Goal: Transaction & Acquisition: Purchase product/service

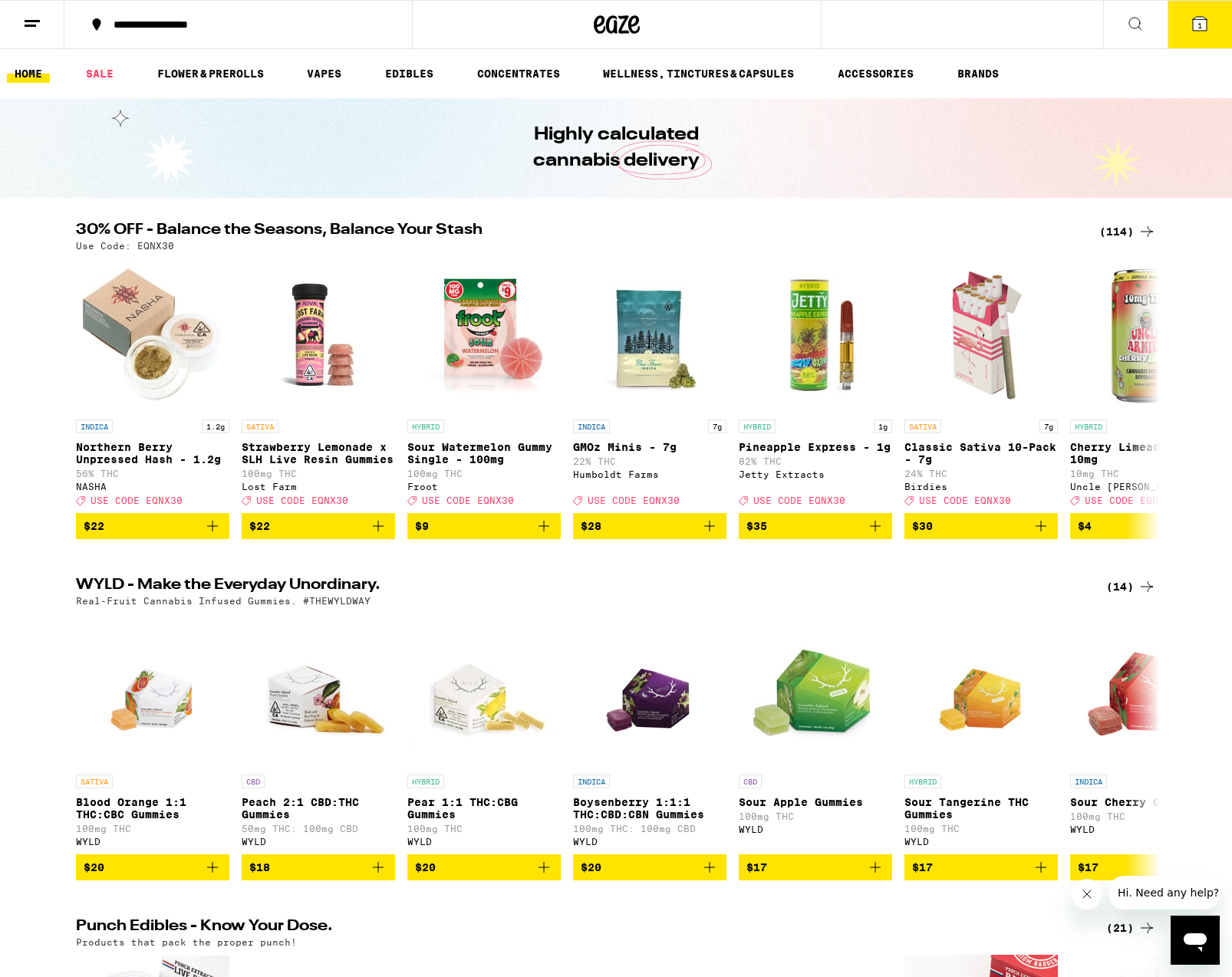
click at [1202, 24] on icon at bounding box center [1199, 23] width 13 height 13
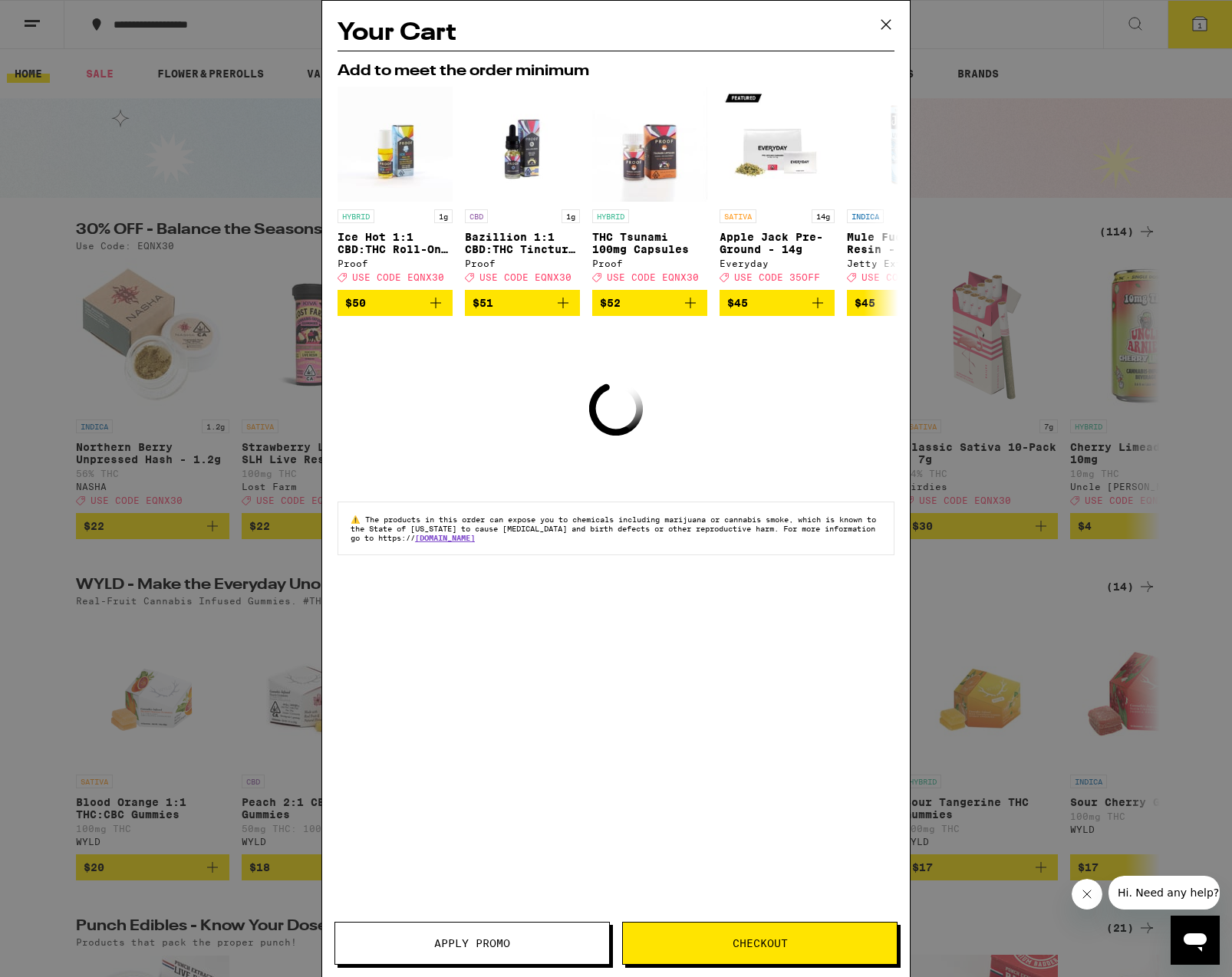
click at [884, 22] on icon at bounding box center [885, 24] width 9 height 9
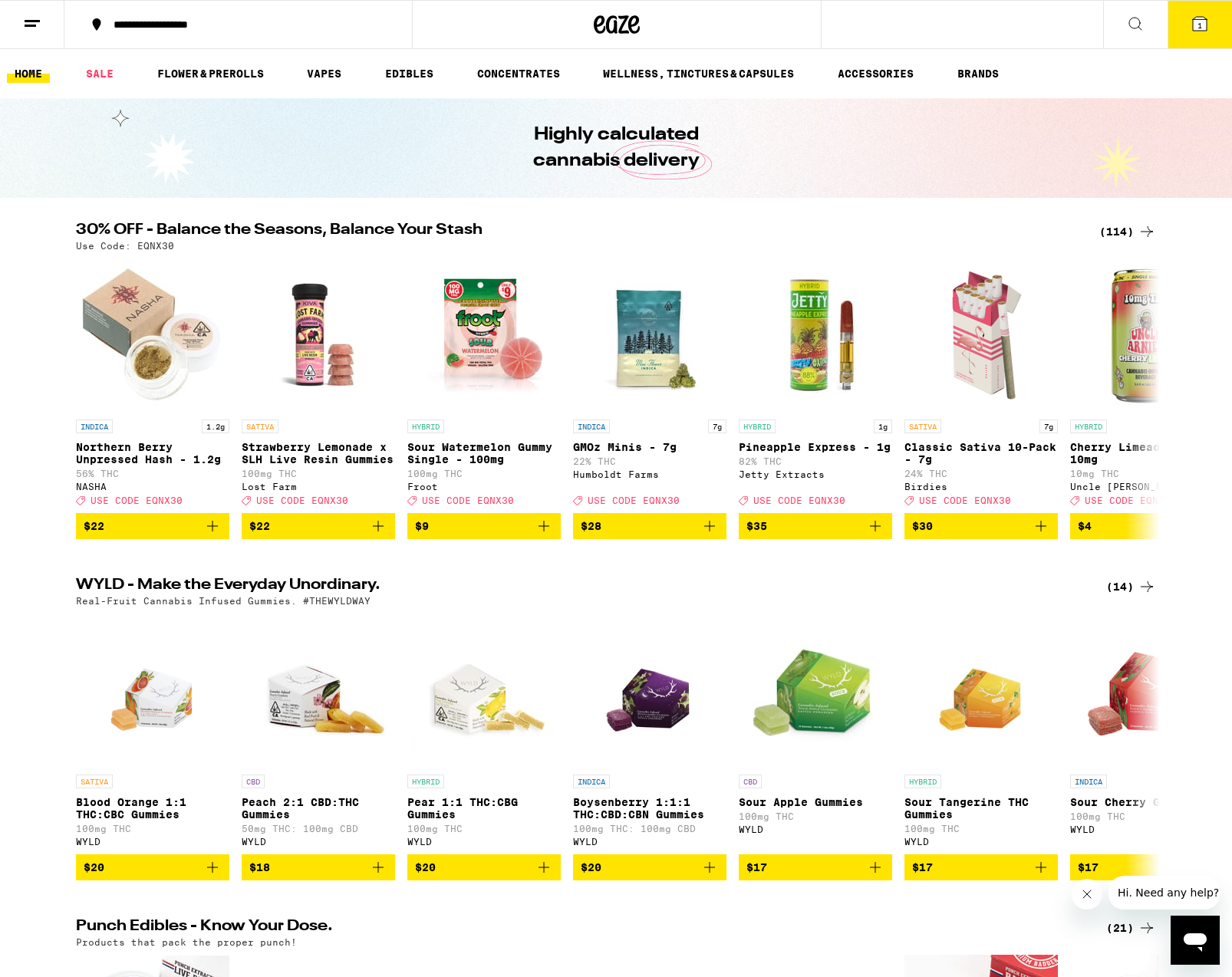
click at [317, 31] on button "**********" at bounding box center [238, 24] width 348 height 46
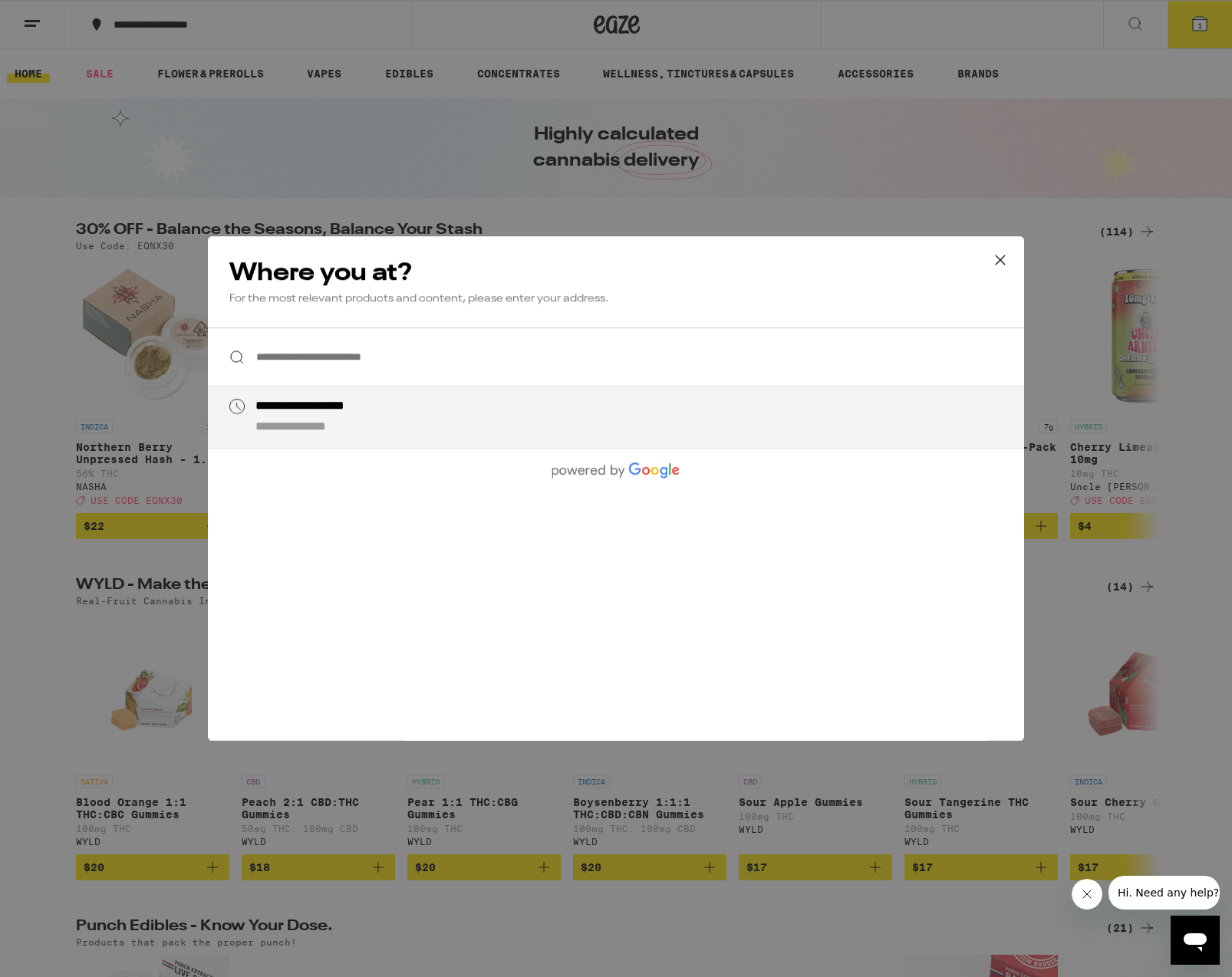
click at [413, 348] on input "**********" at bounding box center [615, 357] width 816 height 59
click at [402, 413] on div "**********" at bounding box center [374, 407] width 238 height 16
type input "**********"
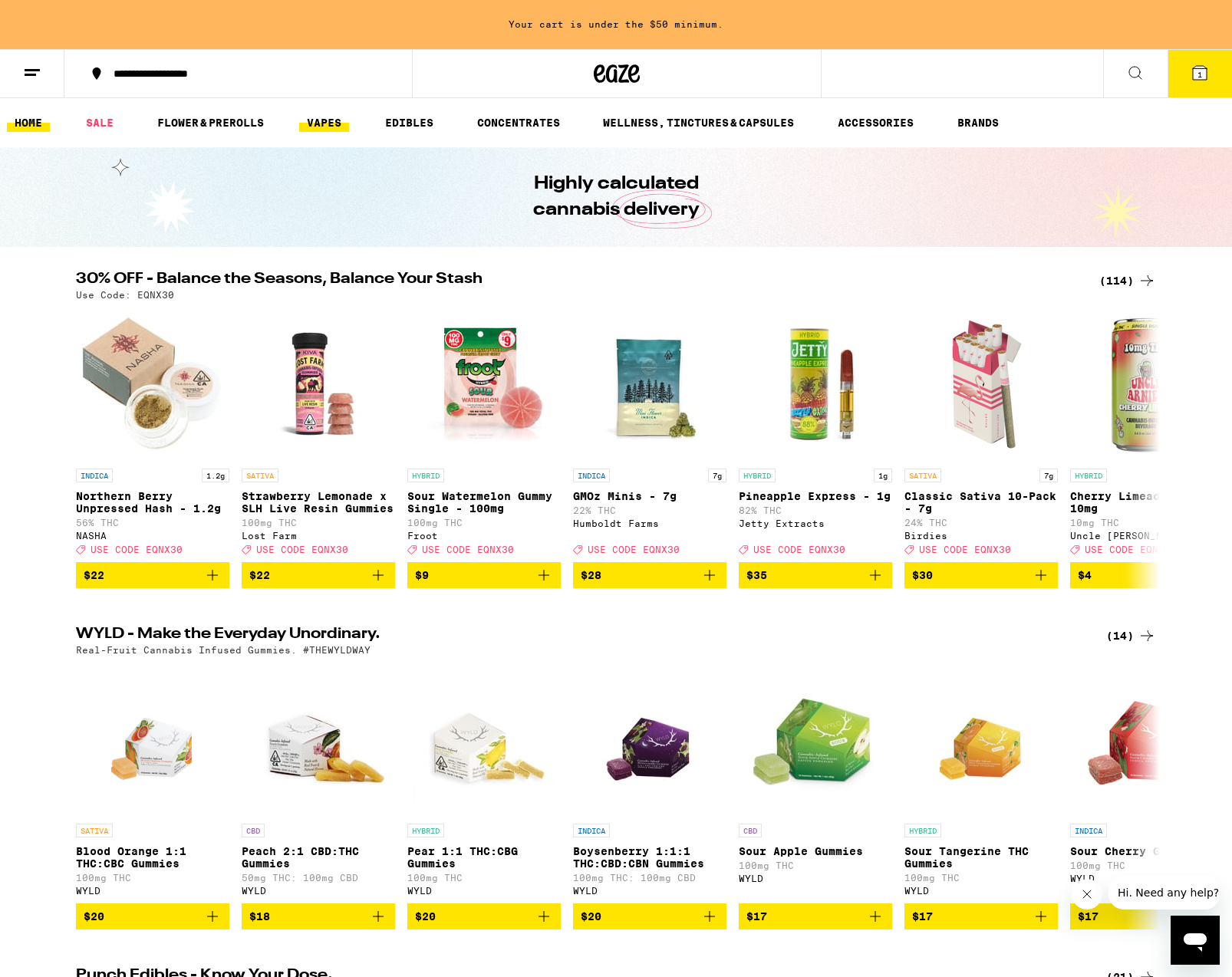
click at [324, 117] on link "VAPES" at bounding box center [324, 122] width 50 height 18
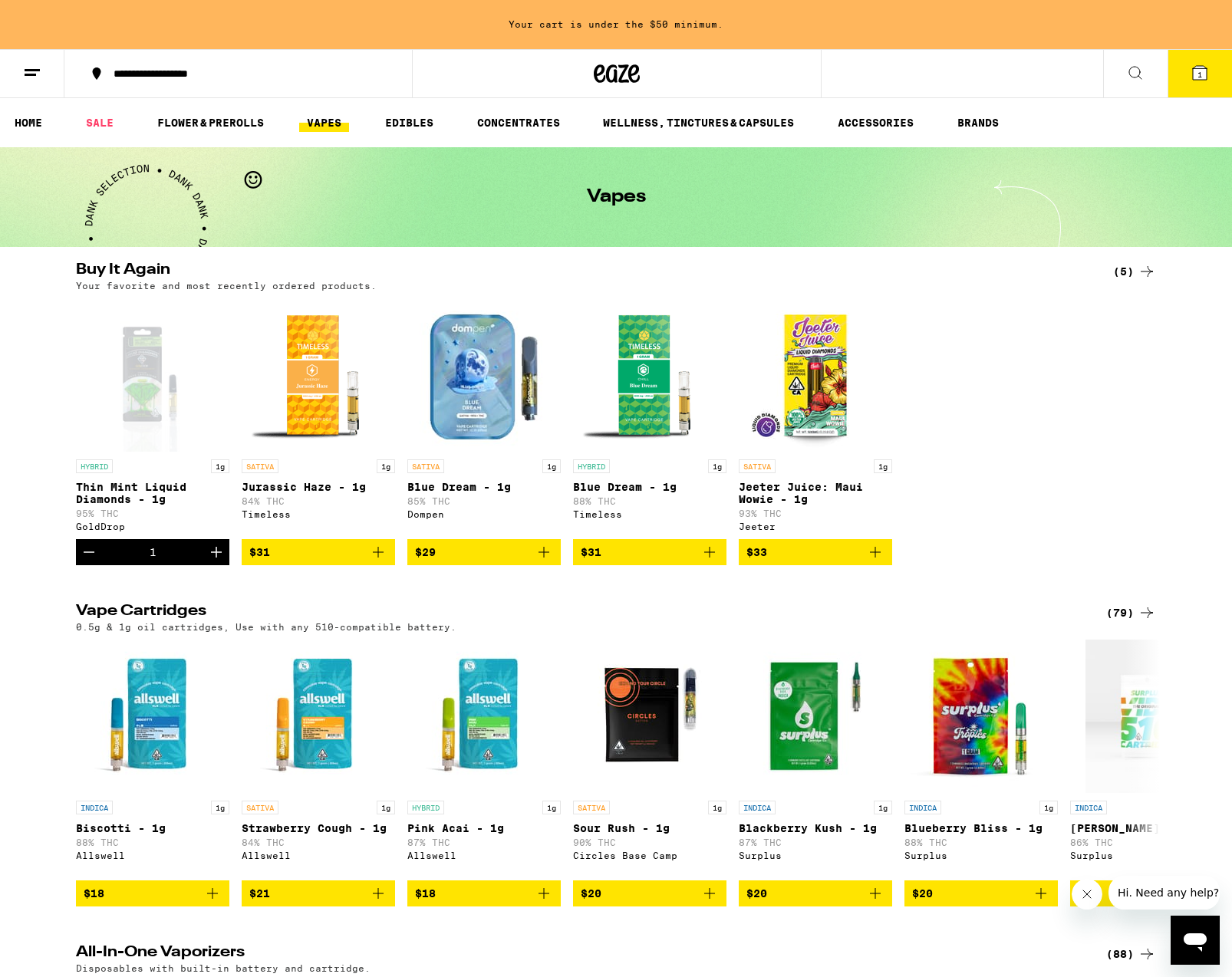
click at [1128, 622] on div "(79)" at bounding box center [1131, 612] width 50 height 18
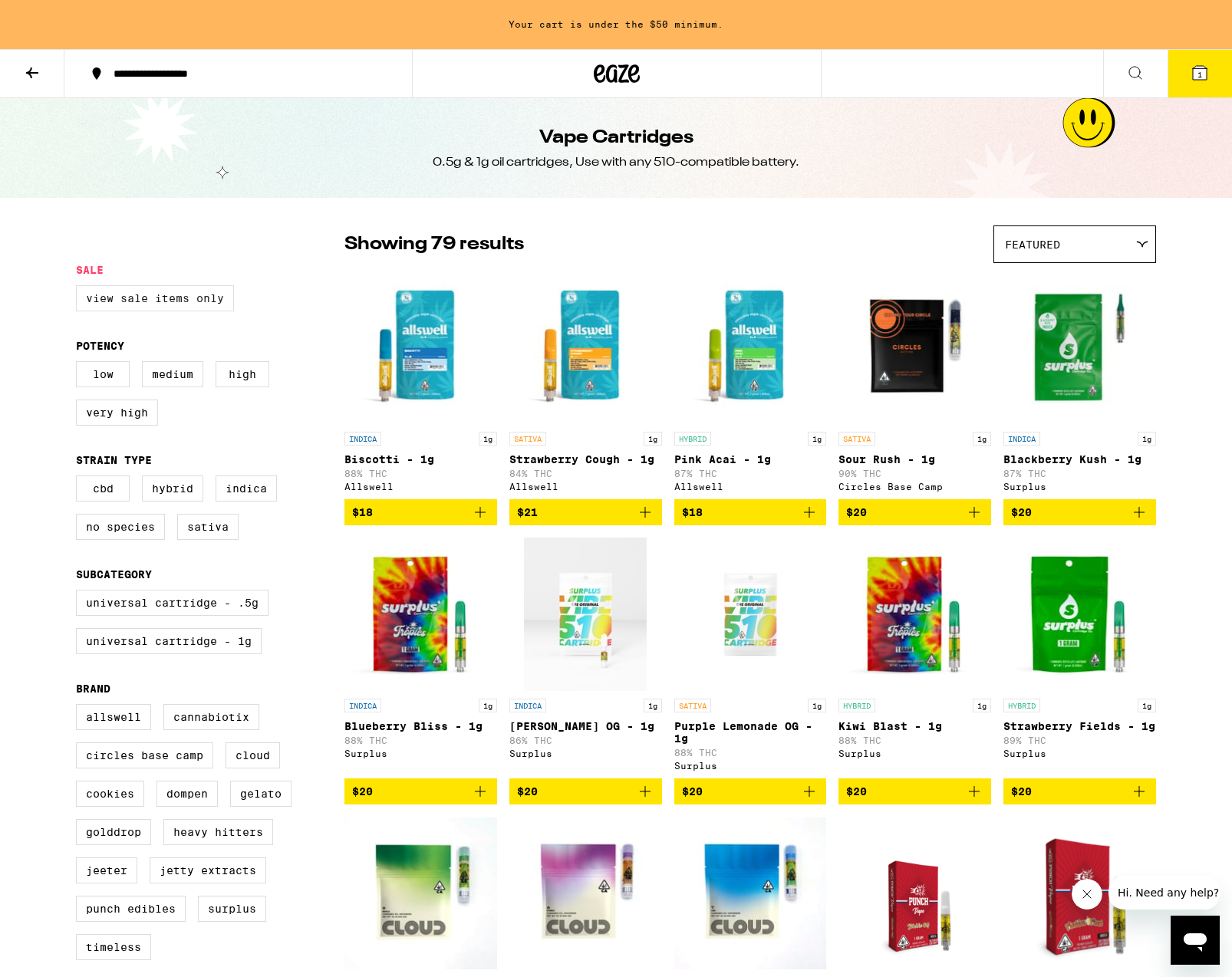
click at [134, 311] on label "View Sale Items Only" at bounding box center [155, 298] width 158 height 26
click at [80, 288] on input "View Sale Items Only" at bounding box center [79, 287] width 1 height 1
checkbox input "true"
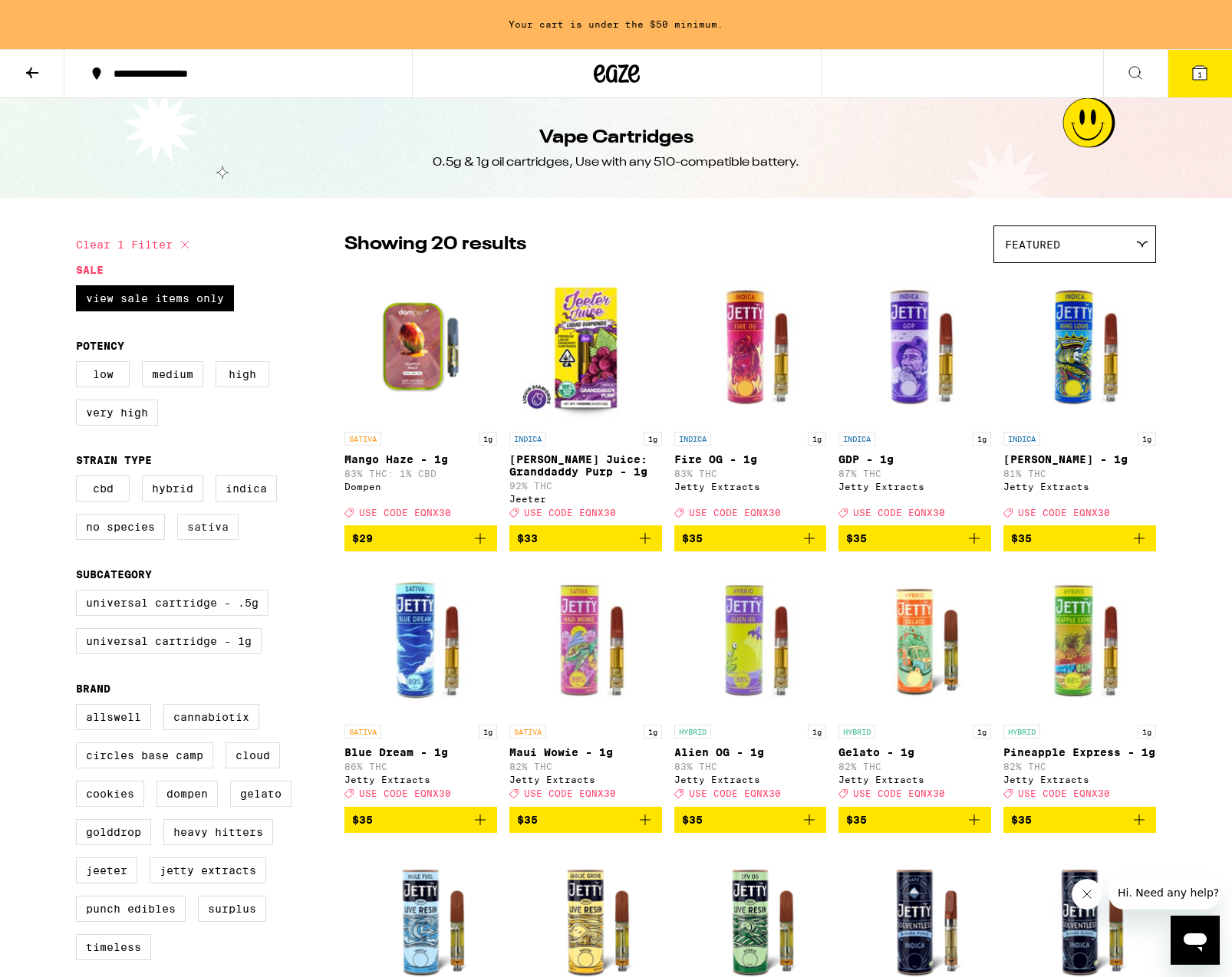
click at [220, 540] on label "Sativa" at bounding box center [207, 526] width 61 height 26
click at [80, 479] on input "Sativa" at bounding box center [79, 478] width 1 height 1
checkbox input "true"
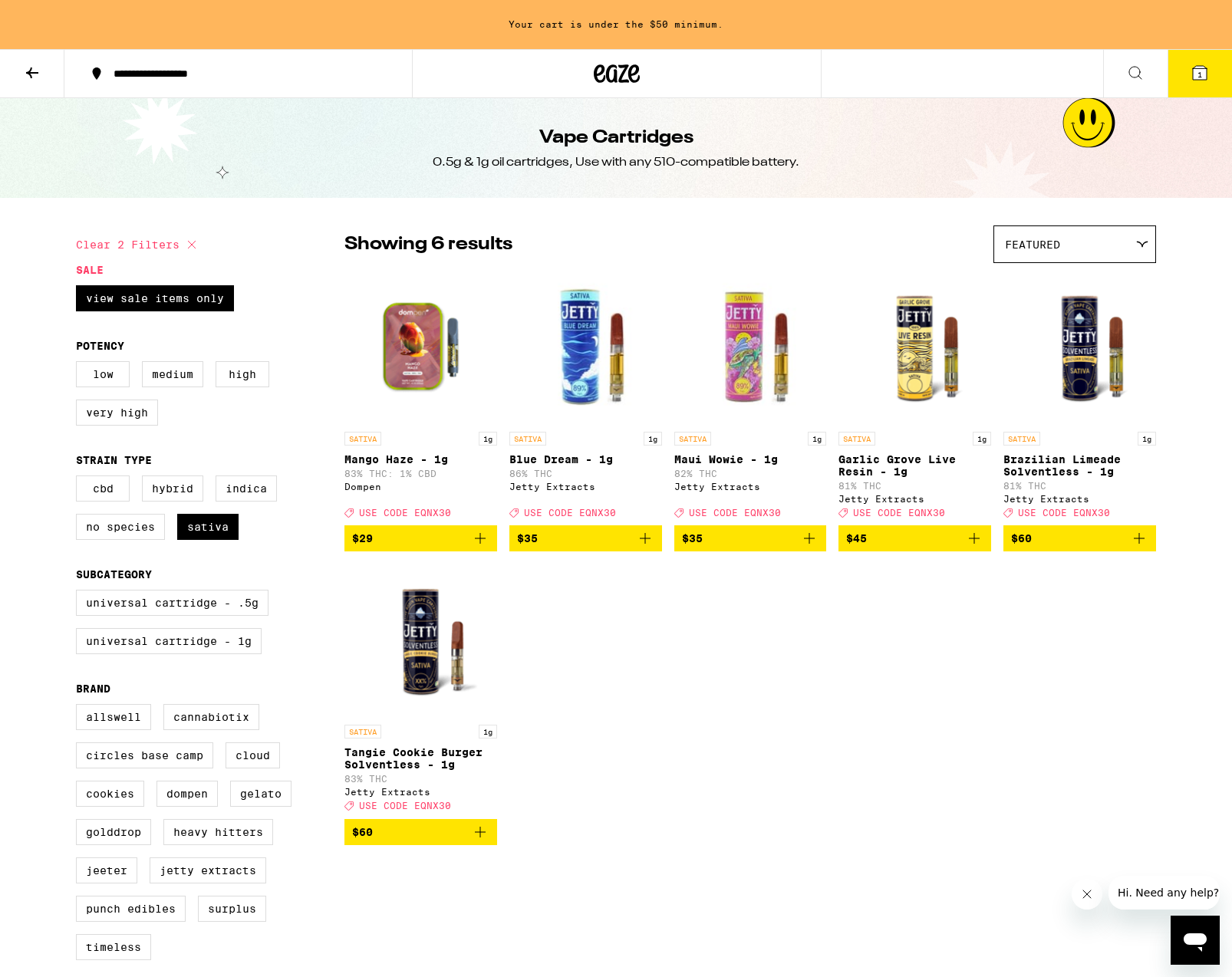
click at [477, 546] on icon "Add to bag" at bounding box center [480, 538] width 18 height 18
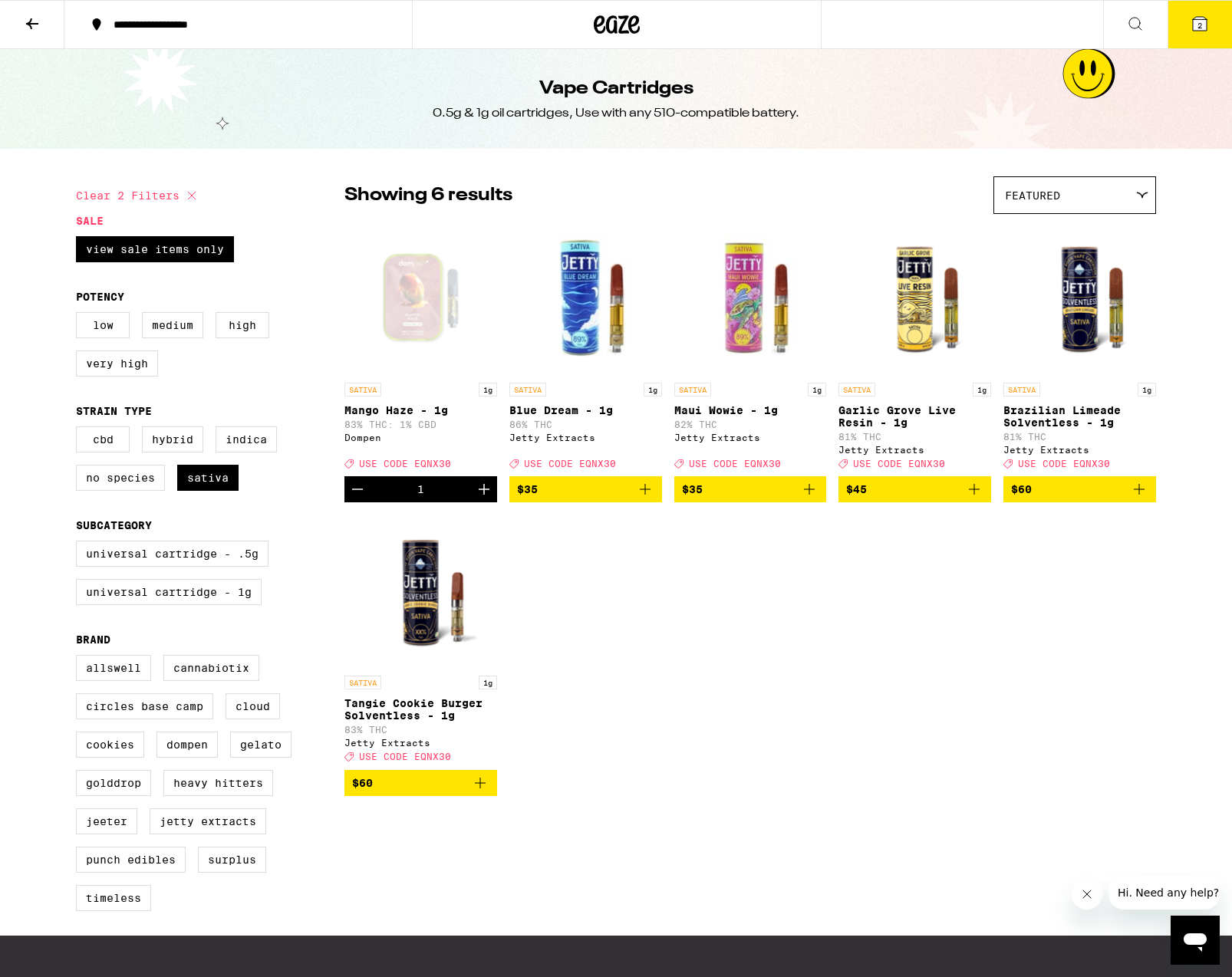
click at [1201, 20] on icon at bounding box center [1199, 23] width 13 height 13
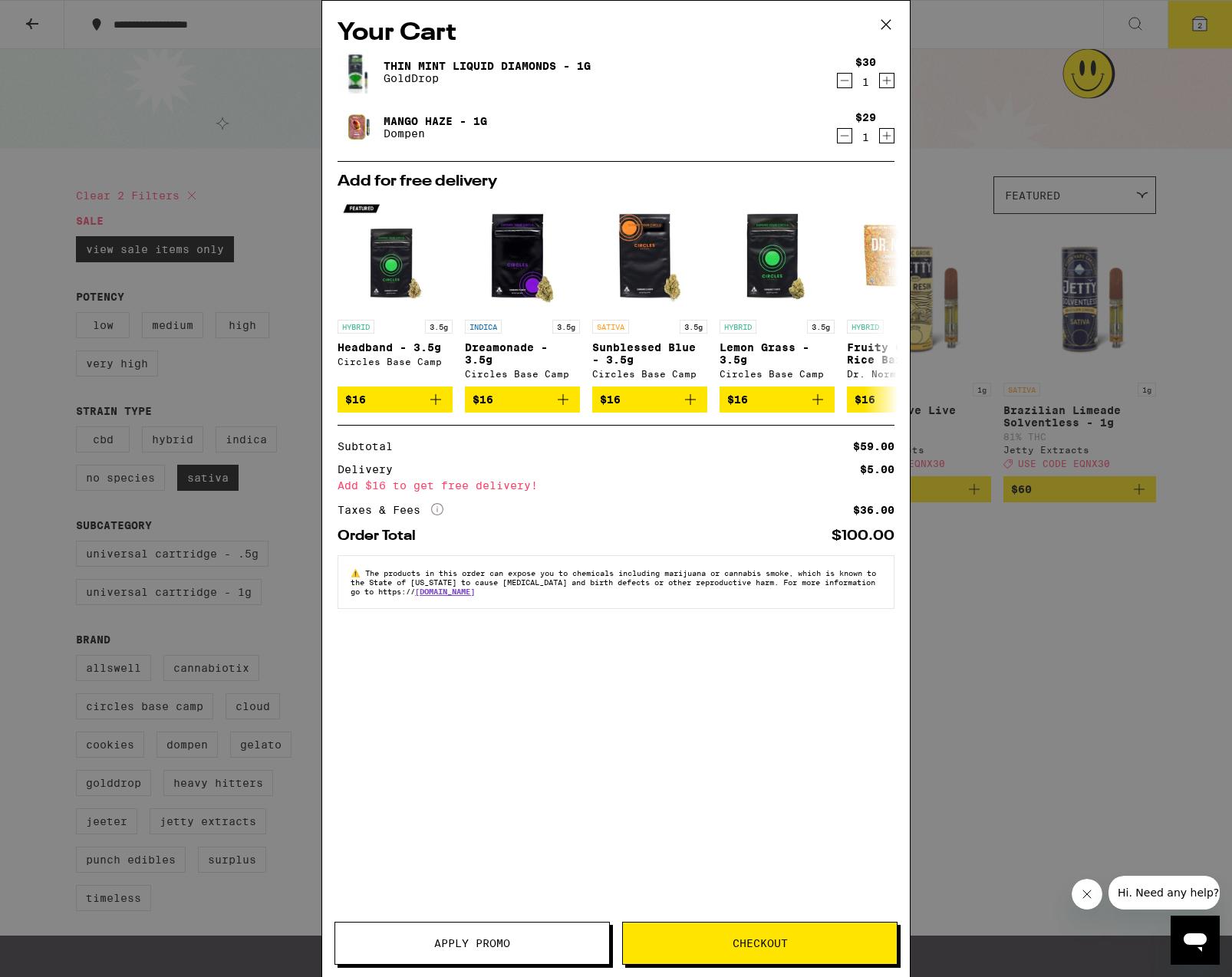
click at [844, 84] on icon "Decrement" at bounding box center [844, 80] width 13 height 18
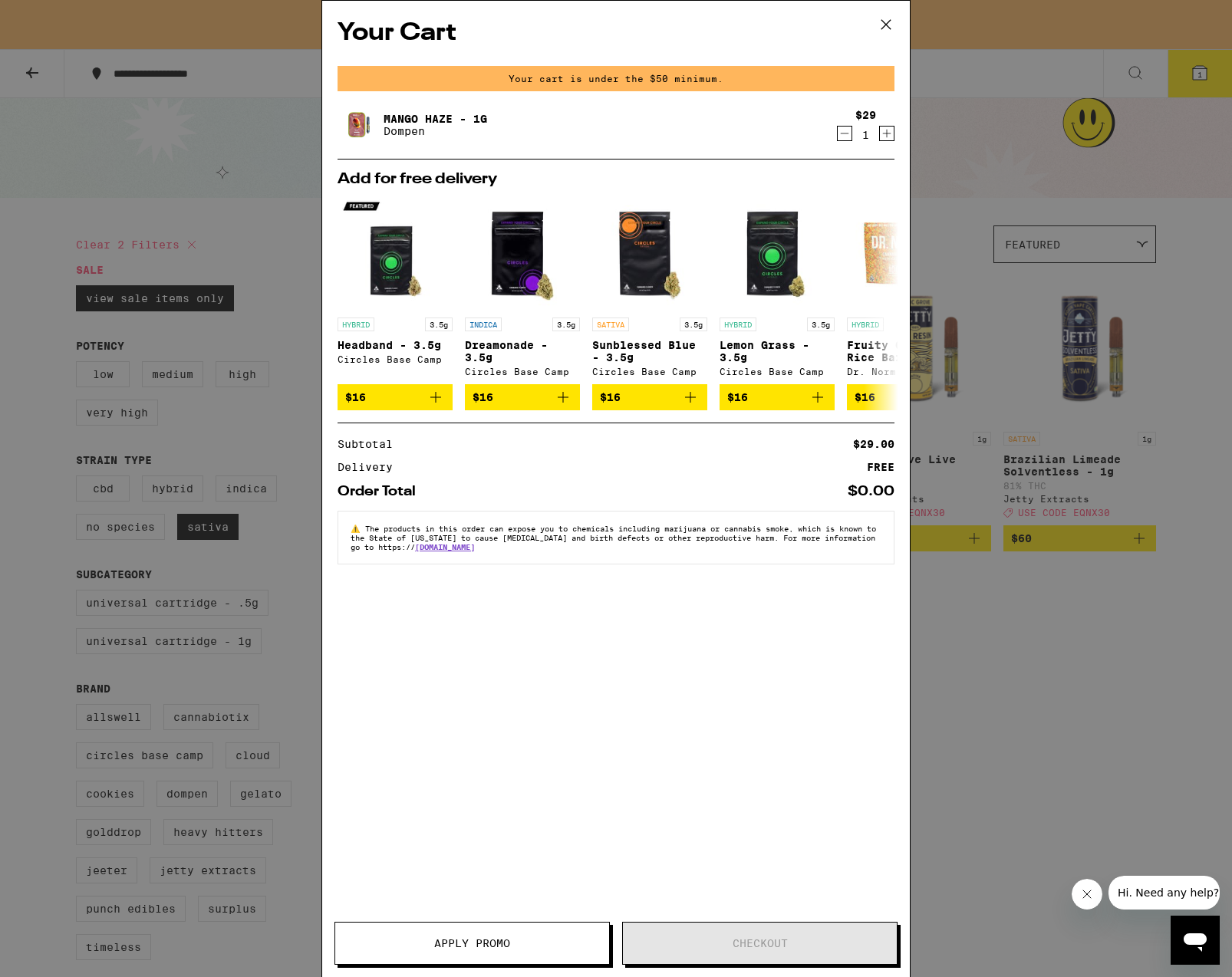
click at [487, 946] on span "Apply Promo" at bounding box center [471, 944] width 76 height 11
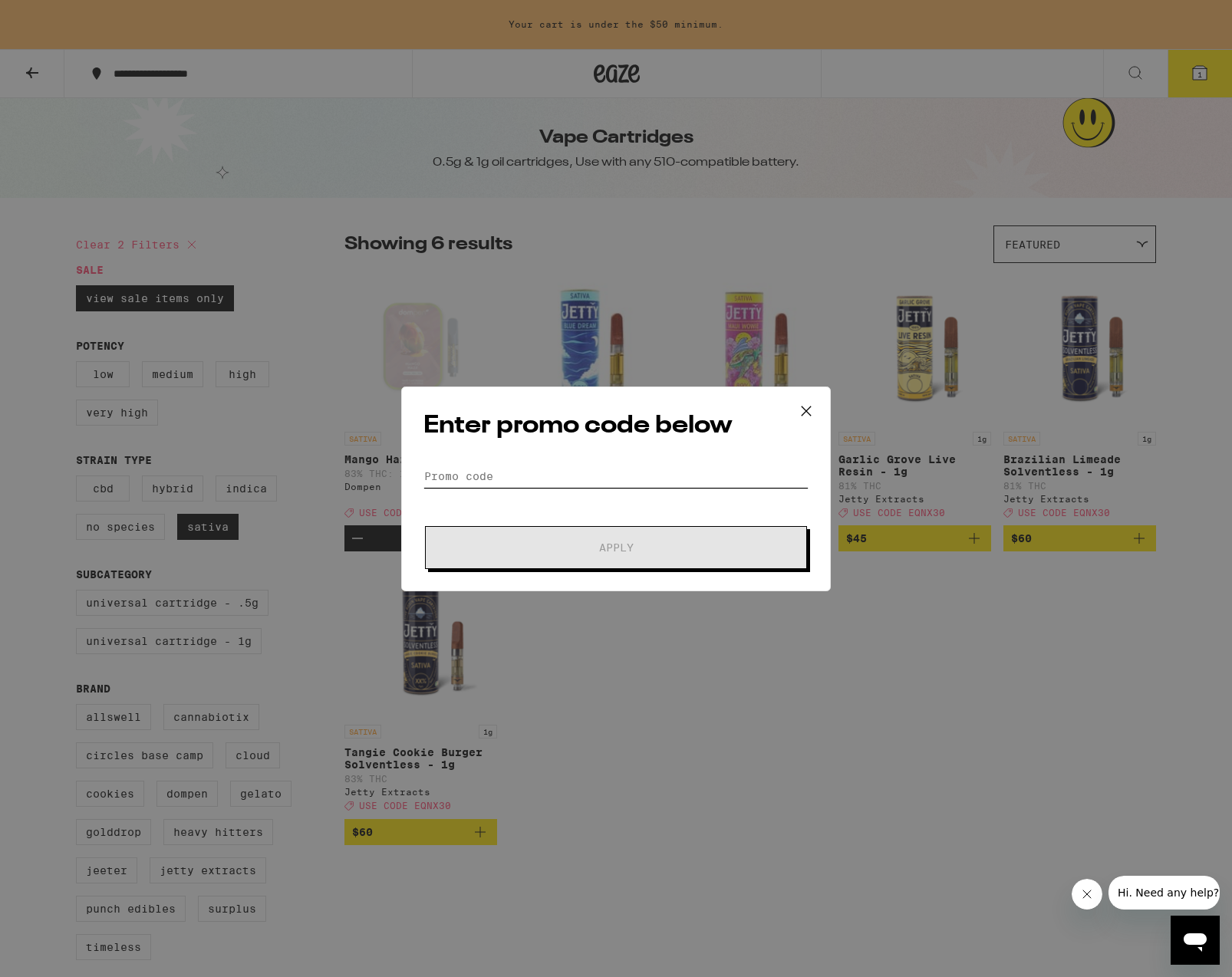
click at [519, 475] on input "Promo Code" at bounding box center [615, 477] width 385 height 23
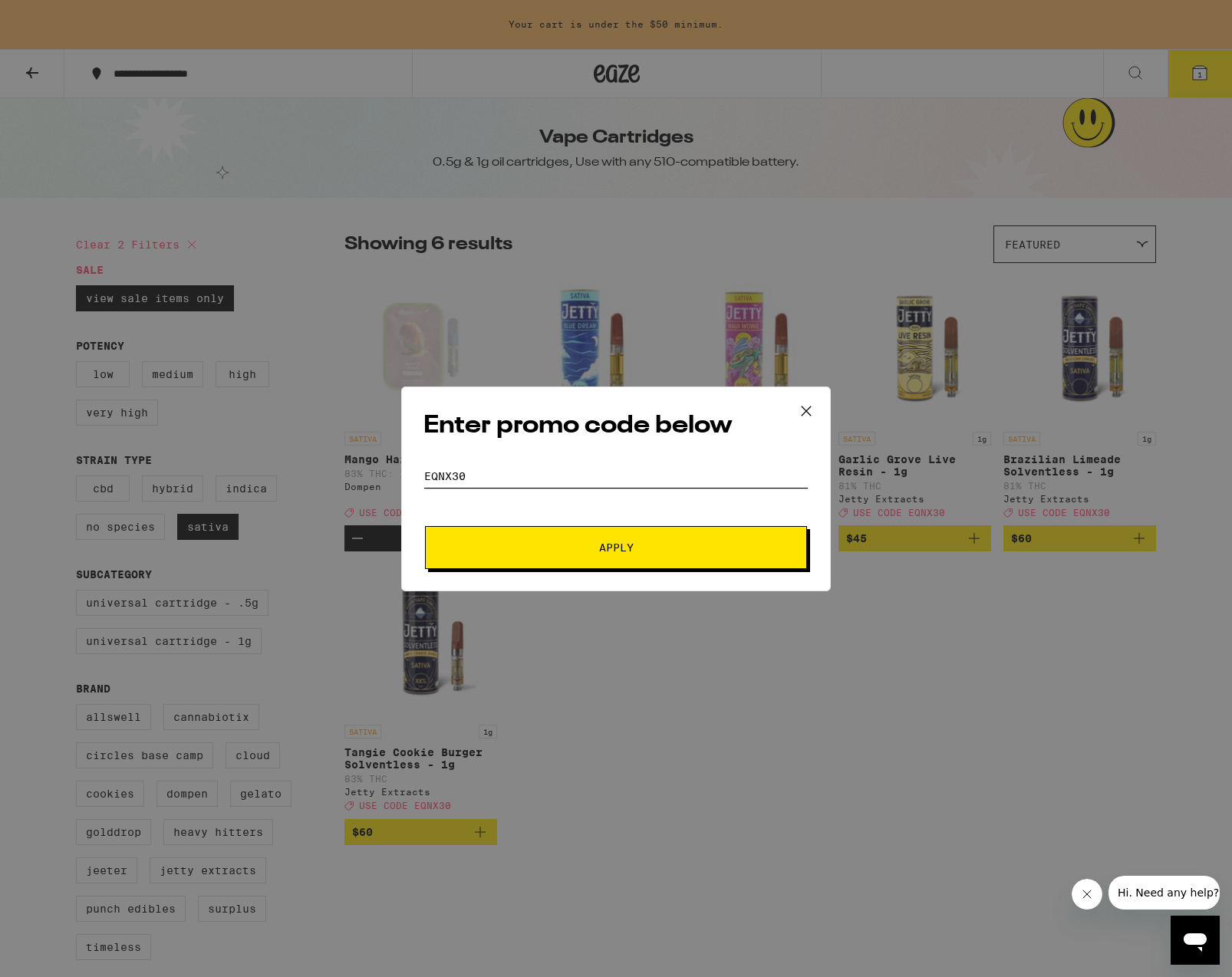
type input "EQNX30"
click at [608, 544] on span "Apply" at bounding box center [616, 548] width 34 height 11
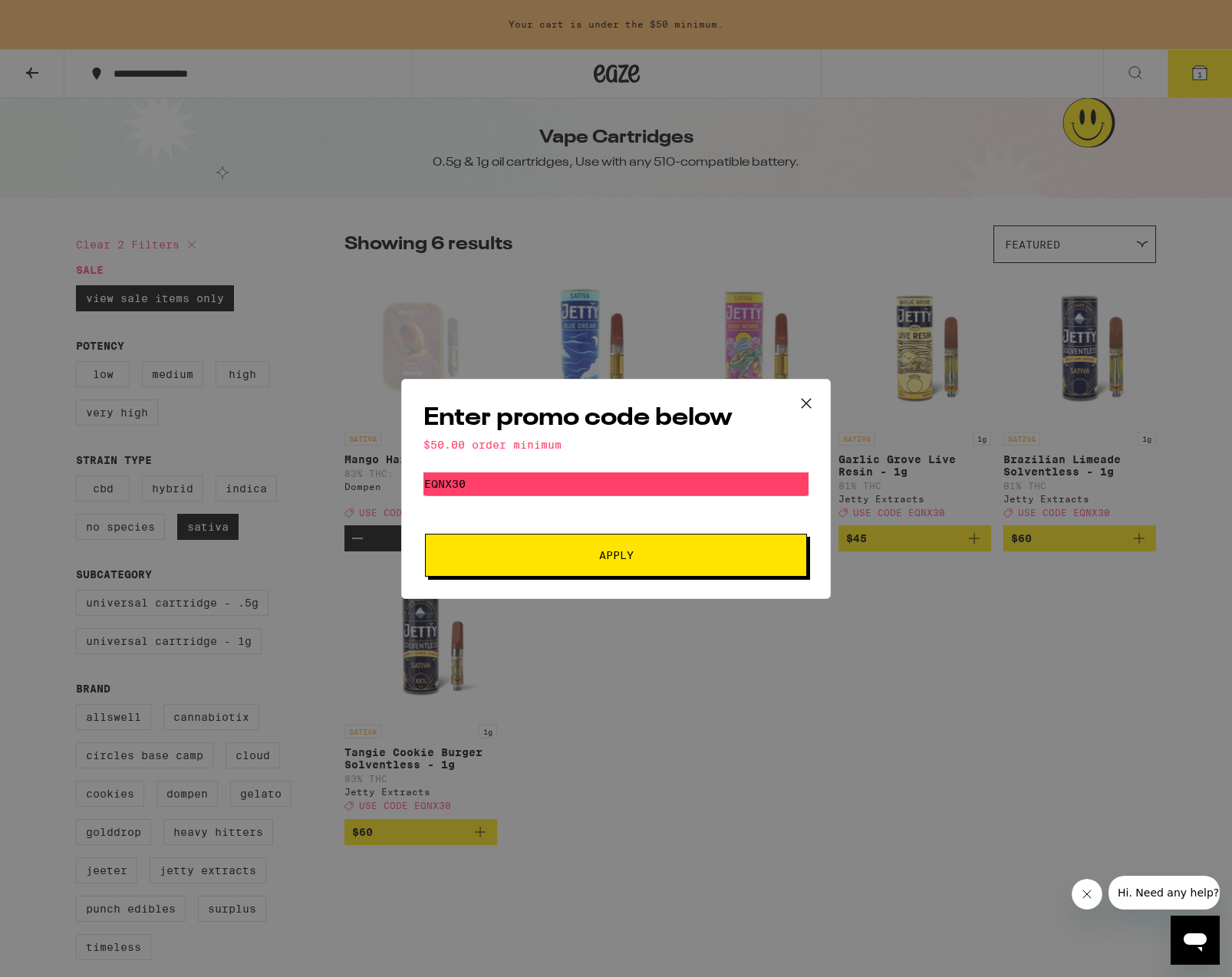
click at [622, 553] on span "Apply" at bounding box center [616, 555] width 34 height 11
click at [806, 405] on icon at bounding box center [806, 403] width 23 height 23
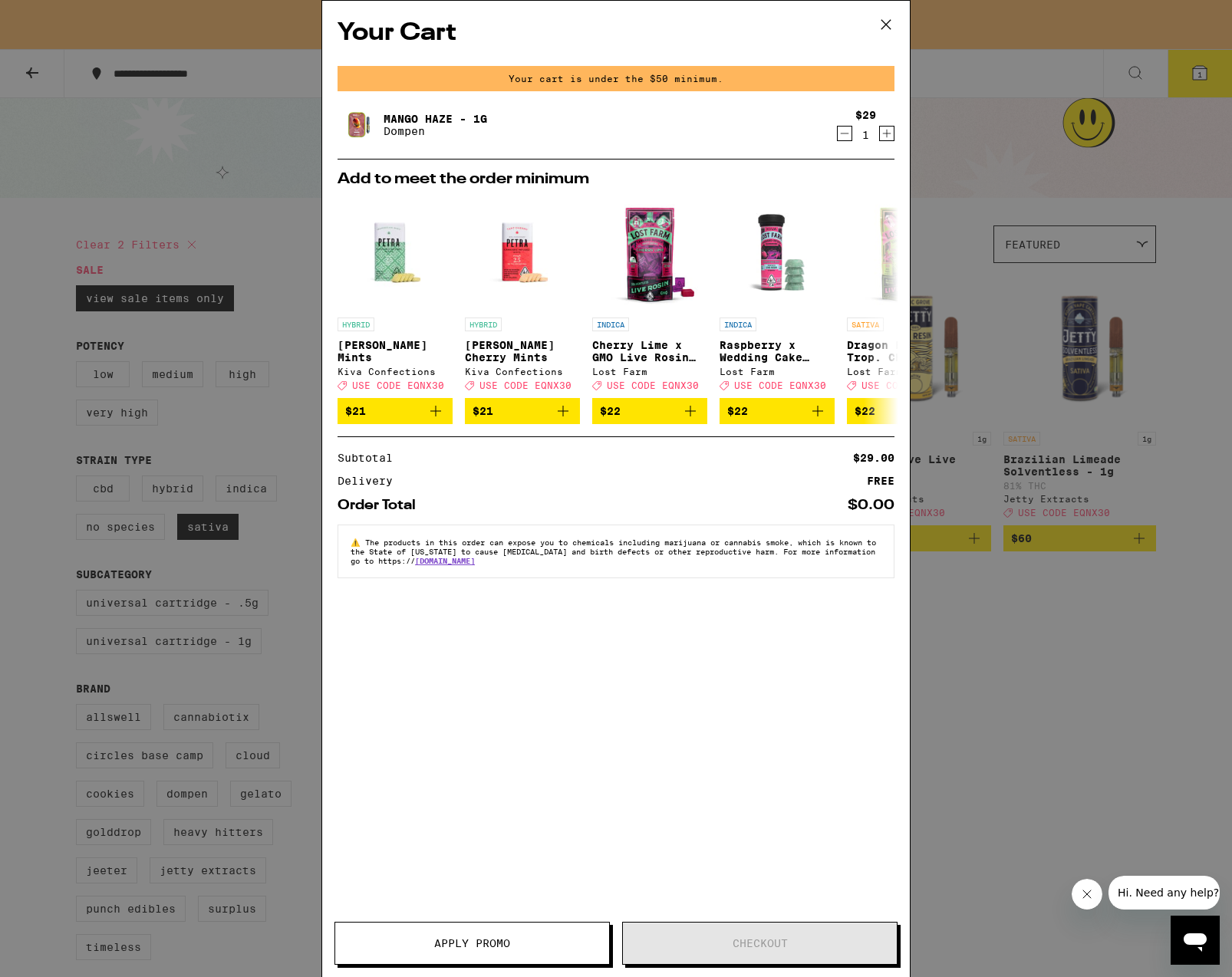
click at [893, 20] on icon at bounding box center [886, 25] width 23 height 23
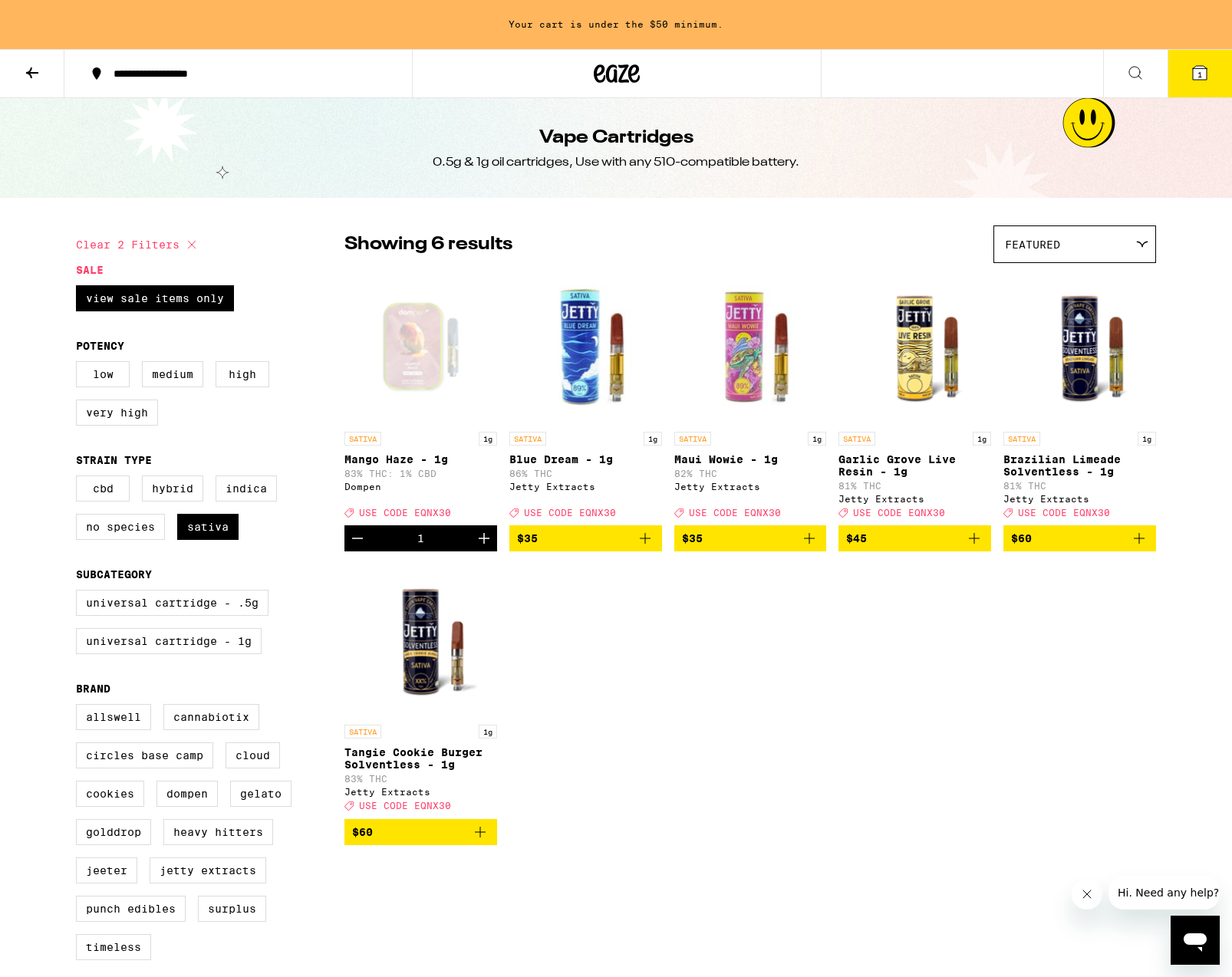
click at [487, 548] on icon "Increment" at bounding box center [484, 538] width 18 height 18
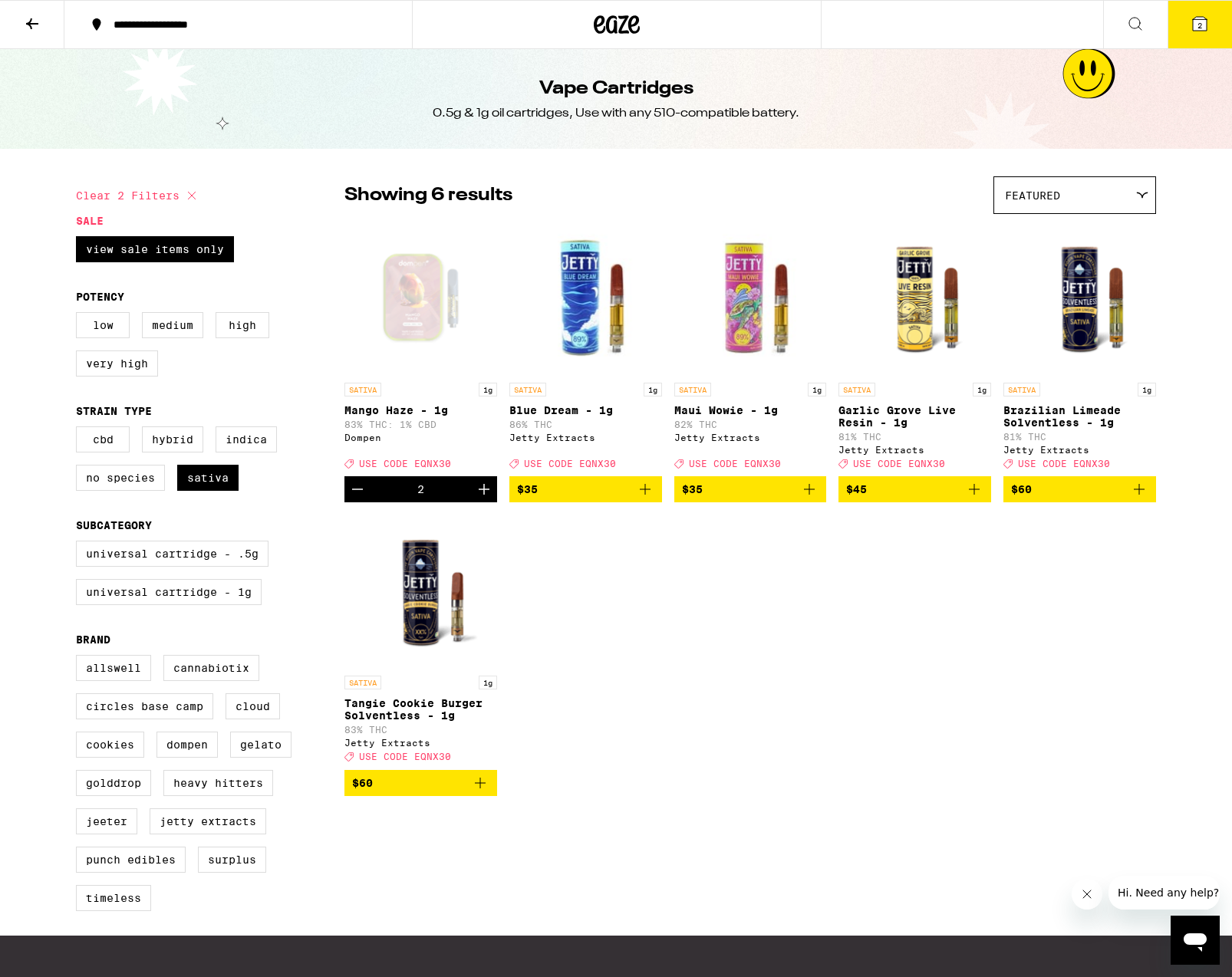
click at [1194, 19] on icon at bounding box center [1199, 23] width 13 height 13
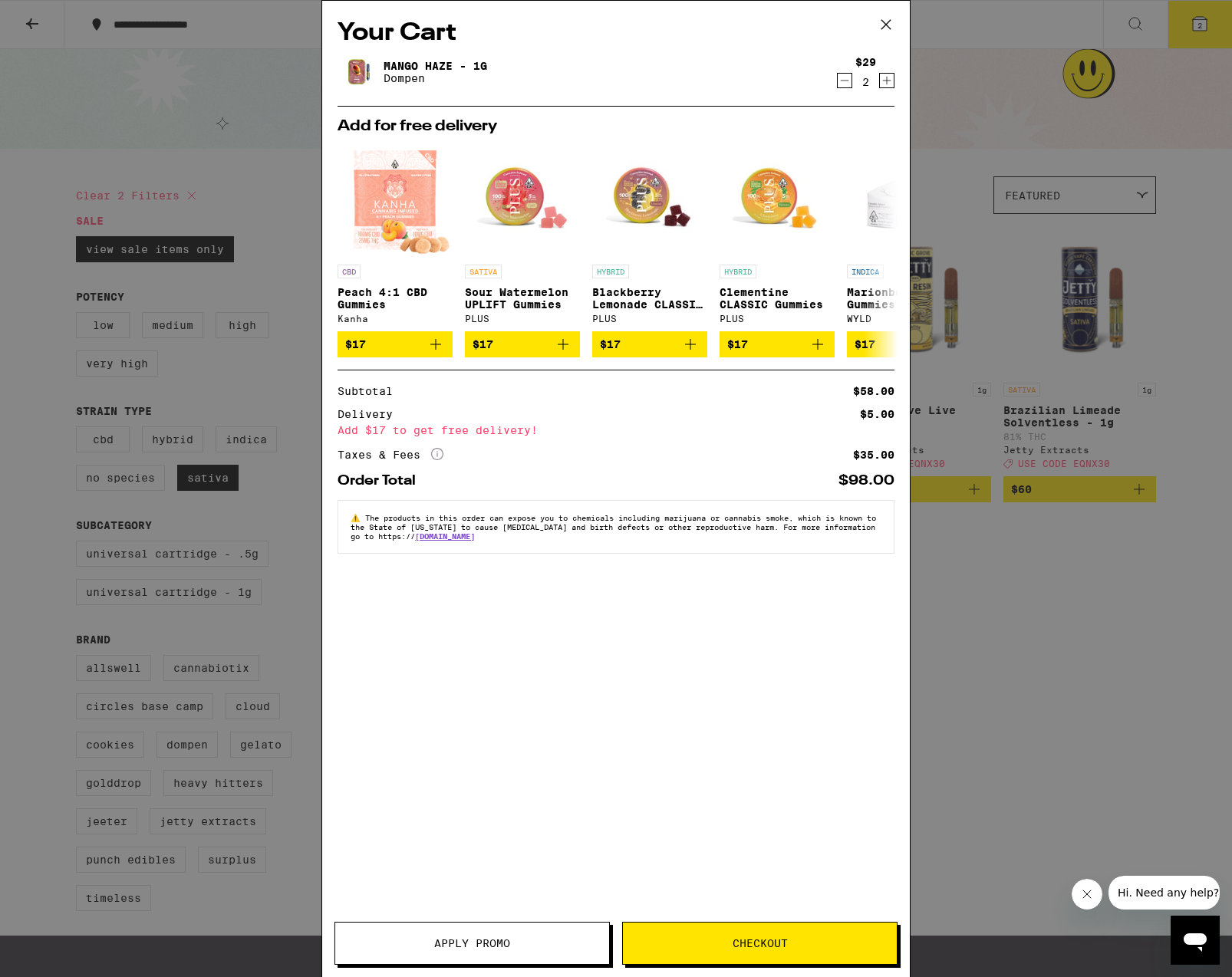
click at [497, 945] on span "Apply Promo" at bounding box center [471, 944] width 76 height 11
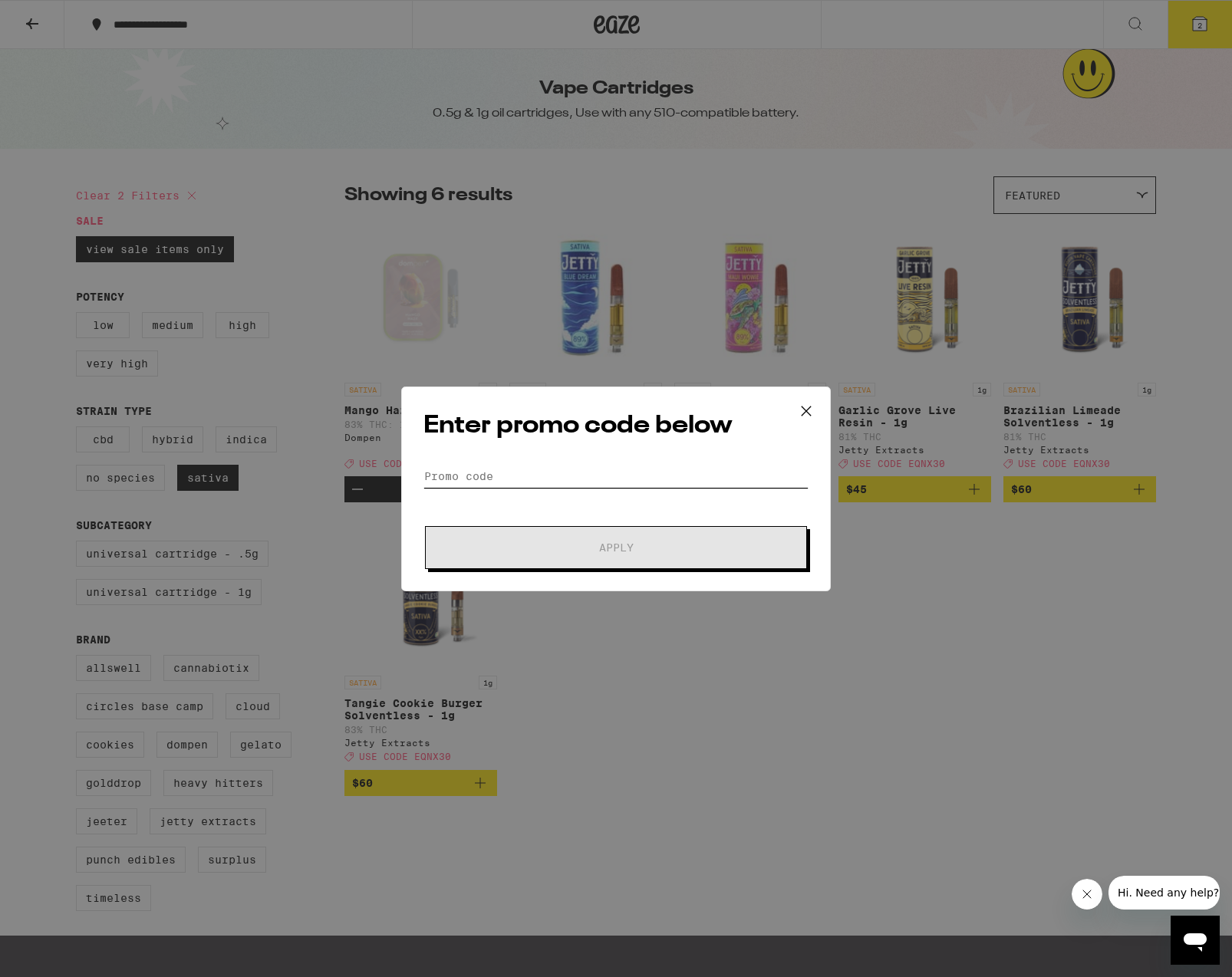
click at [509, 469] on input "Promo Code" at bounding box center [615, 477] width 385 height 23
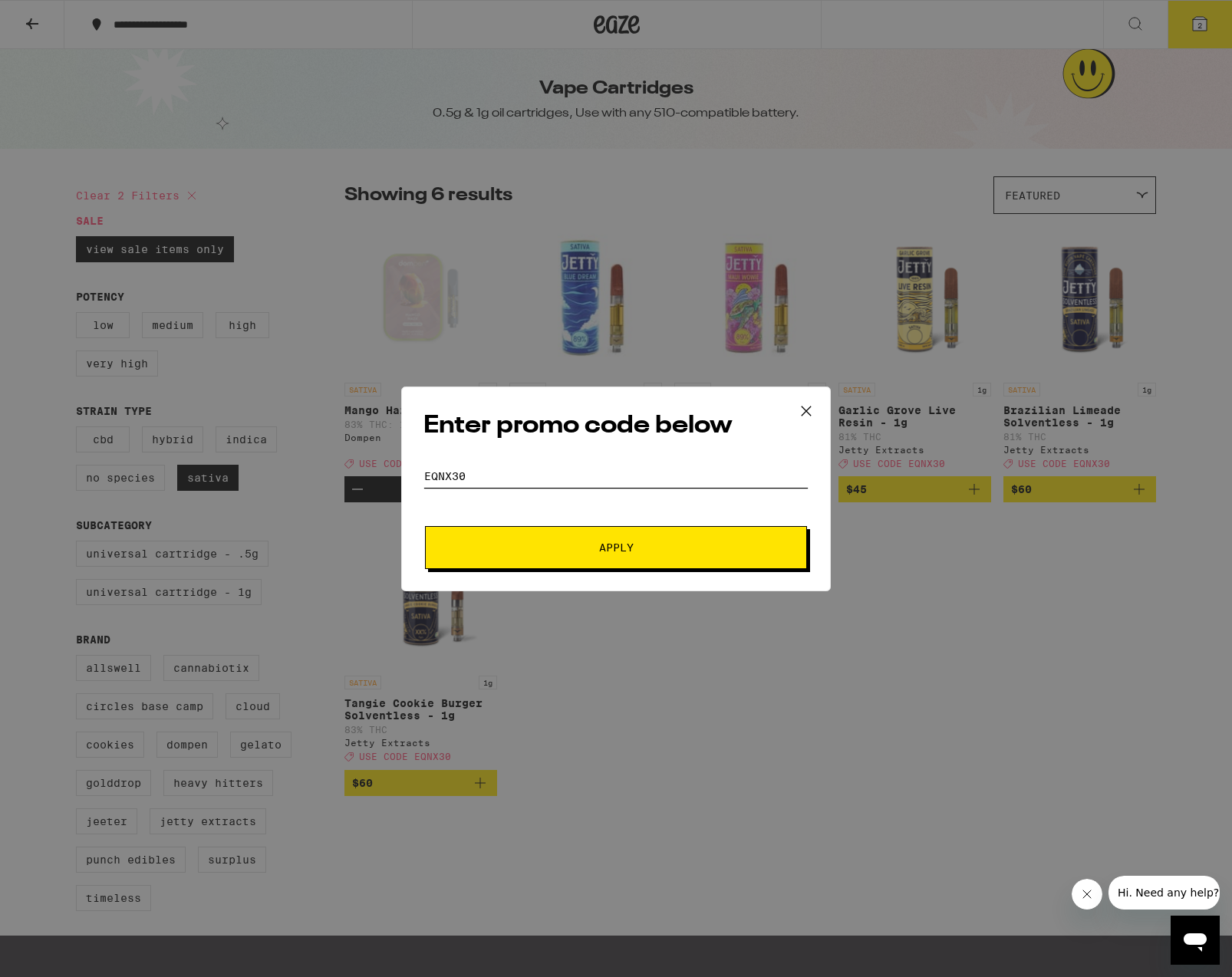
type input "EQNX30"
click at [587, 539] on button "Apply" at bounding box center [615, 548] width 382 height 43
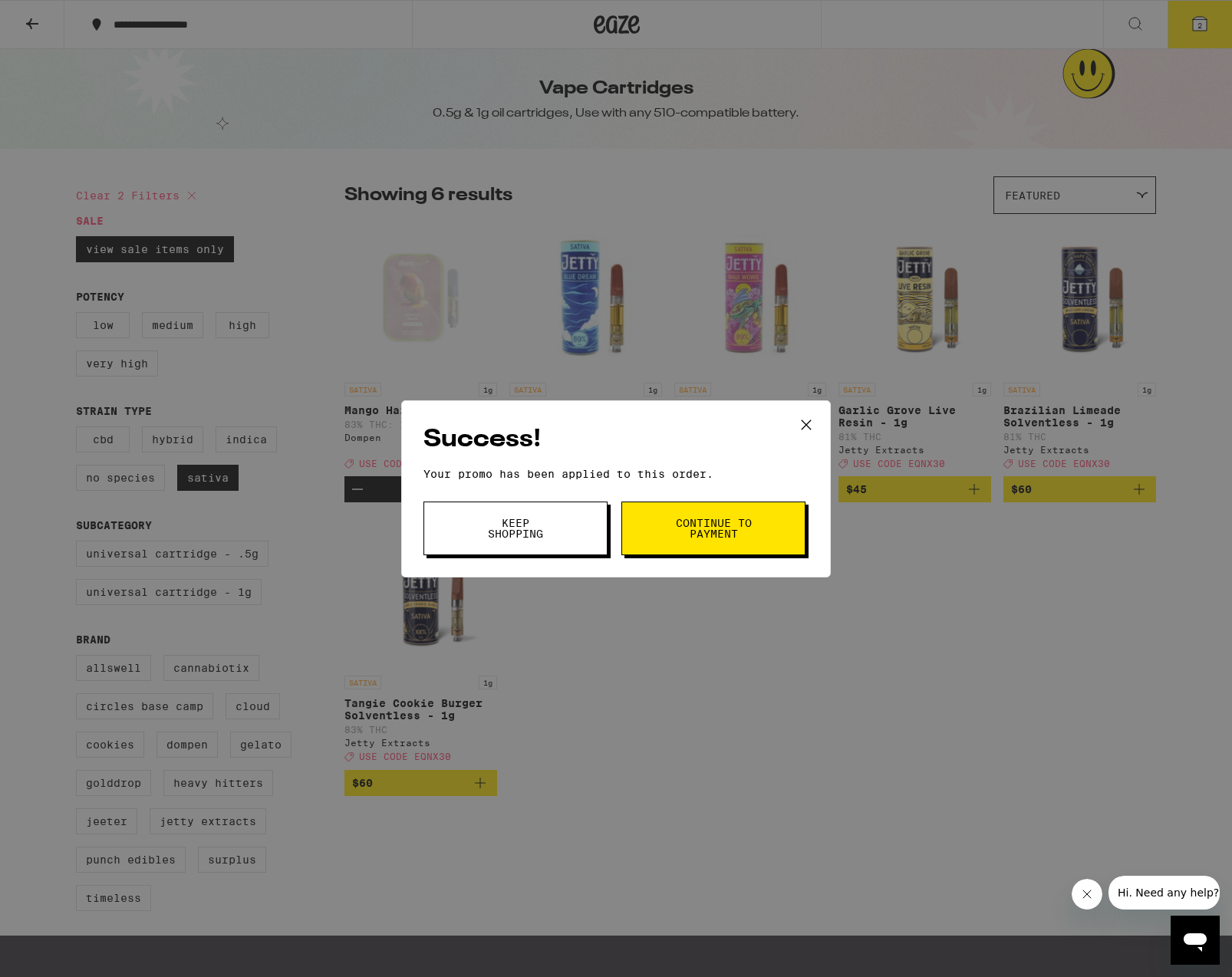
click at [1199, 26] on div "Success! Your promo has been applied to this order. Promo Code EQNX30 Keep Shop…" at bounding box center [616, 488] width 1232 height 977
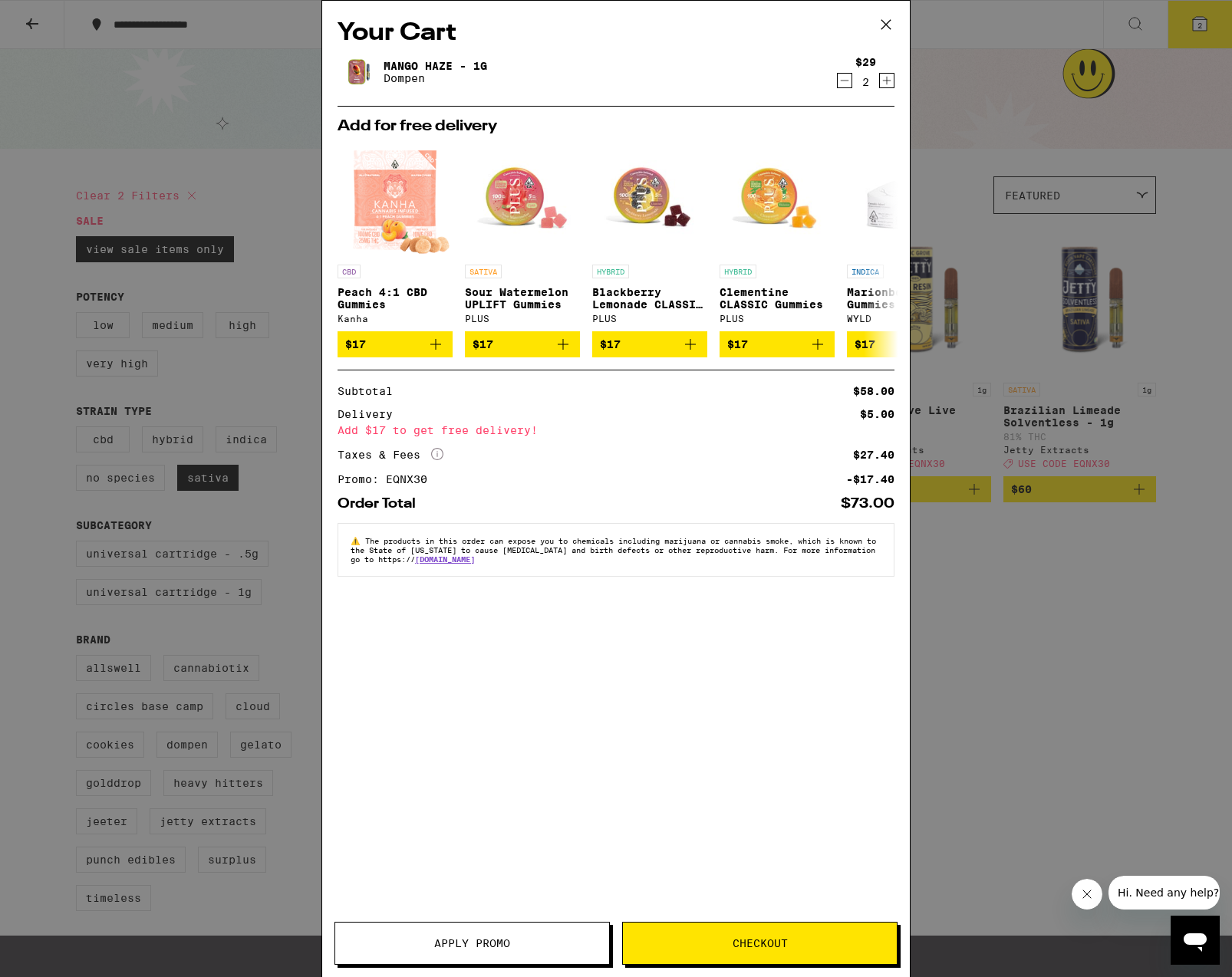
click at [884, 23] on icon at bounding box center [886, 25] width 23 height 23
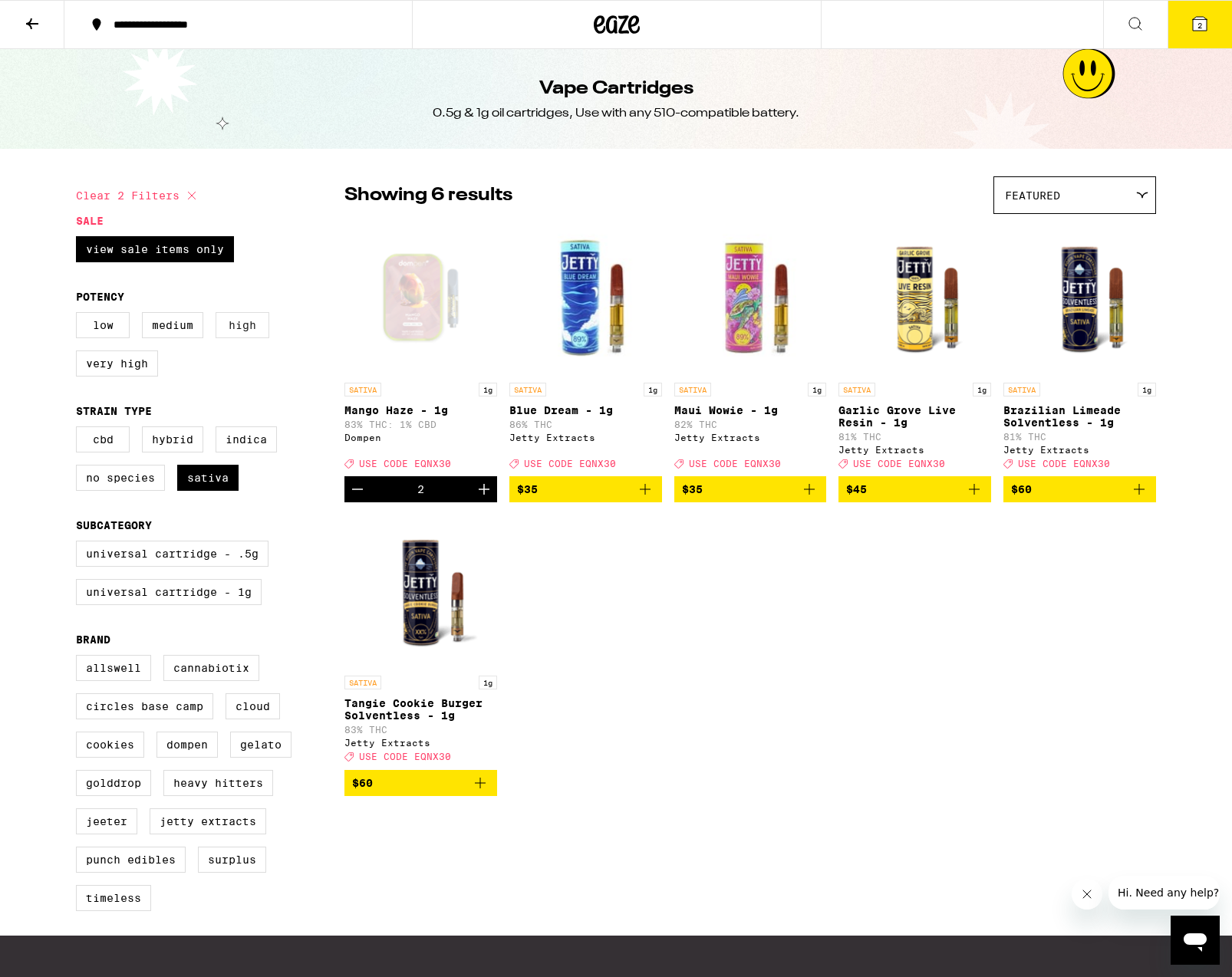
click at [250, 336] on label "High" at bounding box center [242, 325] width 54 height 26
click at [80, 315] on input "High" at bounding box center [79, 314] width 1 height 1
checkbox input "true"
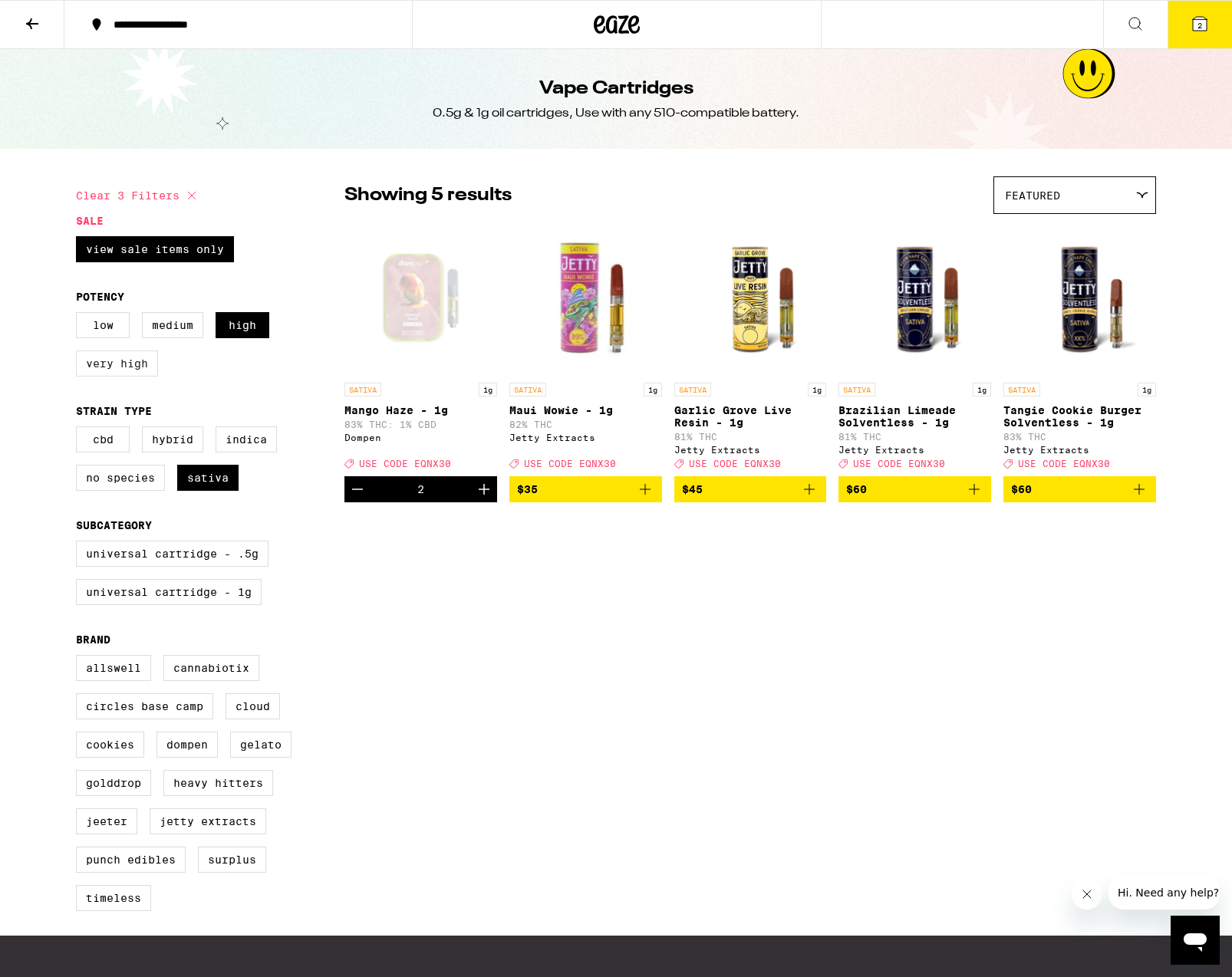
click at [127, 368] on label "Very High" at bounding box center [117, 363] width 82 height 26
click at [80, 315] on input "Very High" at bounding box center [79, 314] width 1 height 1
checkbox input "true"
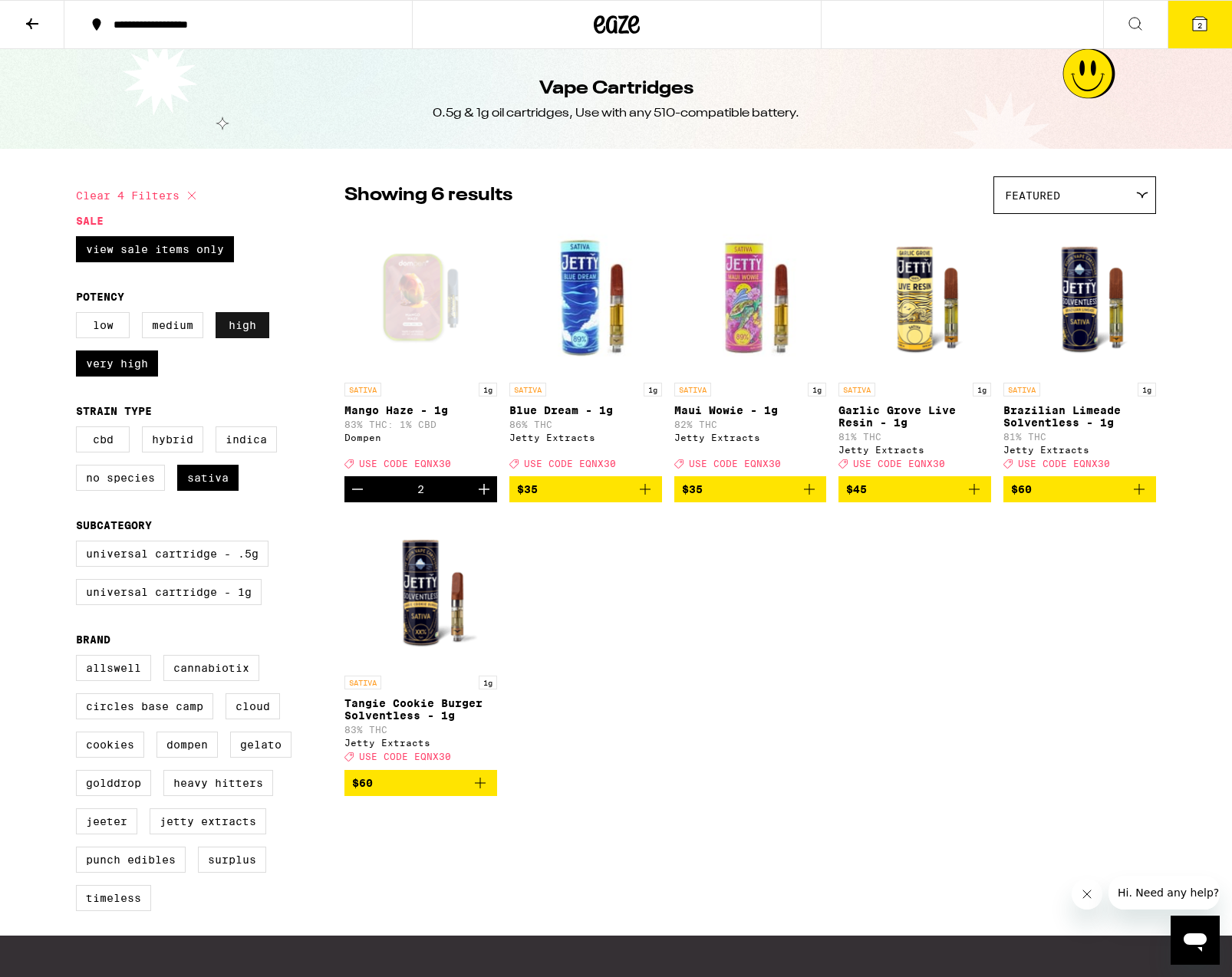
click at [230, 331] on label "High" at bounding box center [242, 325] width 54 height 26
click at [80, 315] on input "High" at bounding box center [79, 314] width 1 height 1
checkbox input "false"
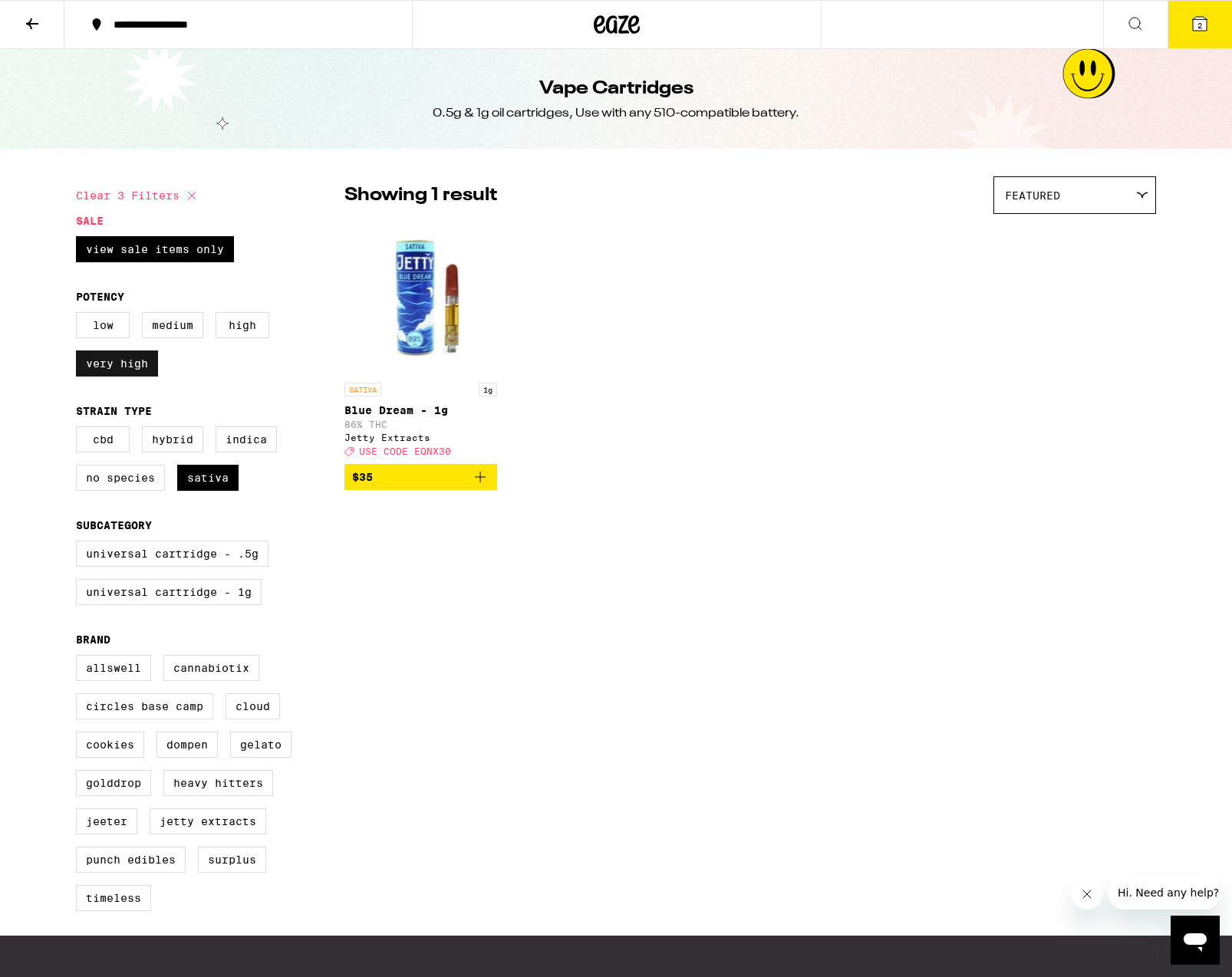
click at [143, 367] on label "Very High" at bounding box center [117, 363] width 82 height 26
click at [80, 315] on input "Very High" at bounding box center [79, 314] width 1 height 1
checkbox input "false"
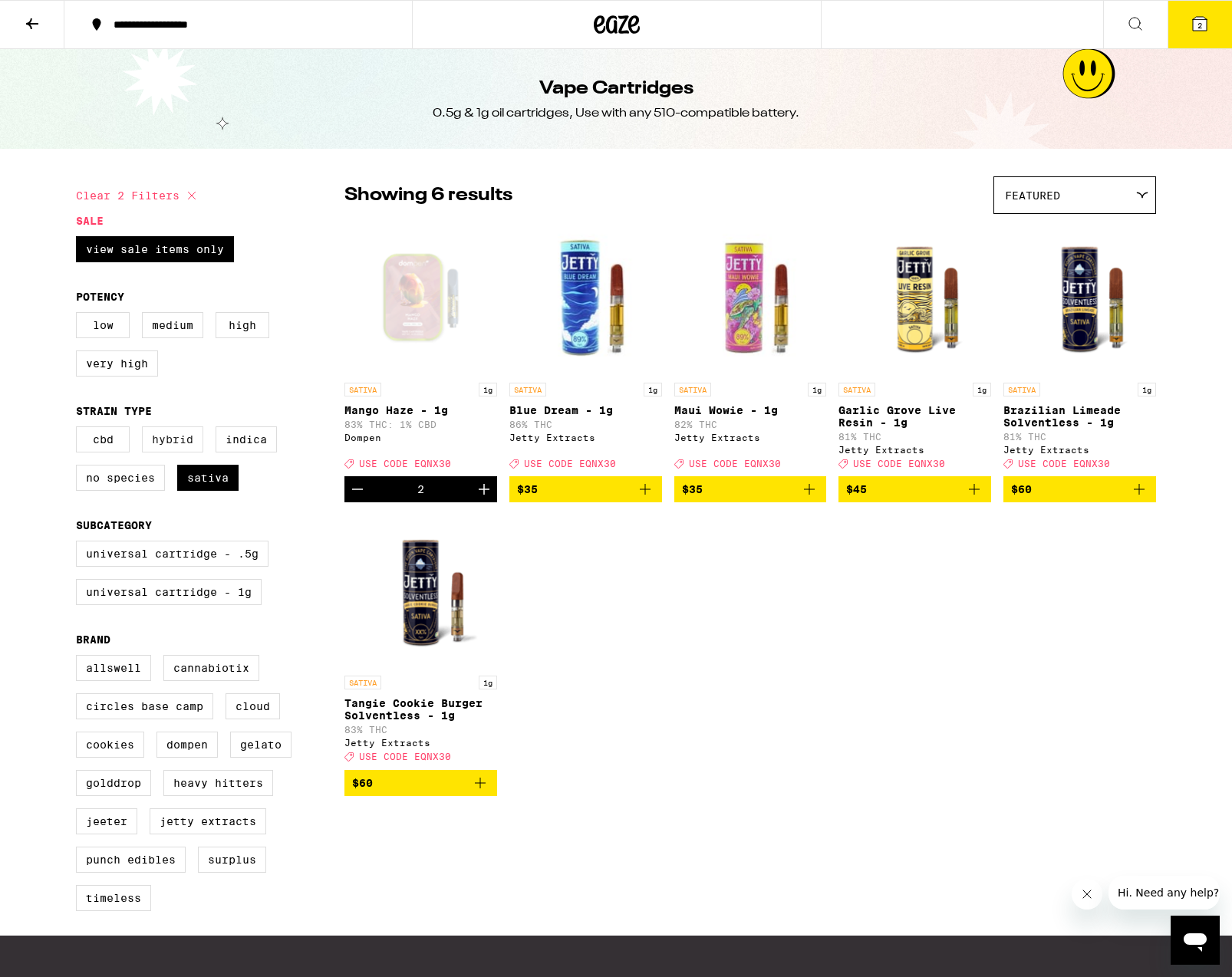
click at [176, 453] on label "Hybrid" at bounding box center [172, 439] width 61 height 26
click at [80, 429] on input "Hybrid" at bounding box center [79, 428] width 1 height 1
checkbox input "true"
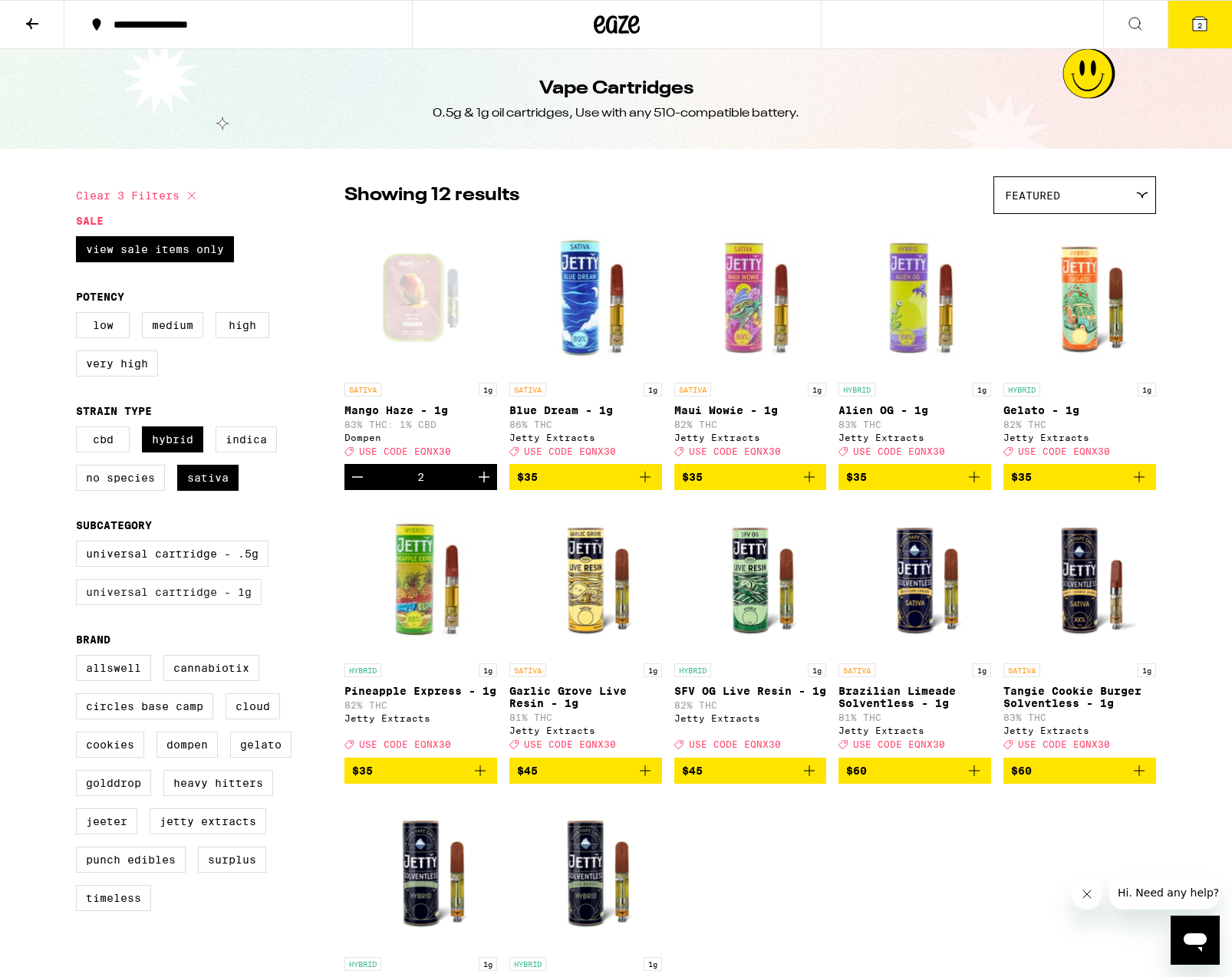
click at [180, 600] on label "Universal Cartridge - 1g" at bounding box center [169, 592] width 186 height 26
click at [80, 544] on input "Universal Cartridge - 1g" at bounding box center [79, 543] width 1 height 1
checkbox input "true"
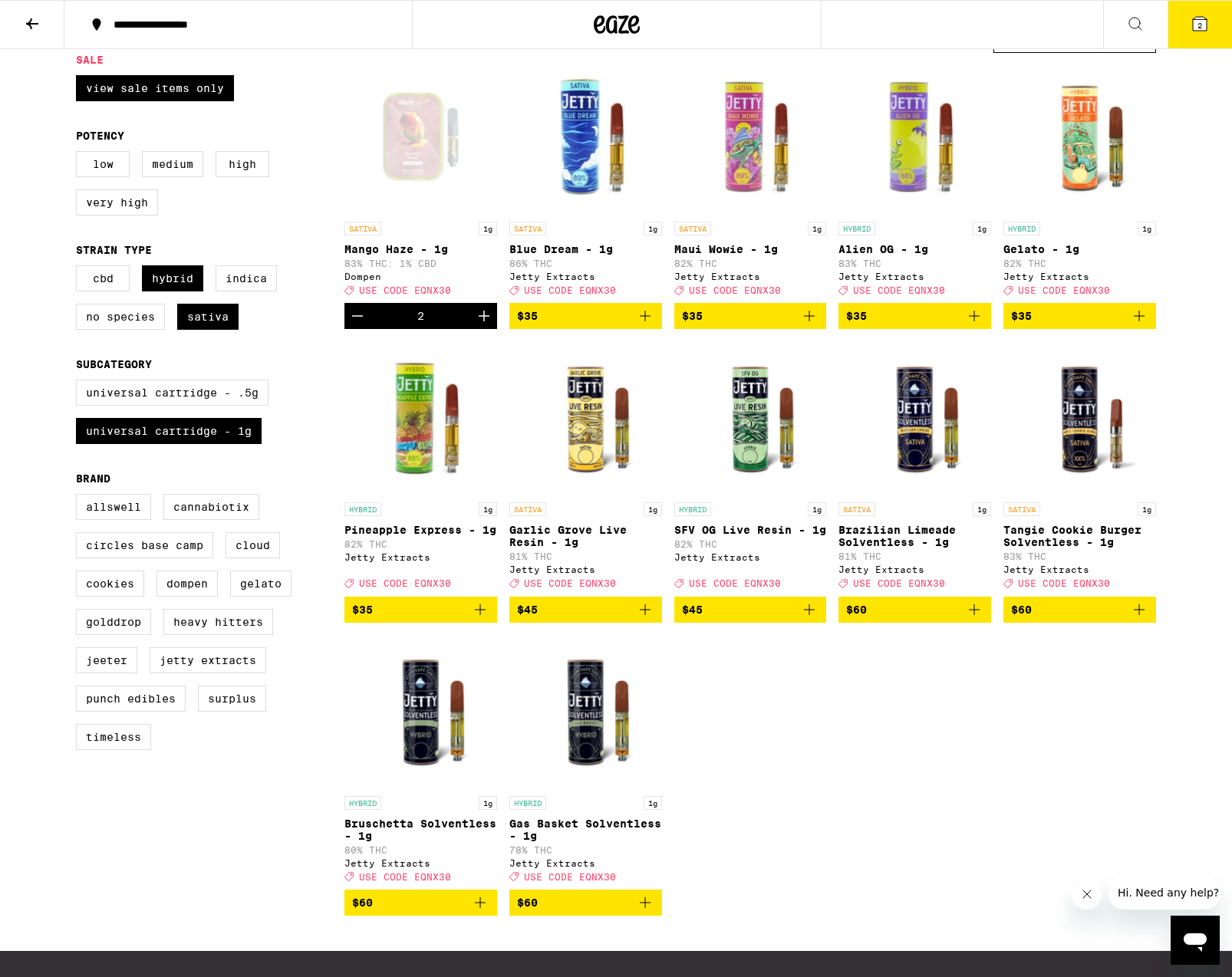
scroll to position [164, 0]
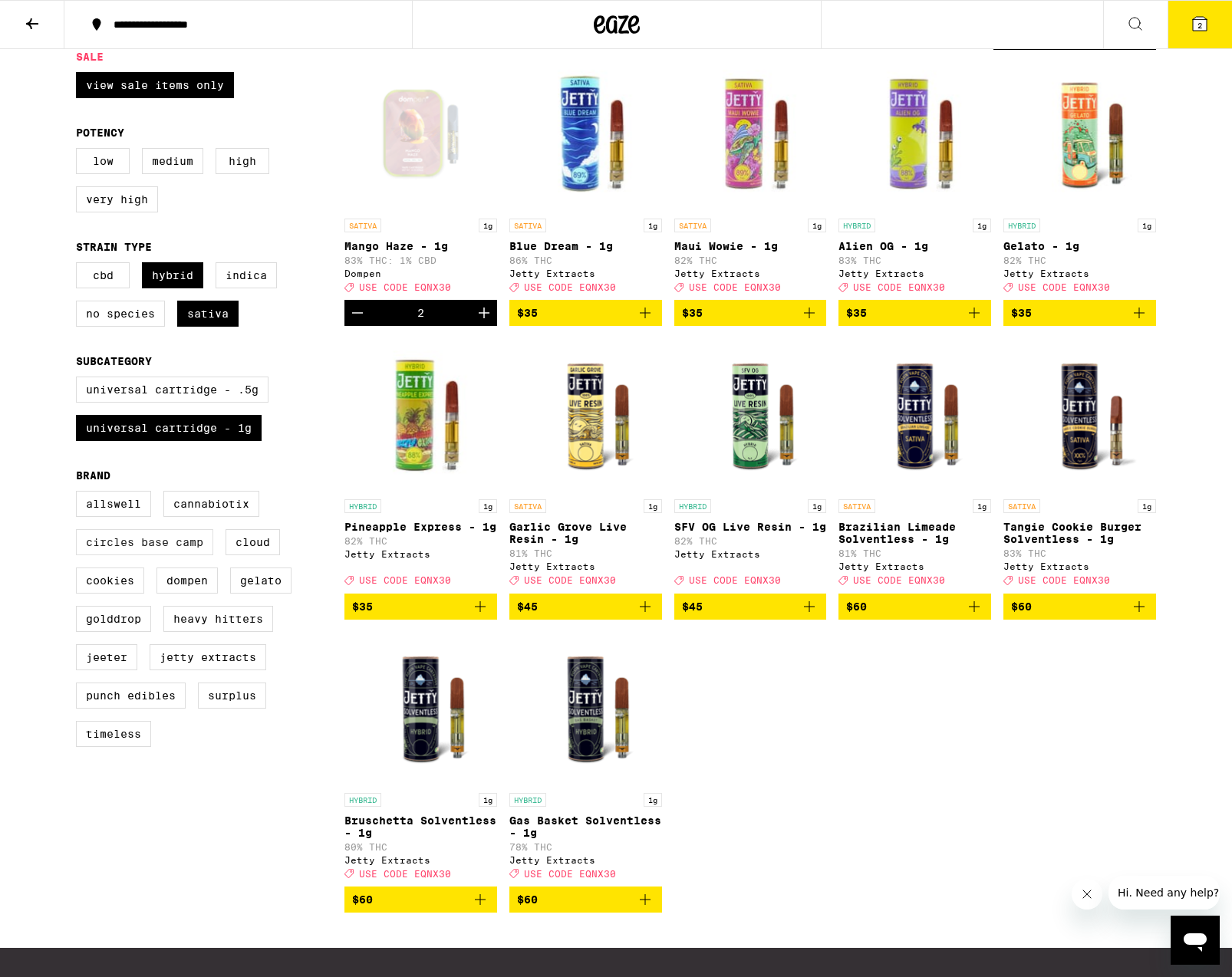
click at [184, 555] on label "Circles Base Camp" at bounding box center [145, 541] width 137 height 26
click at [80, 494] on input "Circles Base Camp" at bounding box center [79, 493] width 1 height 1
checkbox input "true"
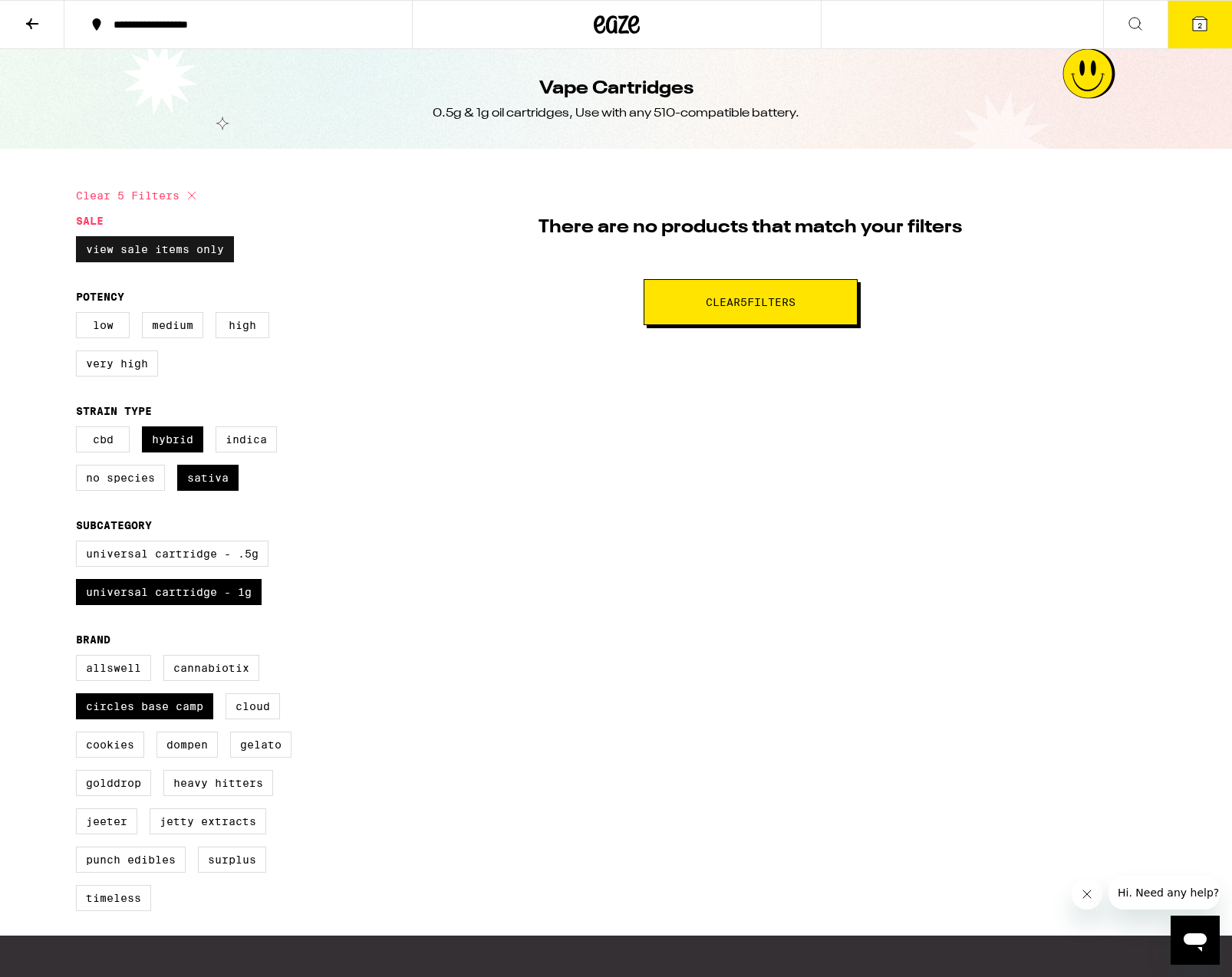
click at [170, 252] on label "View Sale Items Only" at bounding box center [155, 249] width 158 height 26
click at [80, 239] on input "View Sale Items Only" at bounding box center [79, 239] width 1 height 1
checkbox input "false"
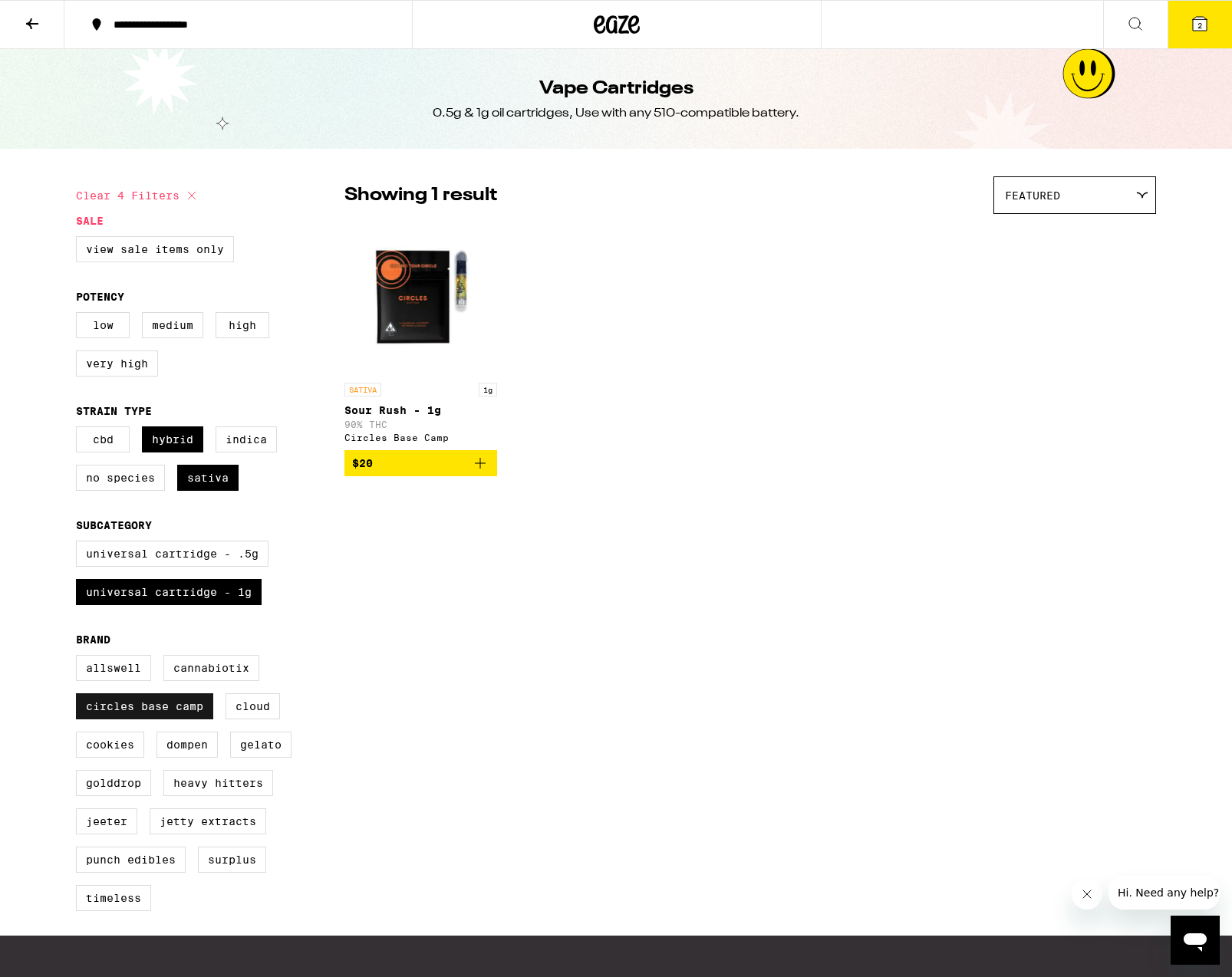
click at [184, 719] on label "Circles Base Camp" at bounding box center [145, 706] width 137 height 26
click at [80, 658] on input "Circles Base Camp" at bounding box center [79, 657] width 1 height 1
checkbox input "false"
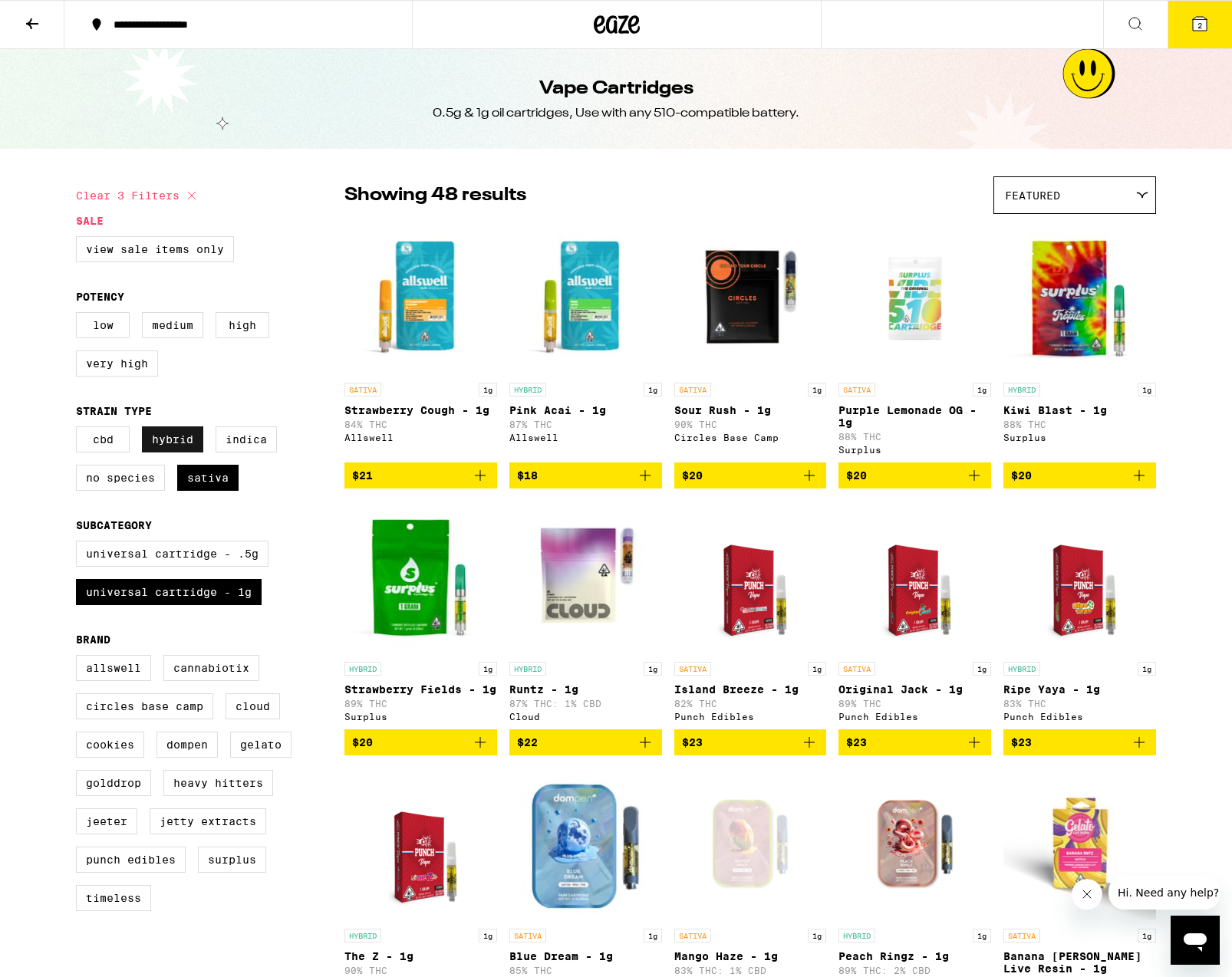
click at [180, 443] on label "Hybrid" at bounding box center [172, 439] width 61 height 26
click at [80, 429] on input "Hybrid" at bounding box center [79, 428] width 1 height 1
checkbox input "false"
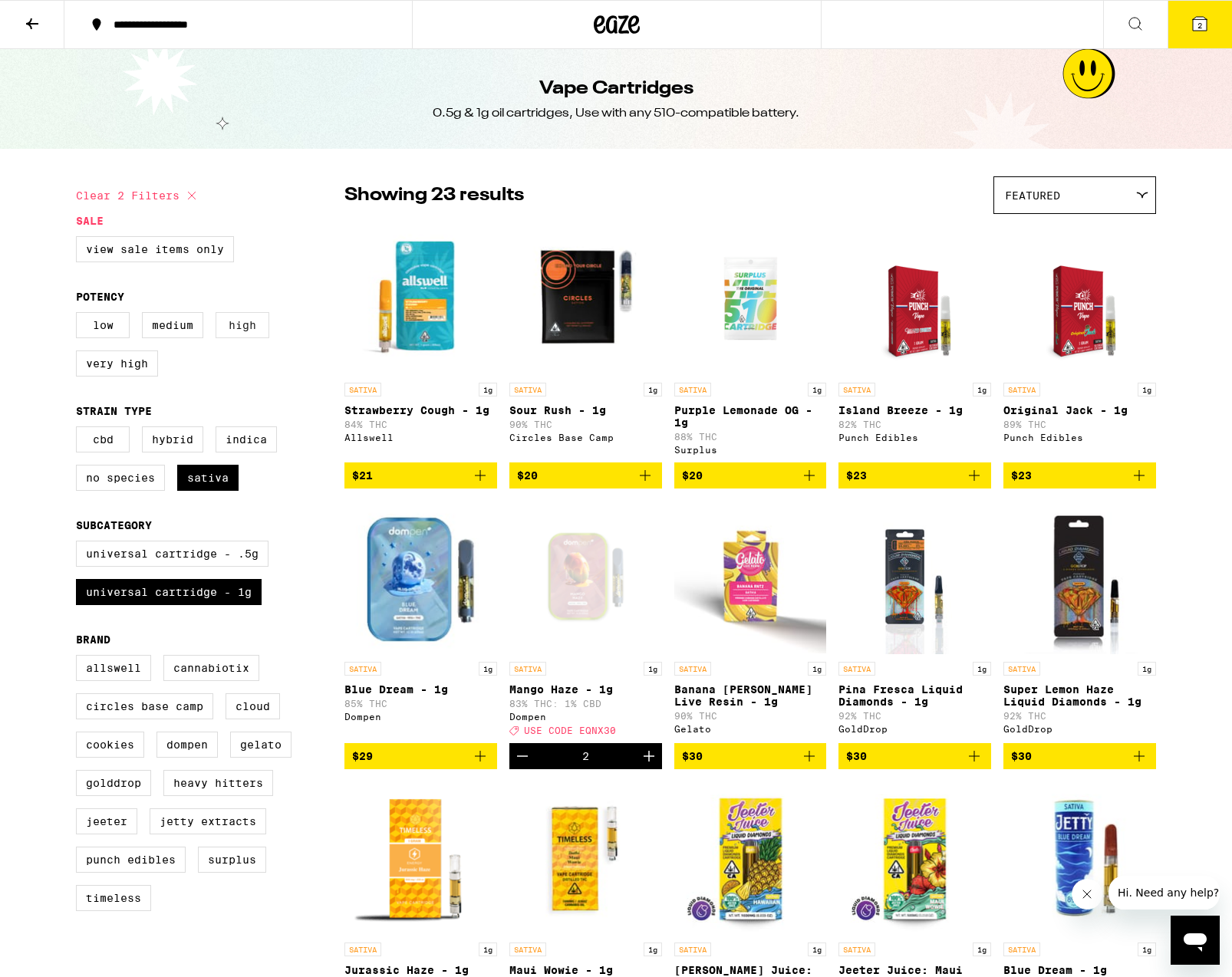
click at [239, 332] on label "High" at bounding box center [242, 325] width 54 height 26
click at [80, 315] on input "High" at bounding box center [79, 314] width 1 height 1
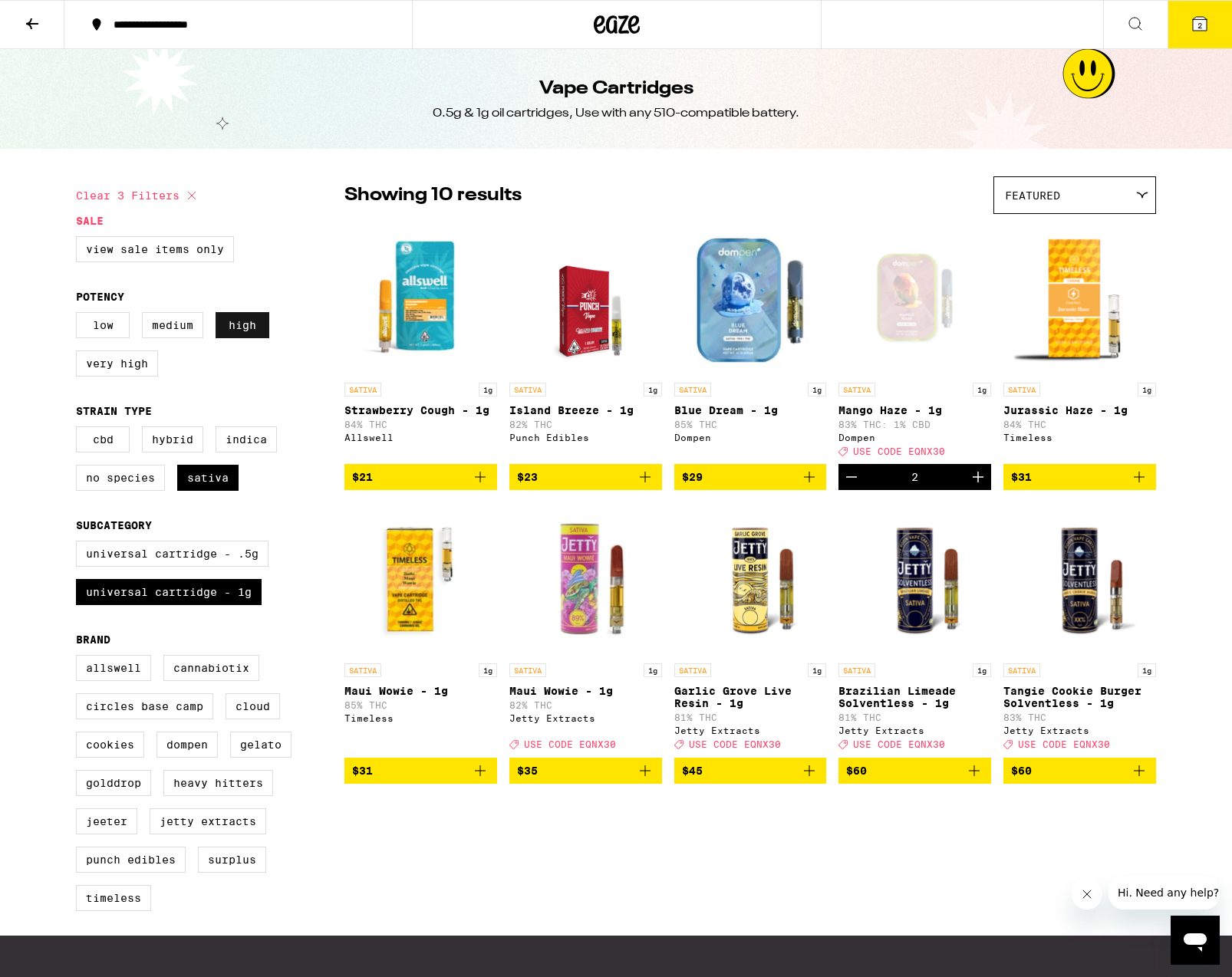
click at [238, 332] on label "High" at bounding box center [242, 325] width 54 height 26
click at [80, 315] on input "High" at bounding box center [79, 314] width 1 height 1
checkbox input "false"
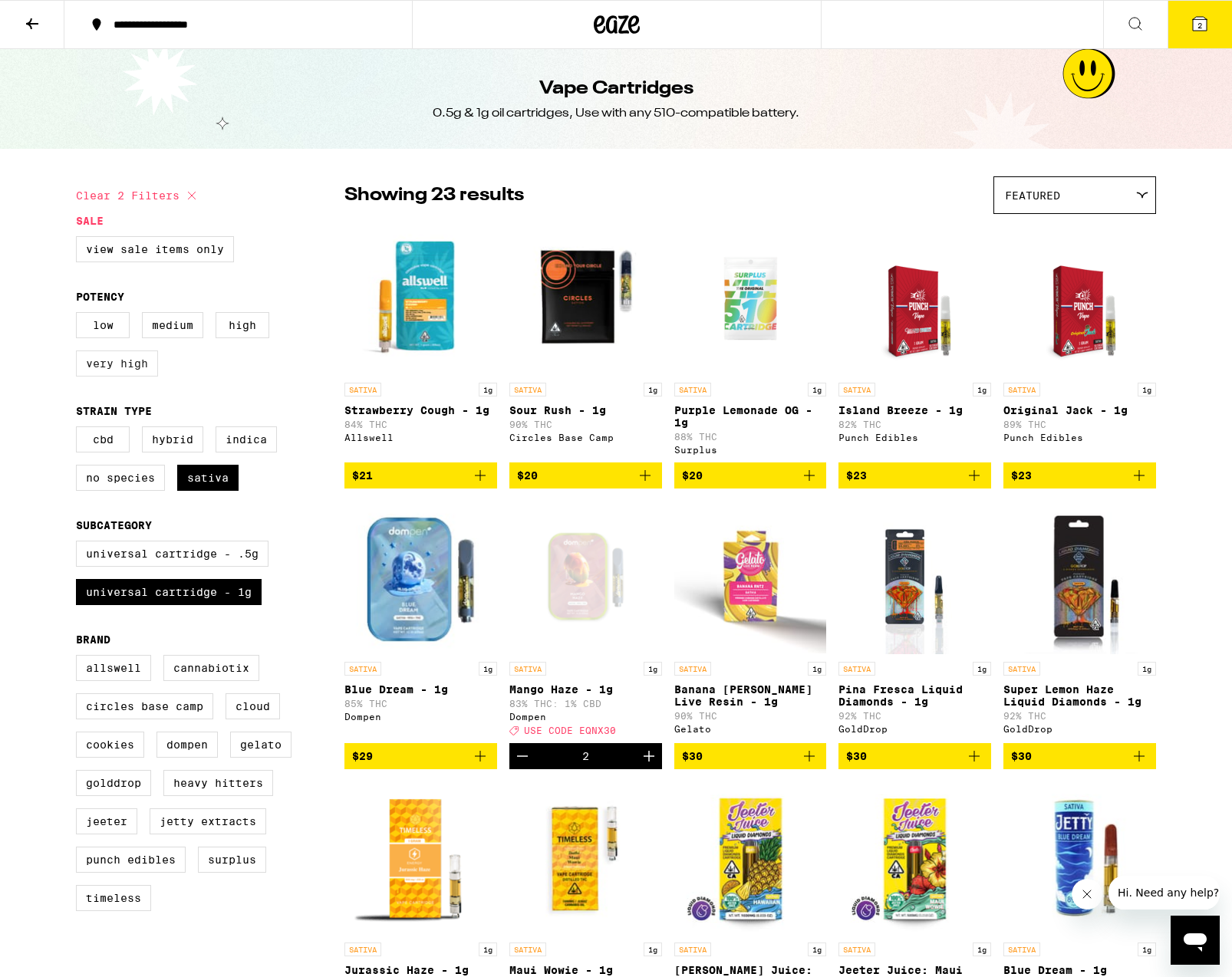
click at [148, 371] on label "Very High" at bounding box center [117, 363] width 82 height 26
click at [80, 315] on input "Very High" at bounding box center [79, 314] width 1 height 1
checkbox input "true"
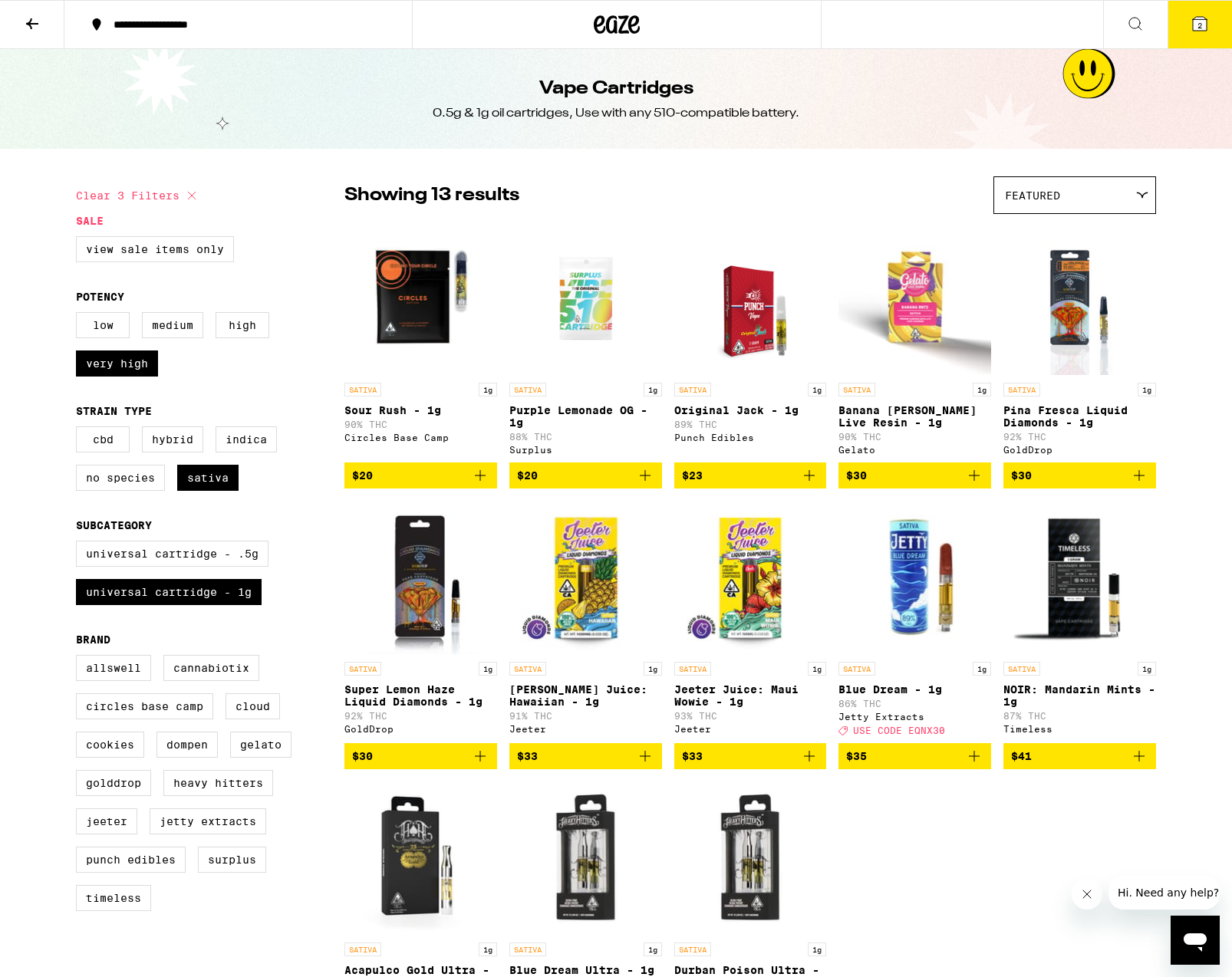
click at [1191, 19] on icon at bounding box center [1200, 23] width 18 height 18
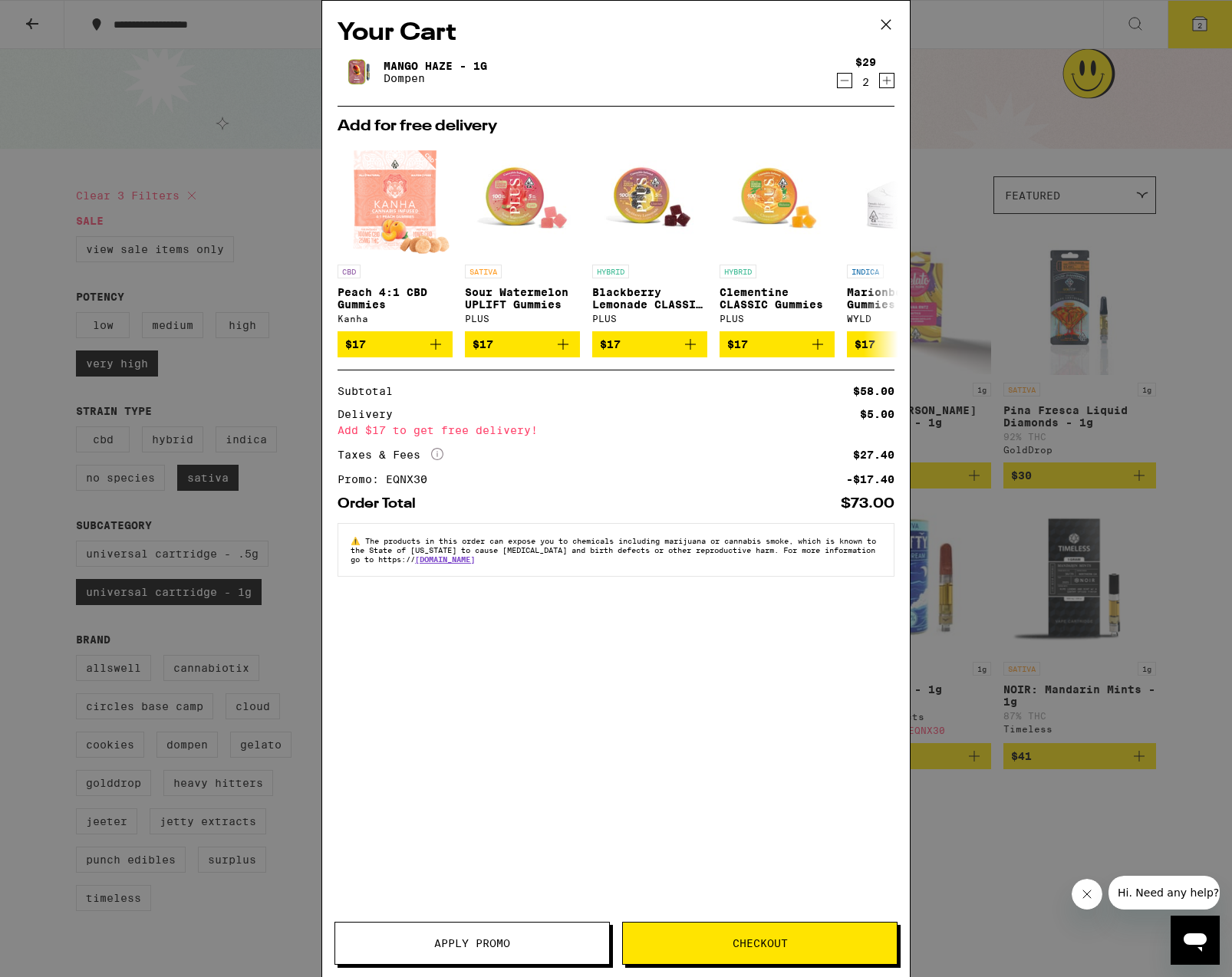
click at [846, 84] on icon "Decrement" at bounding box center [844, 80] width 13 height 18
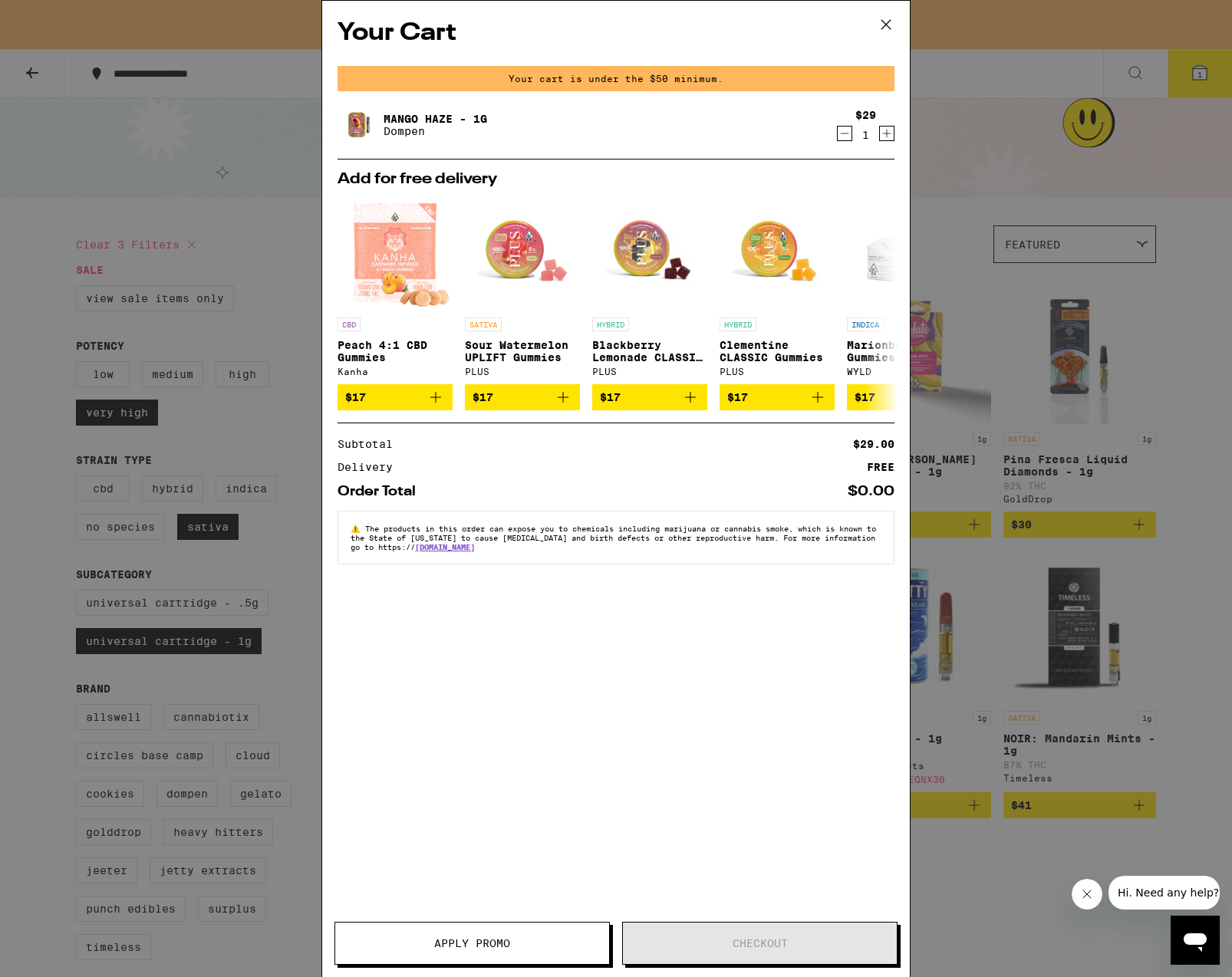
click at [844, 140] on icon "Decrement" at bounding box center [844, 133] width 13 height 18
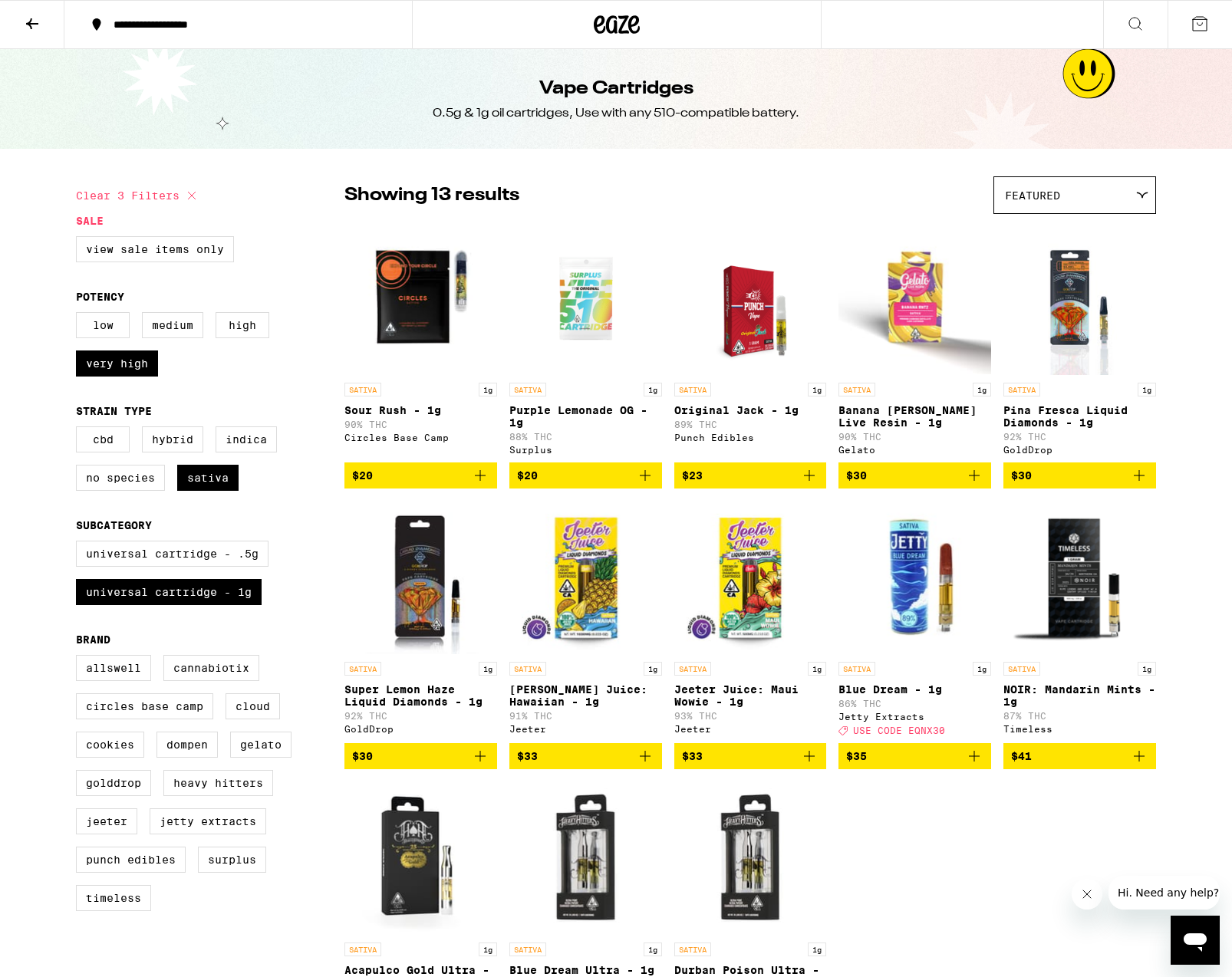
click at [404, 276] on img "Open page for Sour Rush - 1g from Circles Base Camp" at bounding box center [421, 298] width 153 height 154
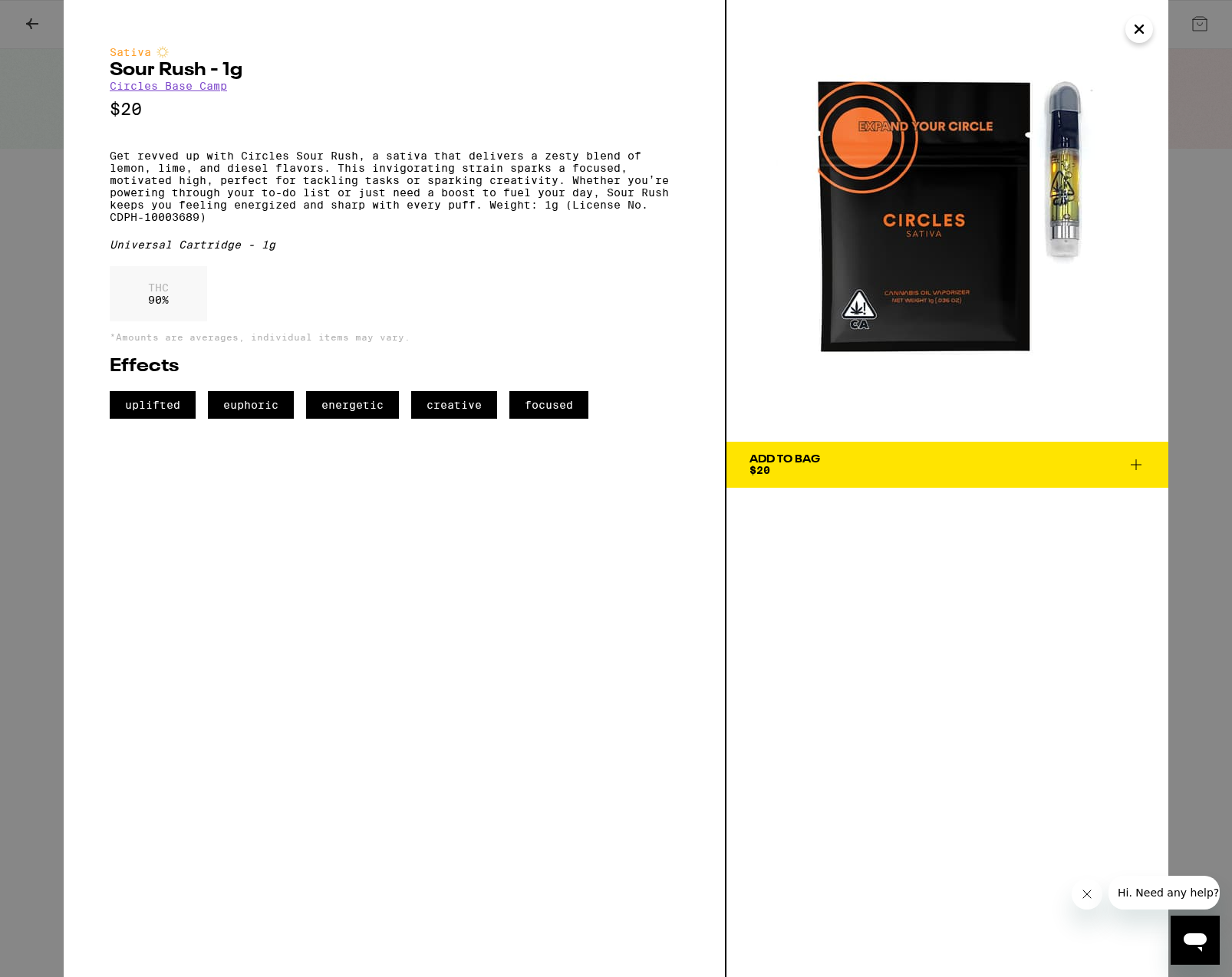
click at [1133, 466] on icon at bounding box center [1136, 464] width 18 height 18
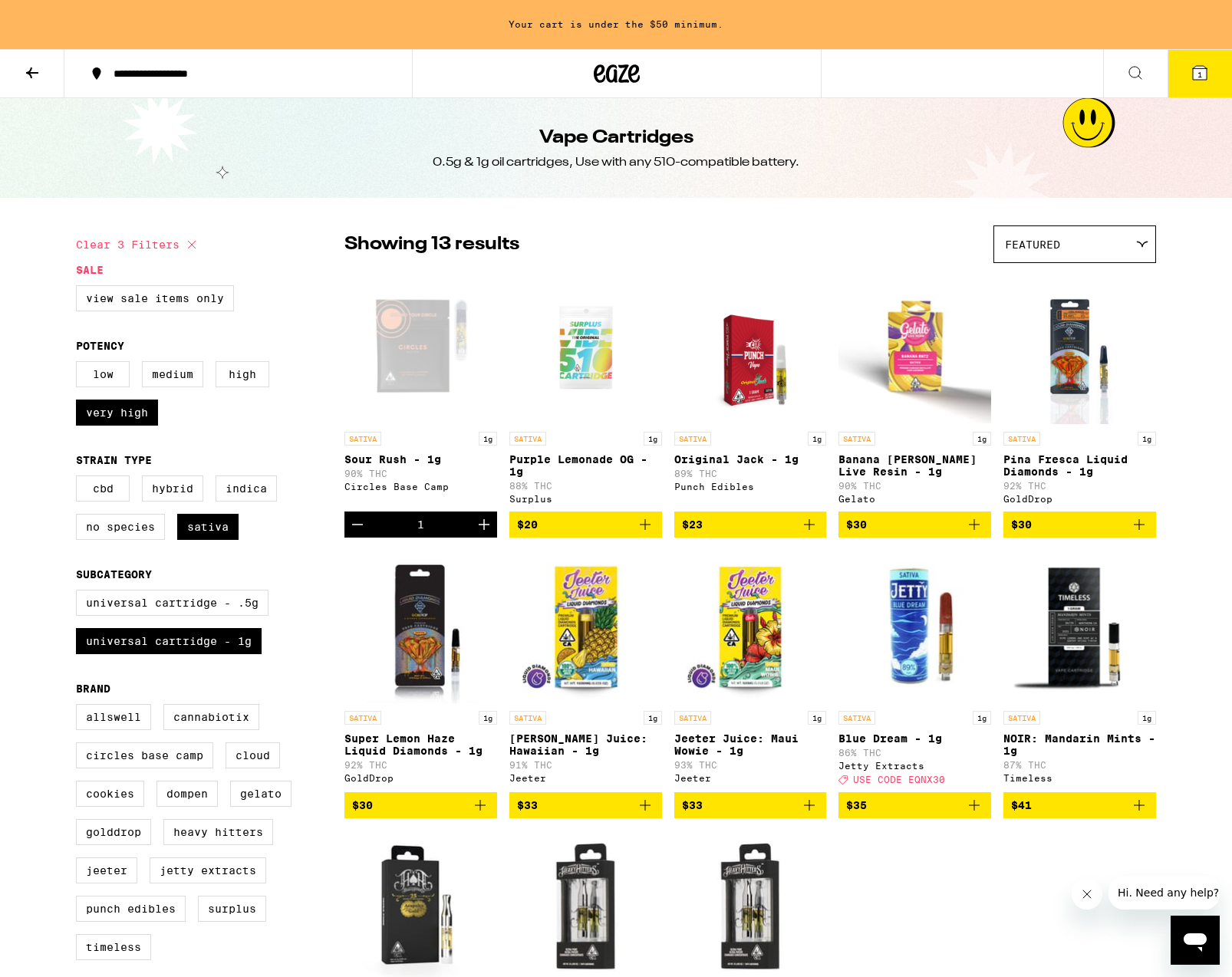
click at [487, 526] on icon "Increment" at bounding box center [484, 524] width 18 height 18
click at [1201, 69] on icon at bounding box center [1199, 72] width 13 height 13
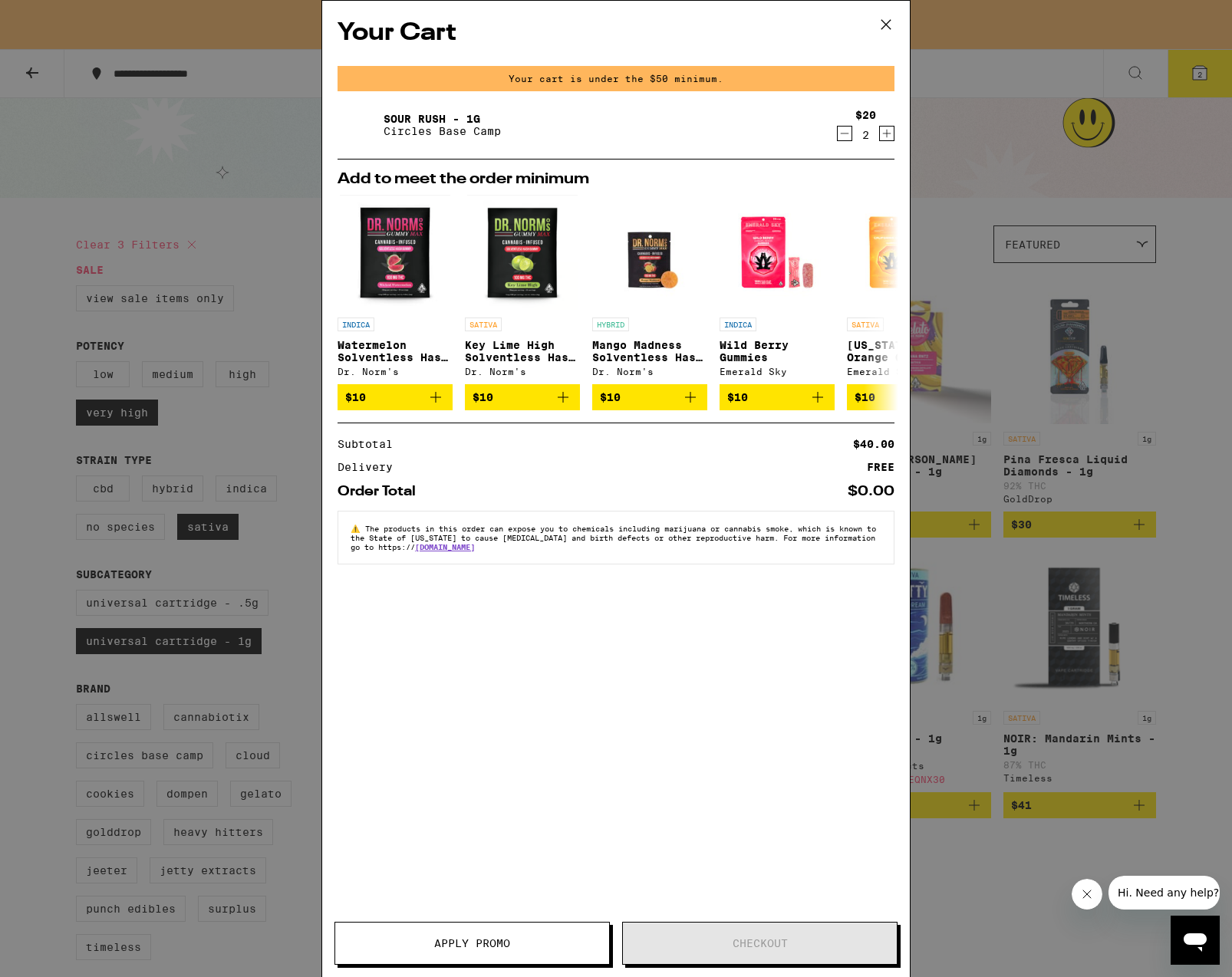
click at [884, 134] on icon "Increment" at bounding box center [886, 133] width 13 height 18
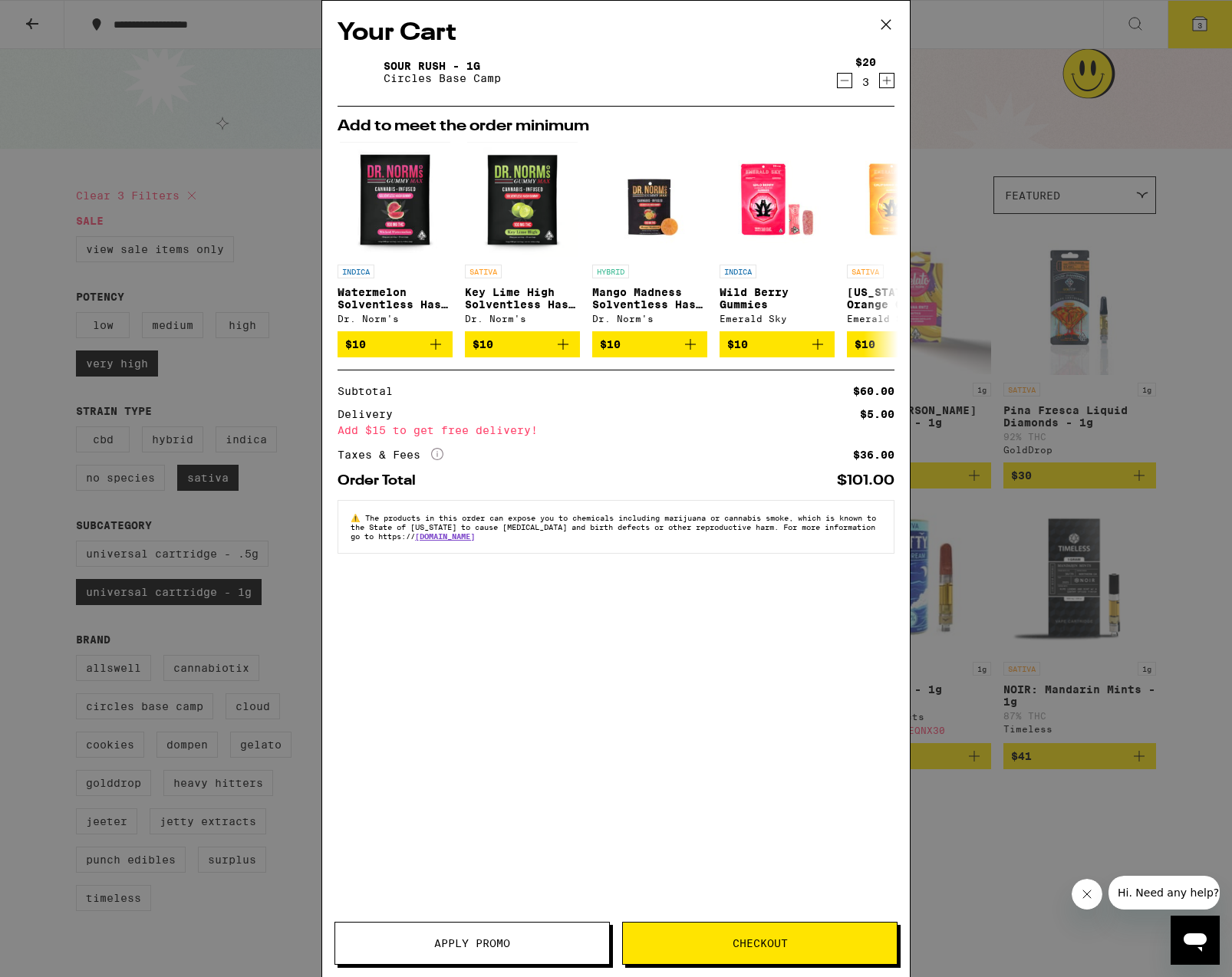
click at [884, 25] on icon at bounding box center [886, 25] width 23 height 23
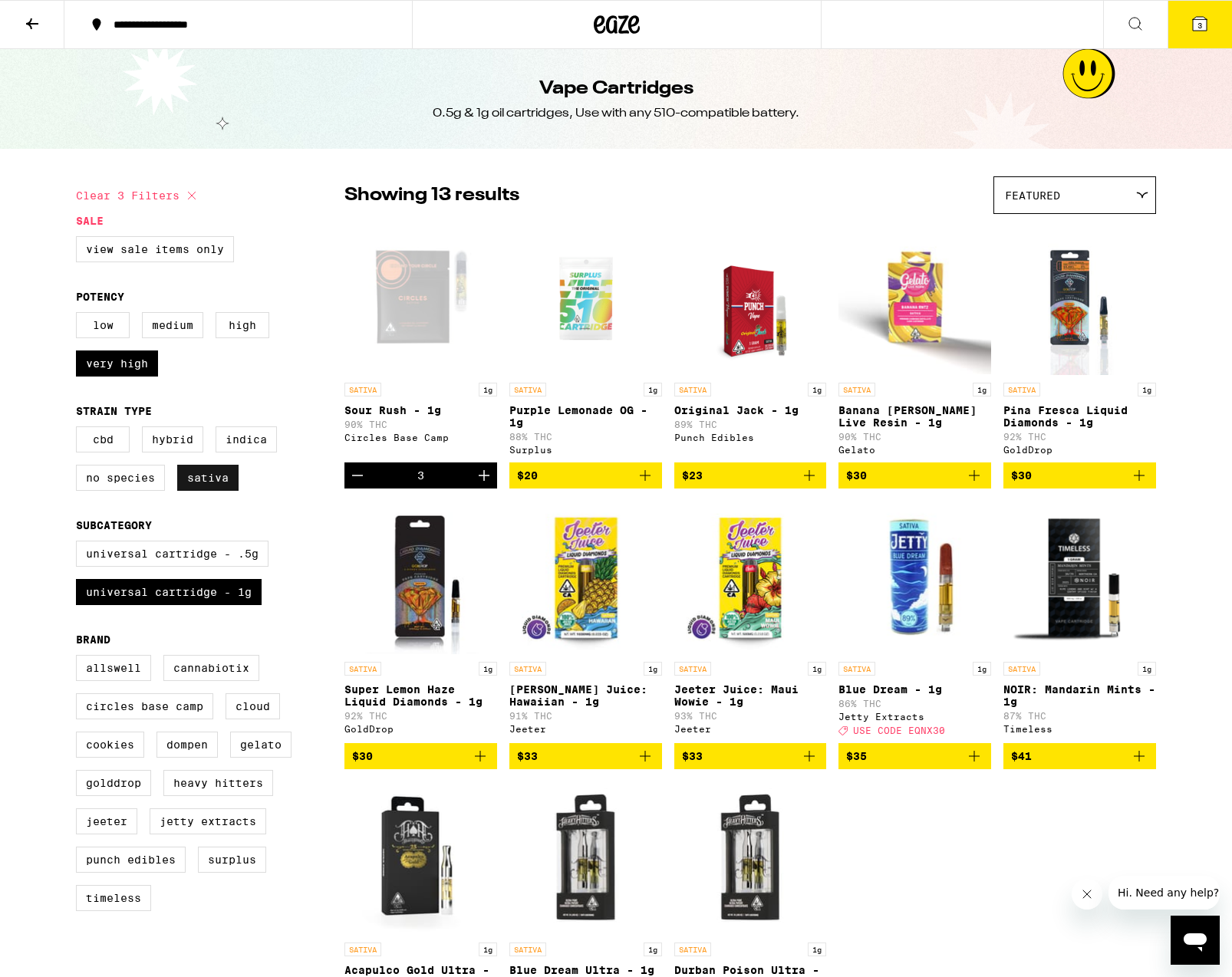
click at [207, 491] on label "Sativa" at bounding box center [207, 478] width 61 height 26
click at [80, 429] on input "Sativa" at bounding box center [79, 428] width 1 height 1
checkbox input "false"
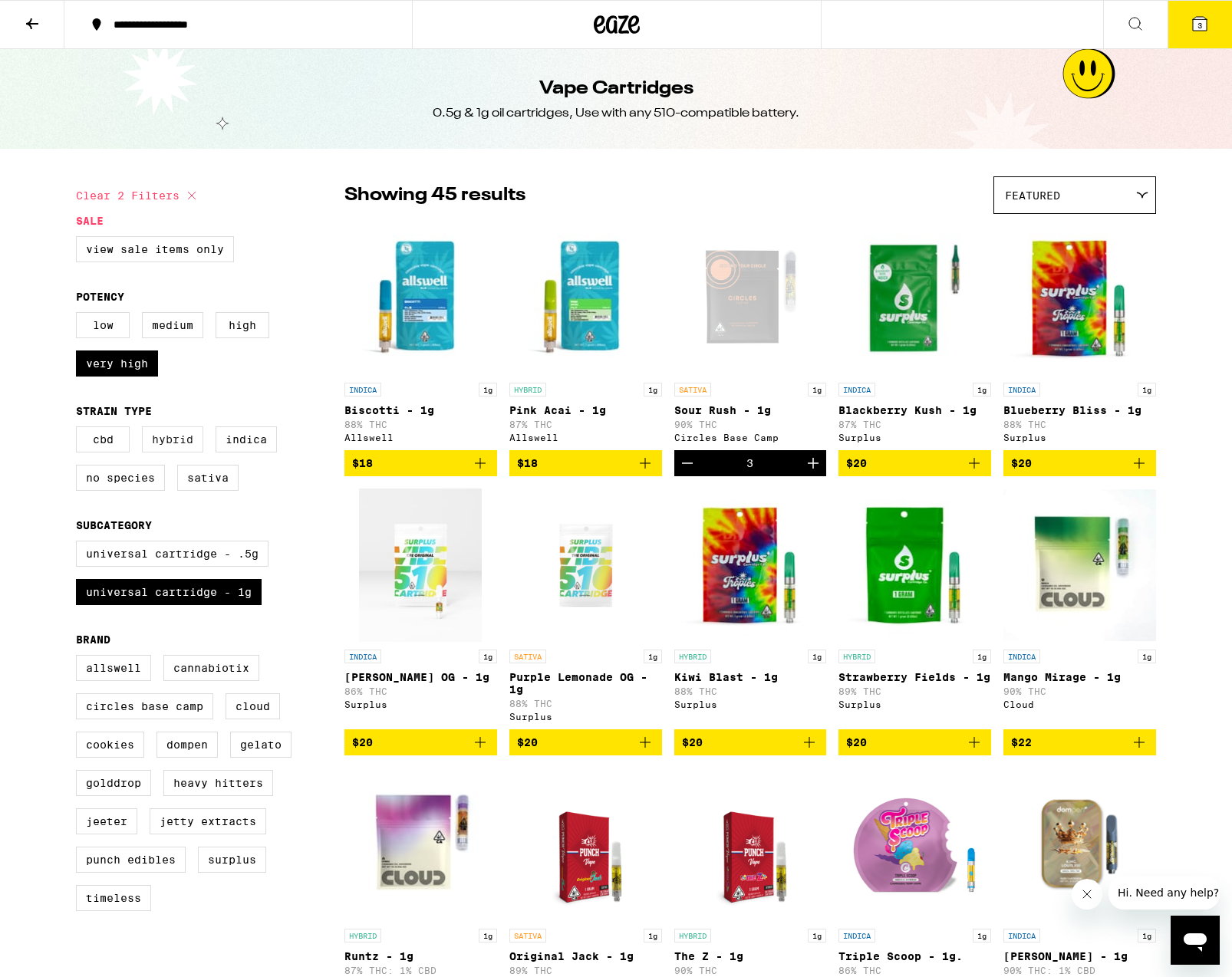
click at [187, 450] on label "Hybrid" at bounding box center [172, 439] width 61 height 26
click at [80, 429] on input "Hybrid" at bounding box center [79, 428] width 1 height 1
checkbox input "true"
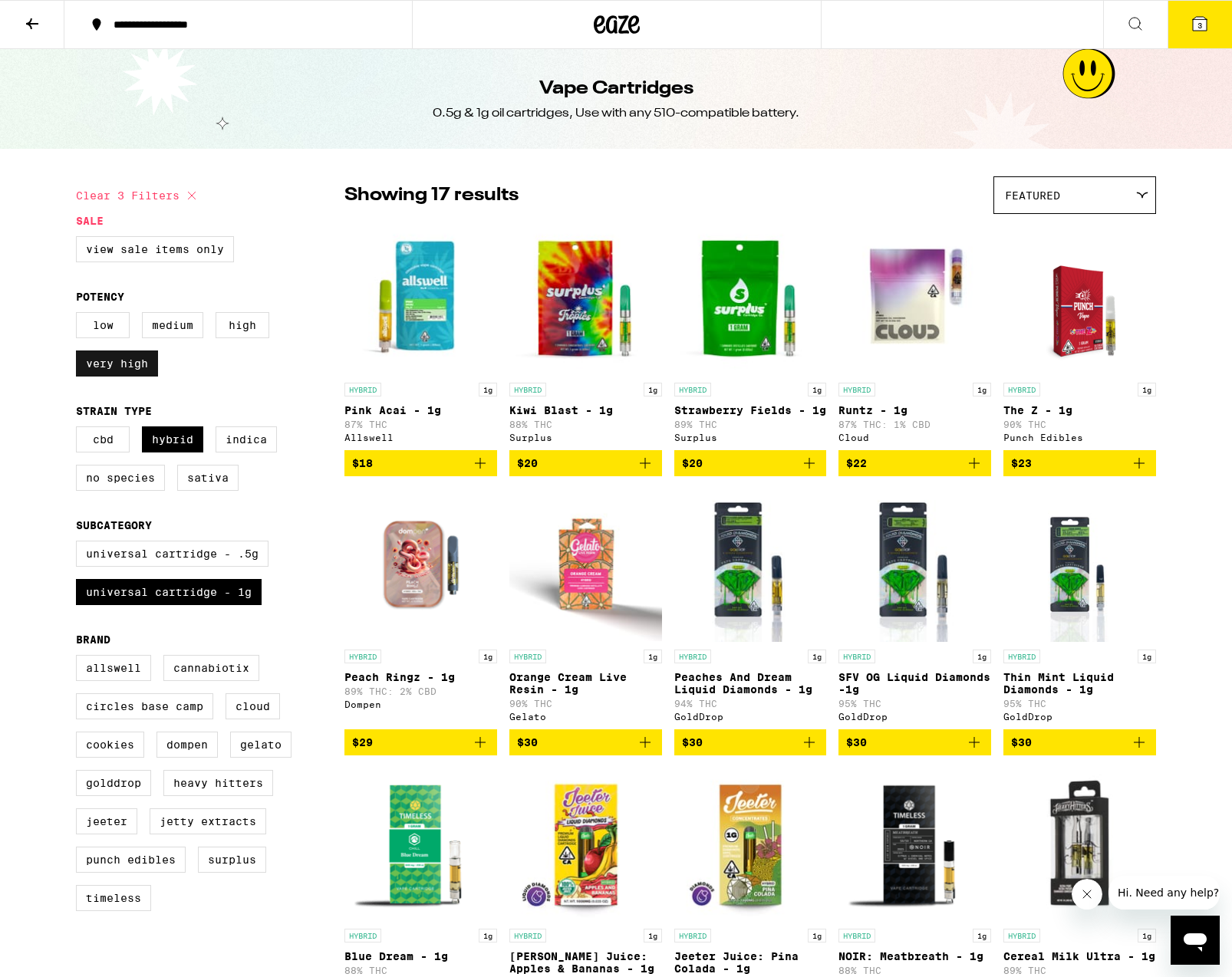
click at [130, 371] on label "Very High" at bounding box center [117, 363] width 82 height 26
click at [80, 315] on input "Very High" at bounding box center [79, 314] width 1 height 1
checkbox input "false"
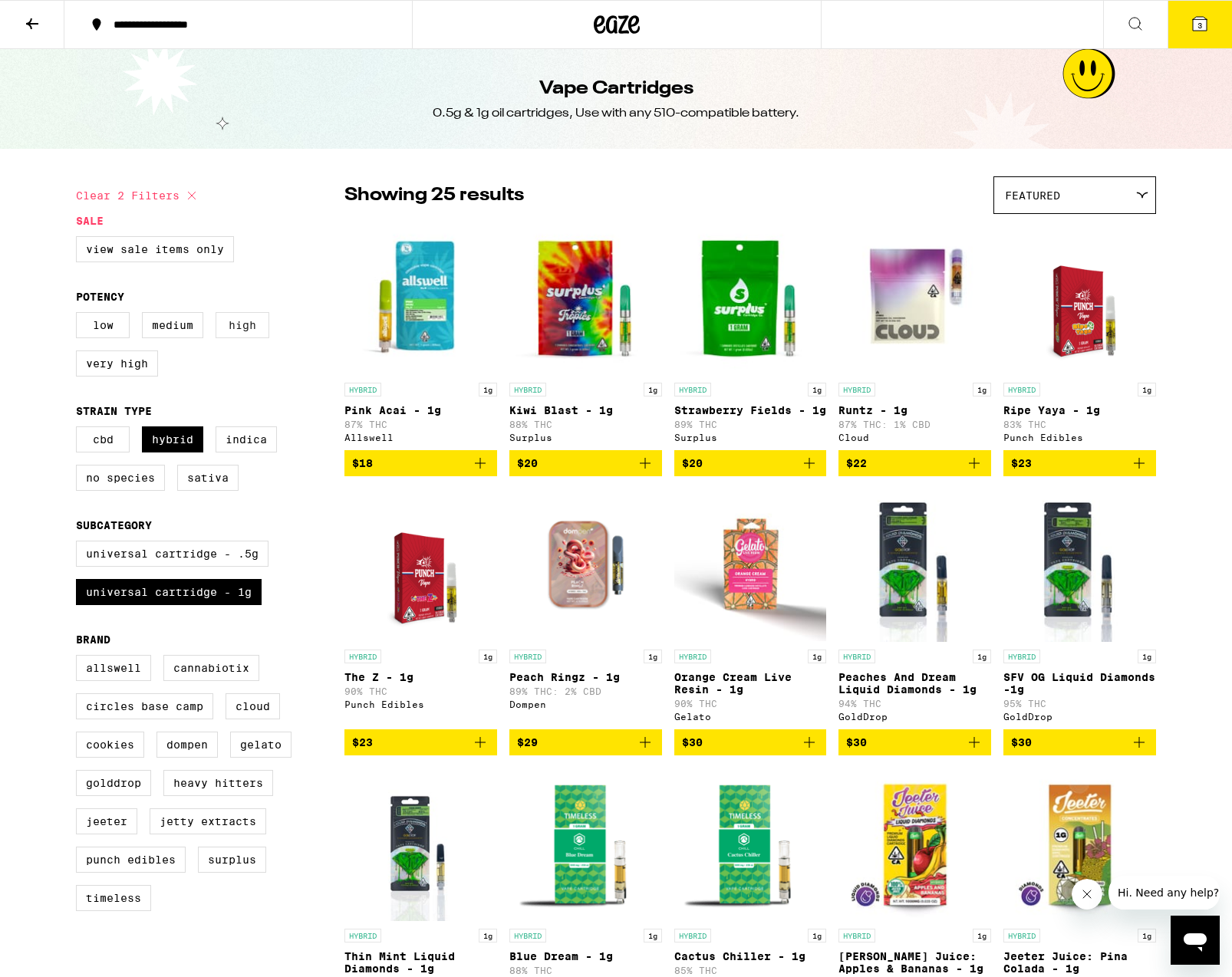
click at [244, 330] on label "High" at bounding box center [242, 325] width 54 height 26
click at [80, 315] on input "High" at bounding box center [79, 314] width 1 height 1
checkbox input "true"
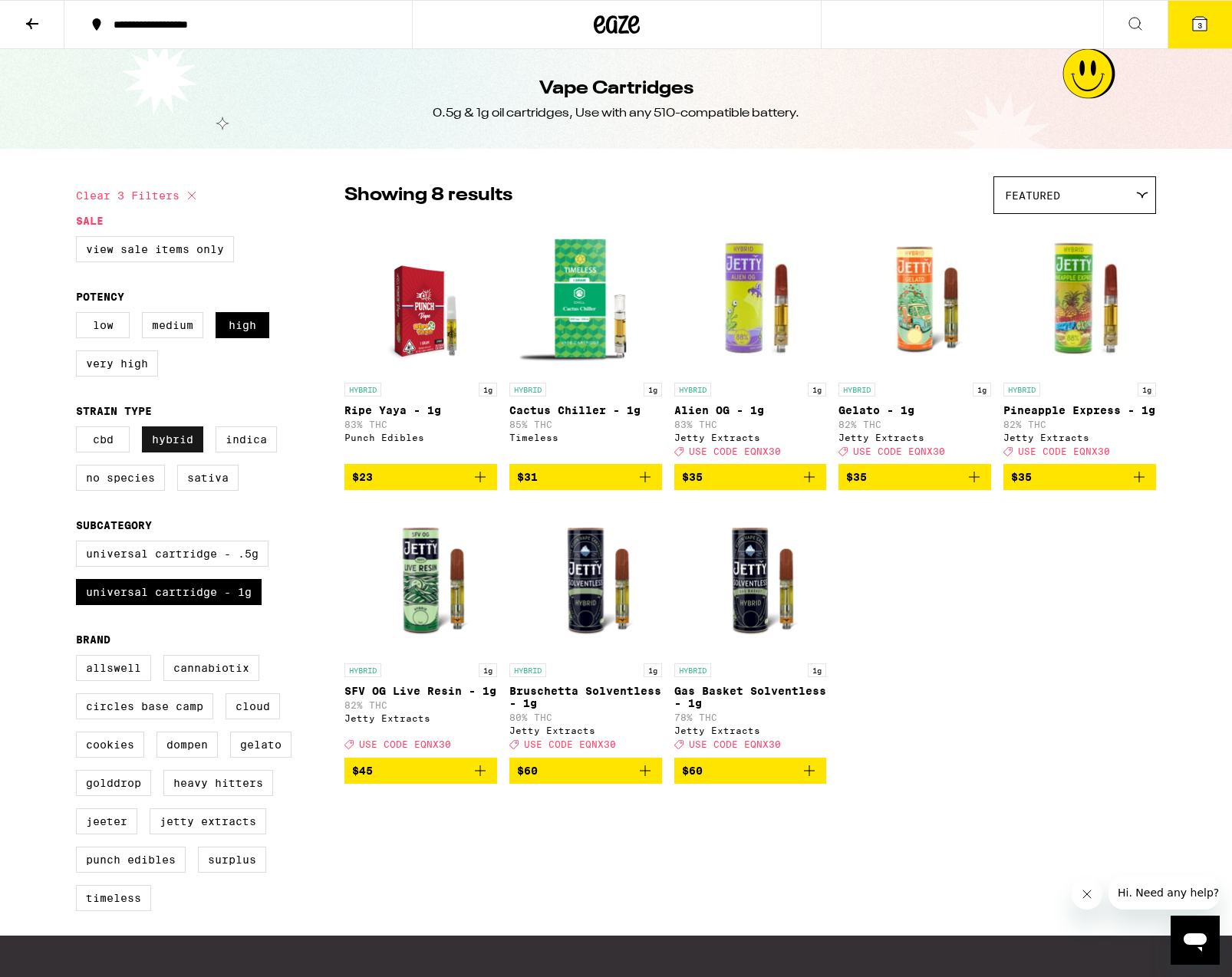
click at [181, 453] on label "Hybrid" at bounding box center [172, 439] width 61 height 26
click at [80, 429] on input "Hybrid" at bounding box center [79, 428] width 1 height 1
checkbox input "false"
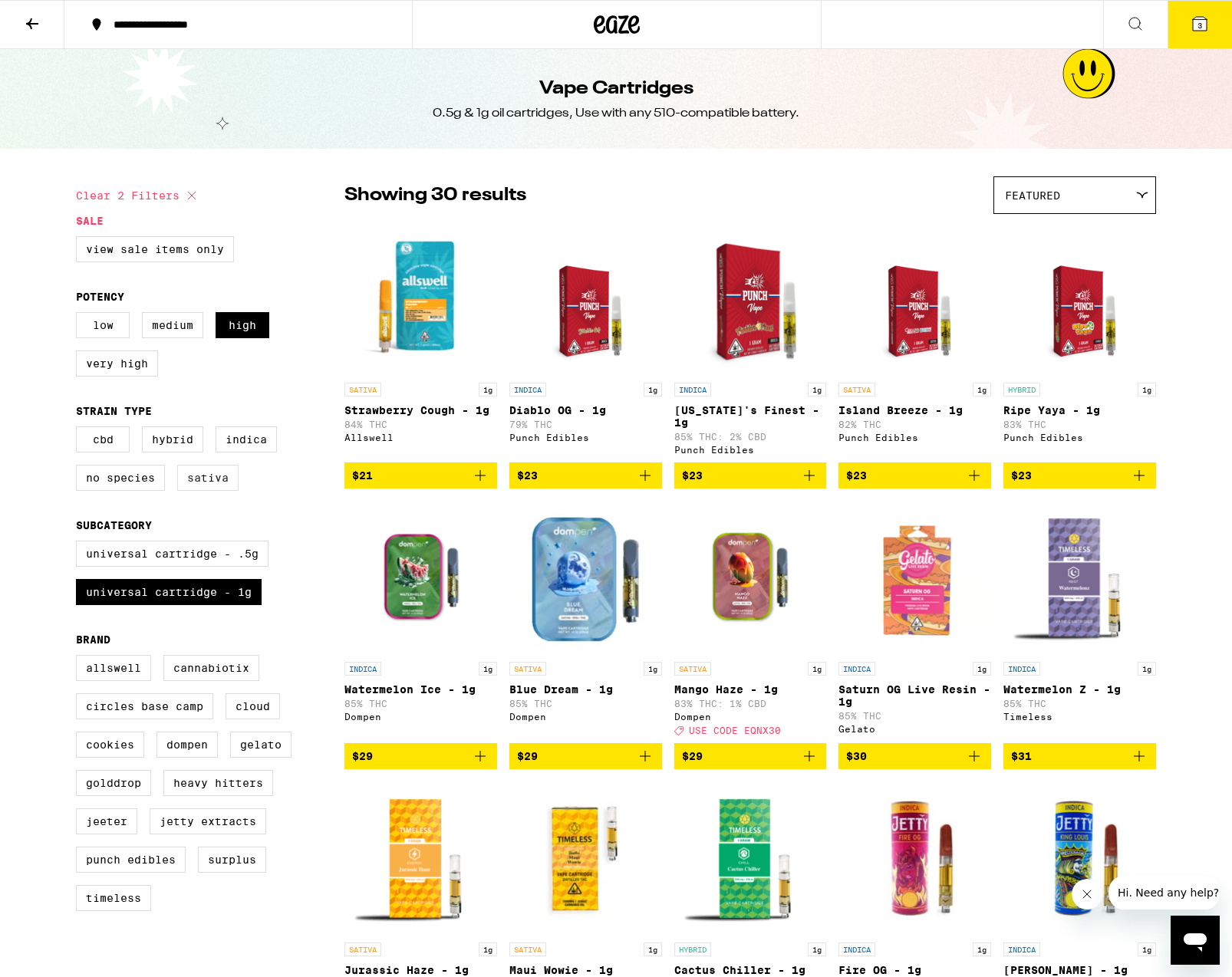
click at [191, 480] on label "Sativa" at bounding box center [207, 478] width 61 height 26
click at [80, 429] on input "Sativa" at bounding box center [79, 428] width 1 height 1
checkbox input "true"
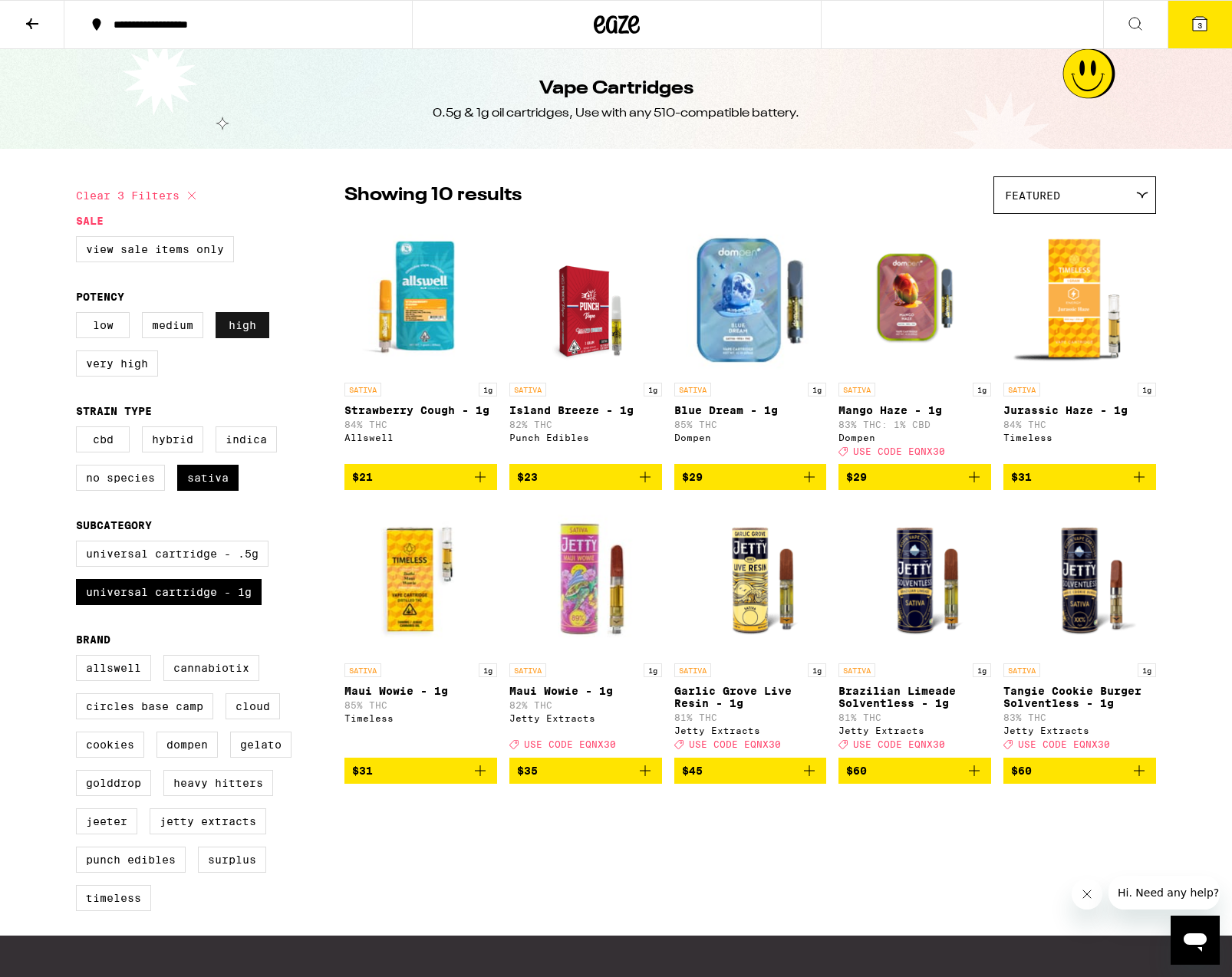
click at [235, 329] on label "High" at bounding box center [242, 325] width 54 height 26
click at [80, 315] on input "High" at bounding box center [79, 314] width 1 height 1
checkbox input "false"
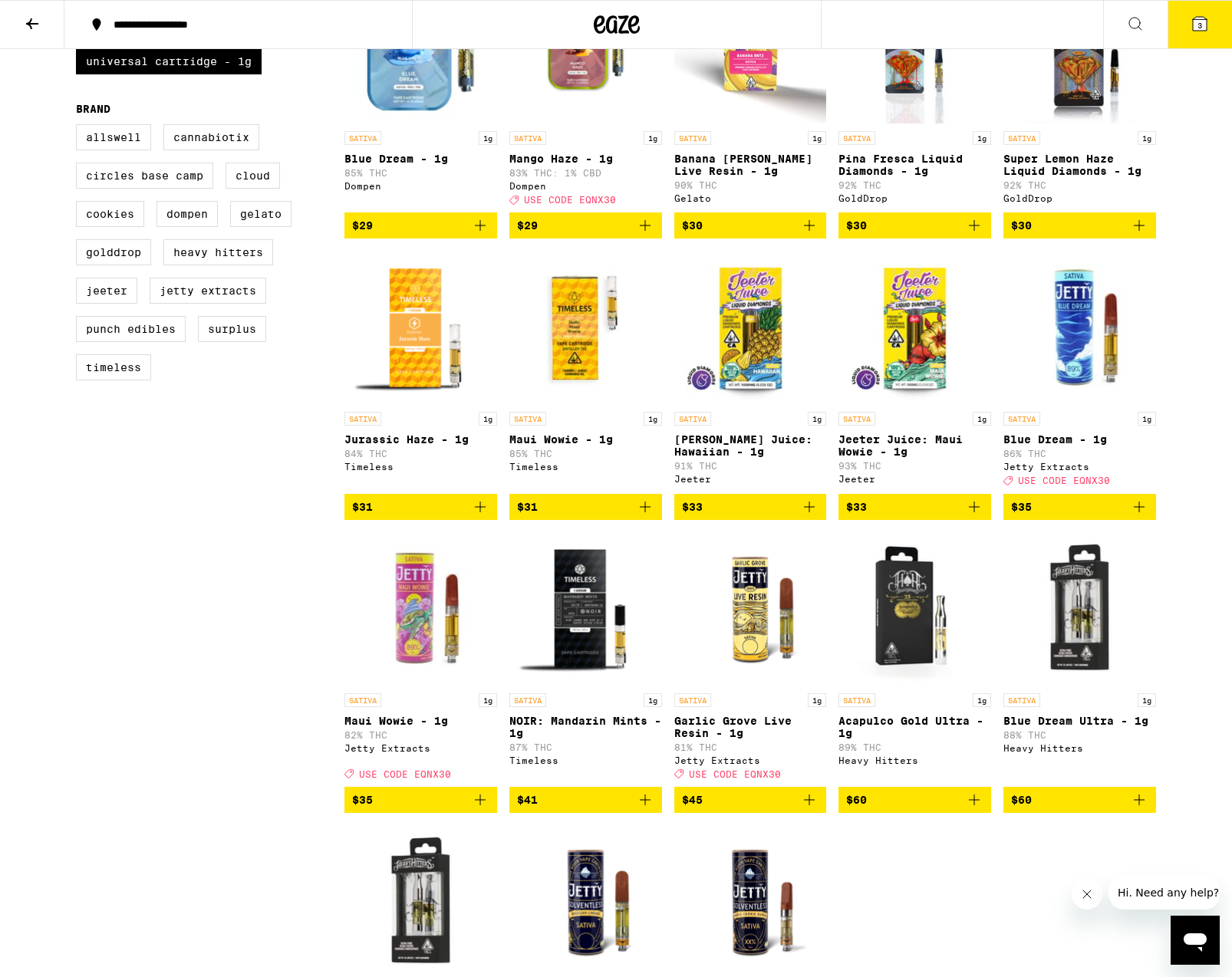
scroll to position [533, 0]
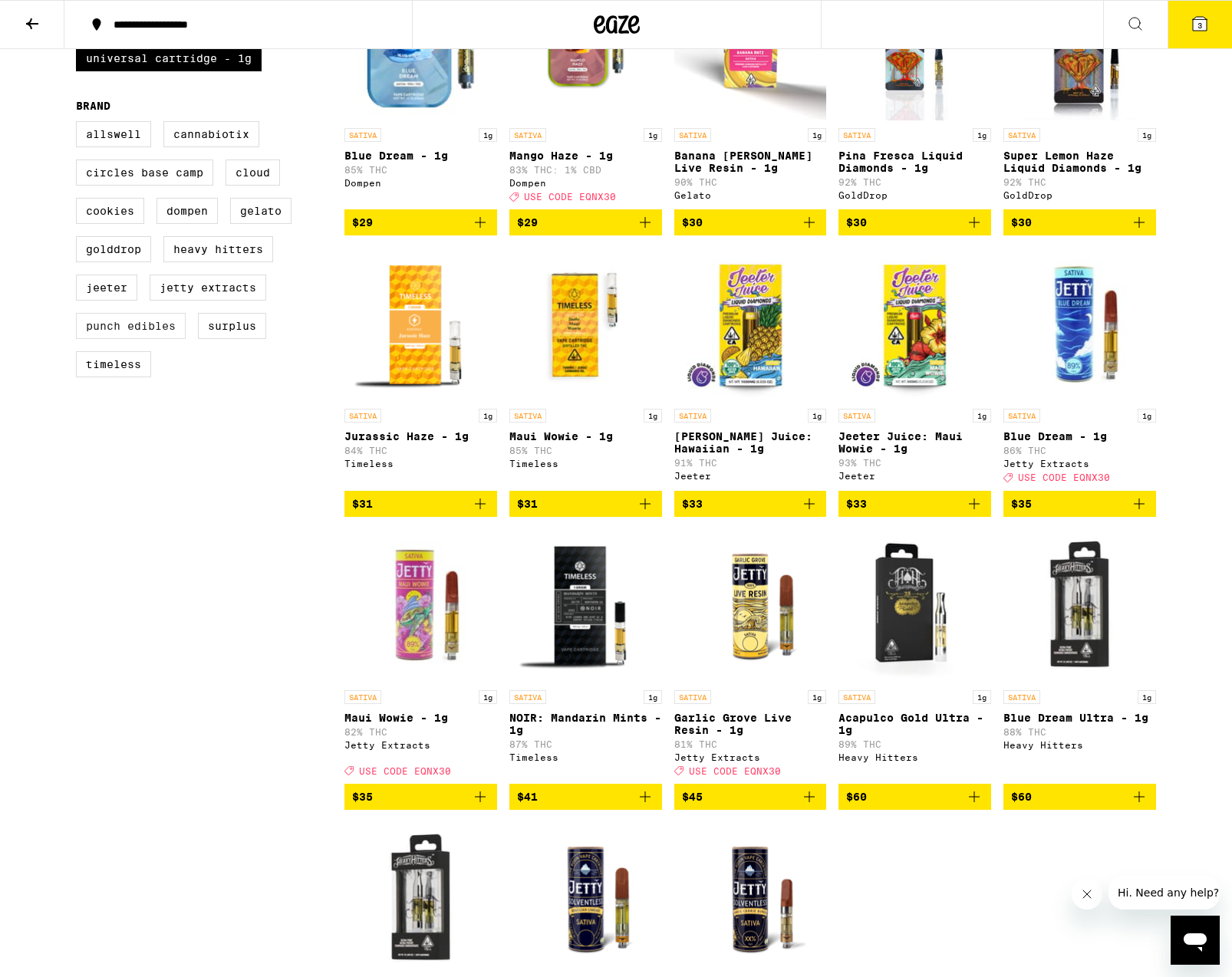
click at [167, 339] on label "Punch Edibles" at bounding box center [131, 325] width 110 height 26
click at [80, 124] on input "Punch Edibles" at bounding box center [79, 124] width 1 height 1
checkbox input "true"
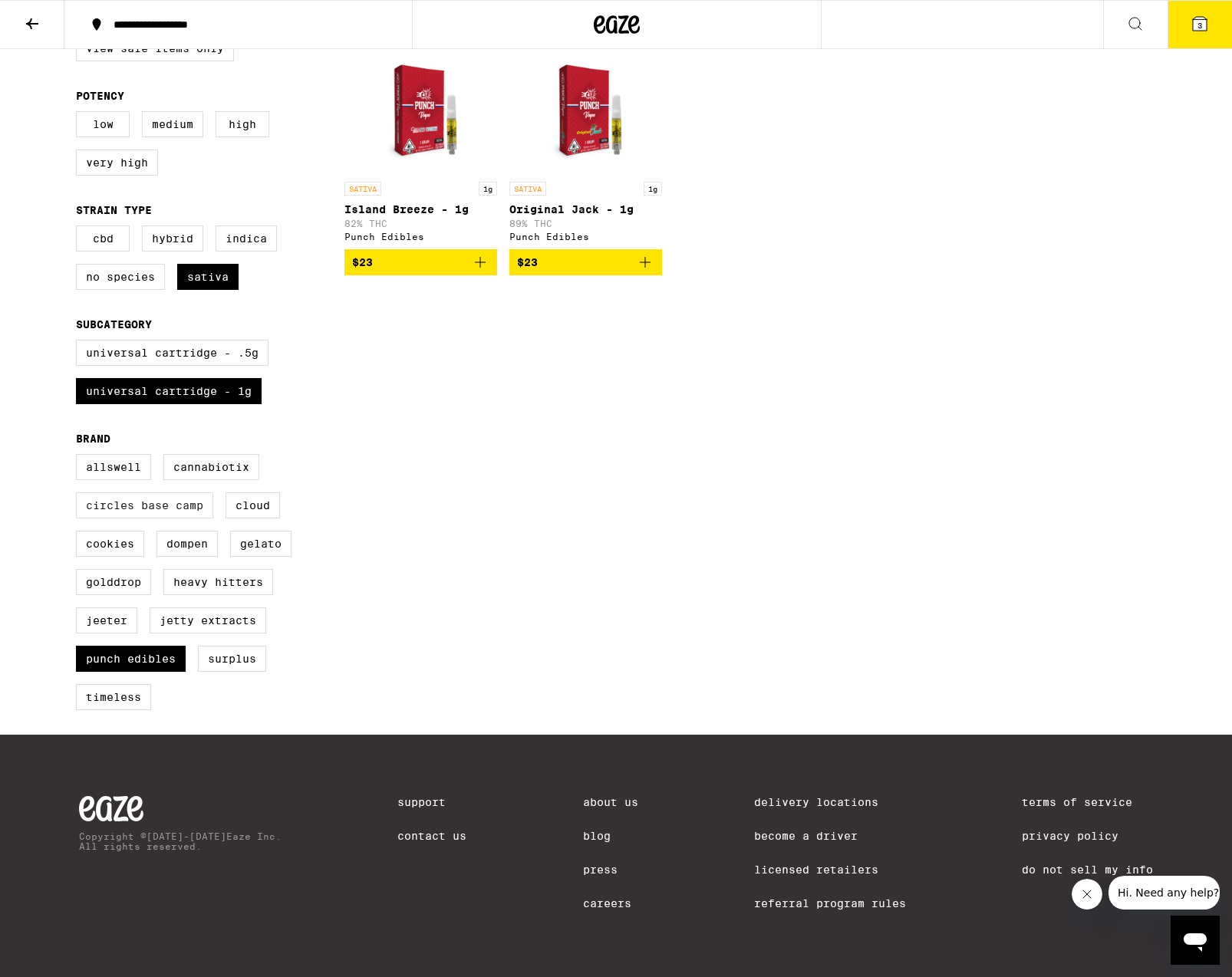
click at [127, 492] on label "Circles Base Camp" at bounding box center [145, 505] width 137 height 26
click at [80, 457] on input "Circles Base Camp" at bounding box center [79, 456] width 1 height 1
checkbox input "true"
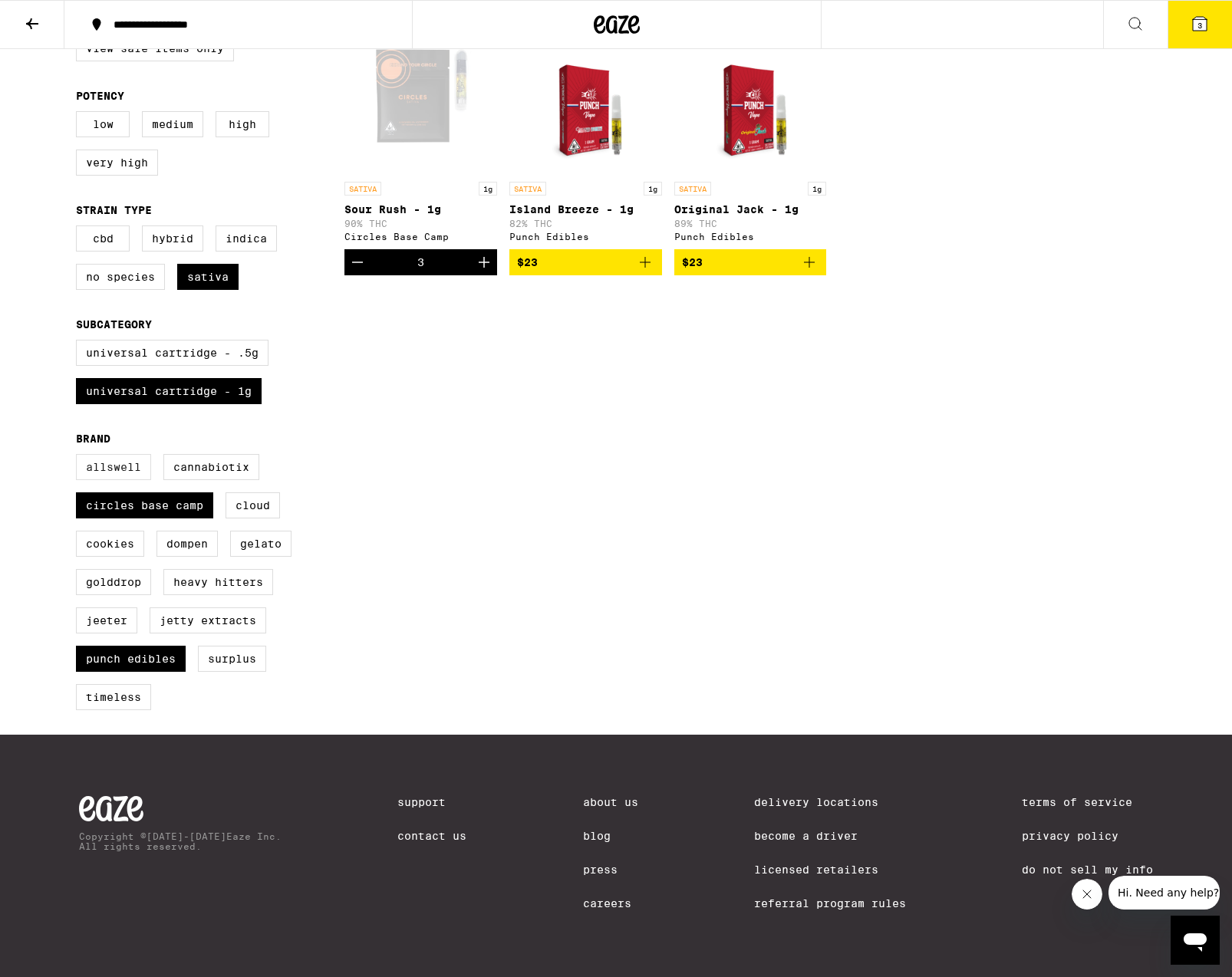
click at [117, 455] on label "Allswell" at bounding box center [114, 467] width 75 height 26
click at [80, 456] on input "Allswell" at bounding box center [79, 456] width 1 height 1
checkbox input "true"
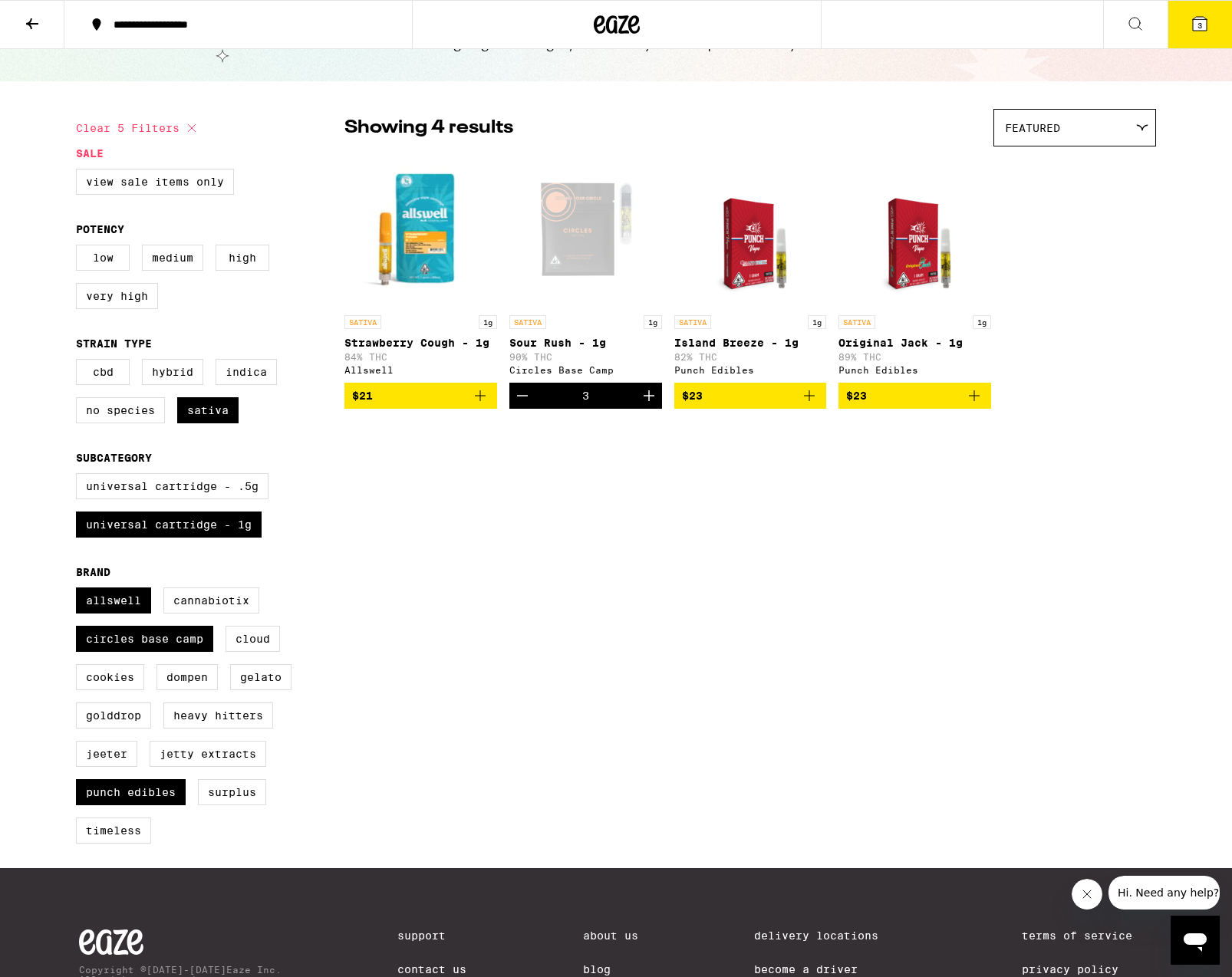
scroll to position [63, 0]
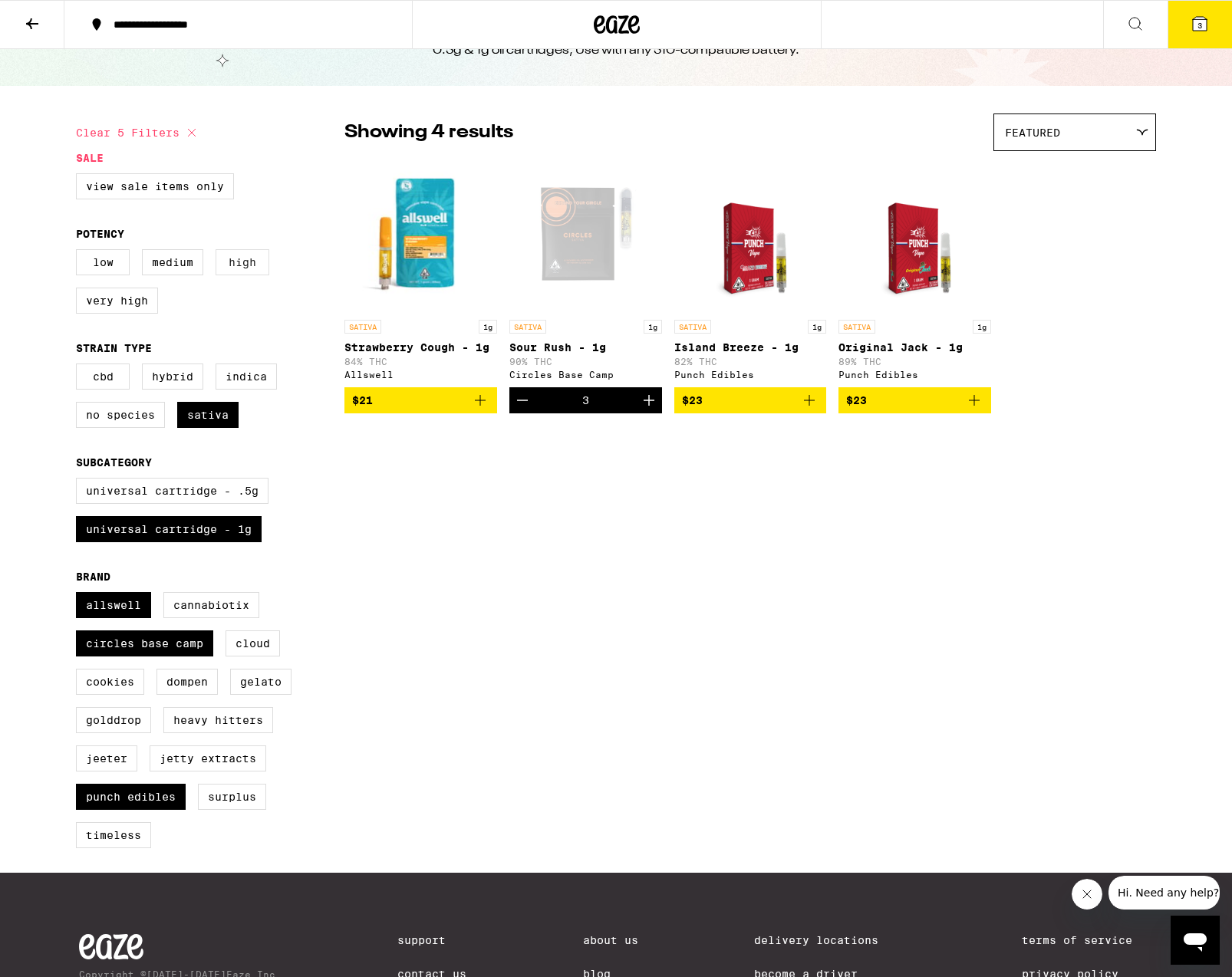
click at [250, 276] on label "High" at bounding box center [242, 262] width 54 height 26
click at [80, 252] on input "High" at bounding box center [79, 251] width 1 height 1
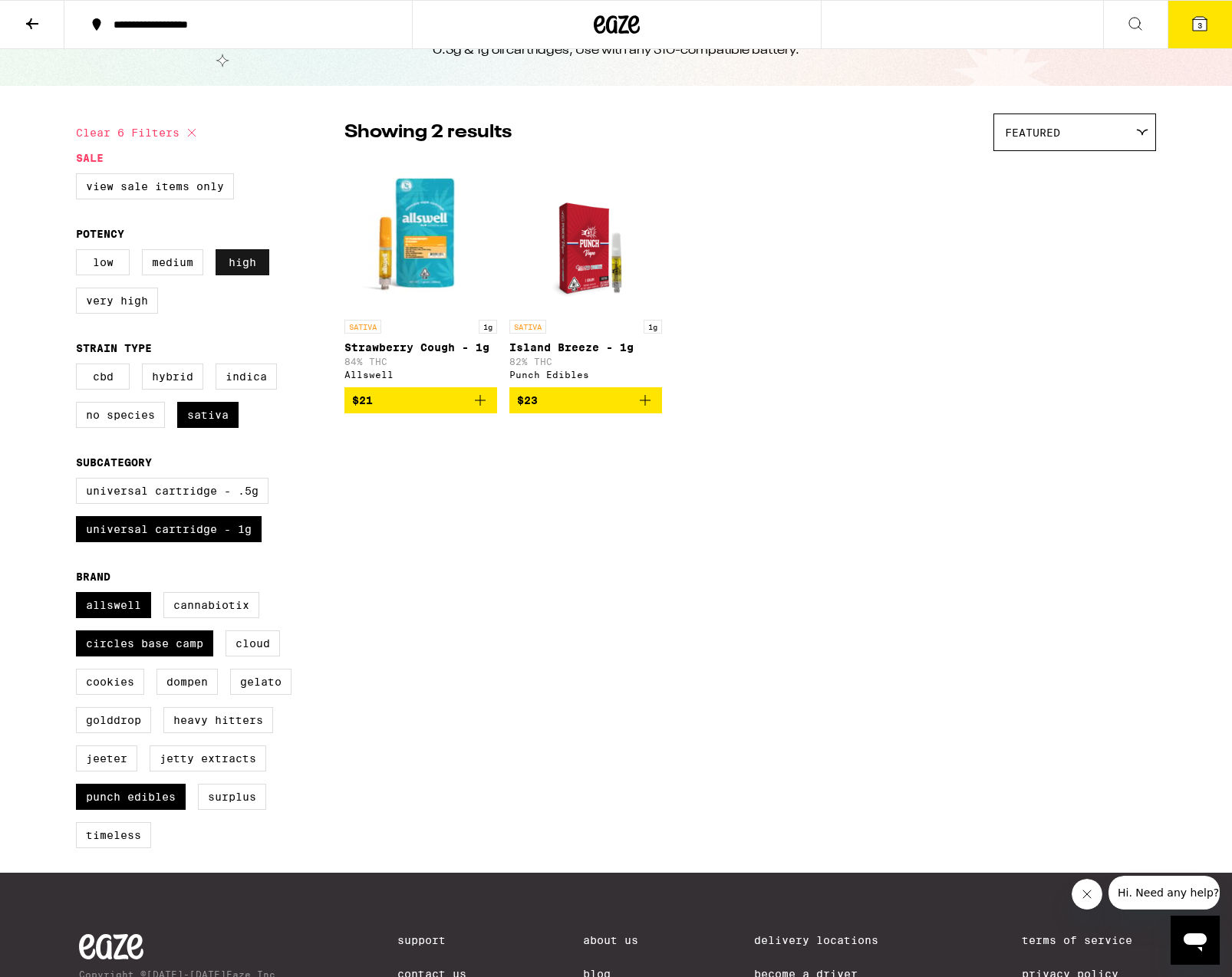
click at [250, 276] on label "High" at bounding box center [242, 262] width 54 height 26
click at [80, 252] on input "High" at bounding box center [79, 251] width 1 height 1
checkbox input "false"
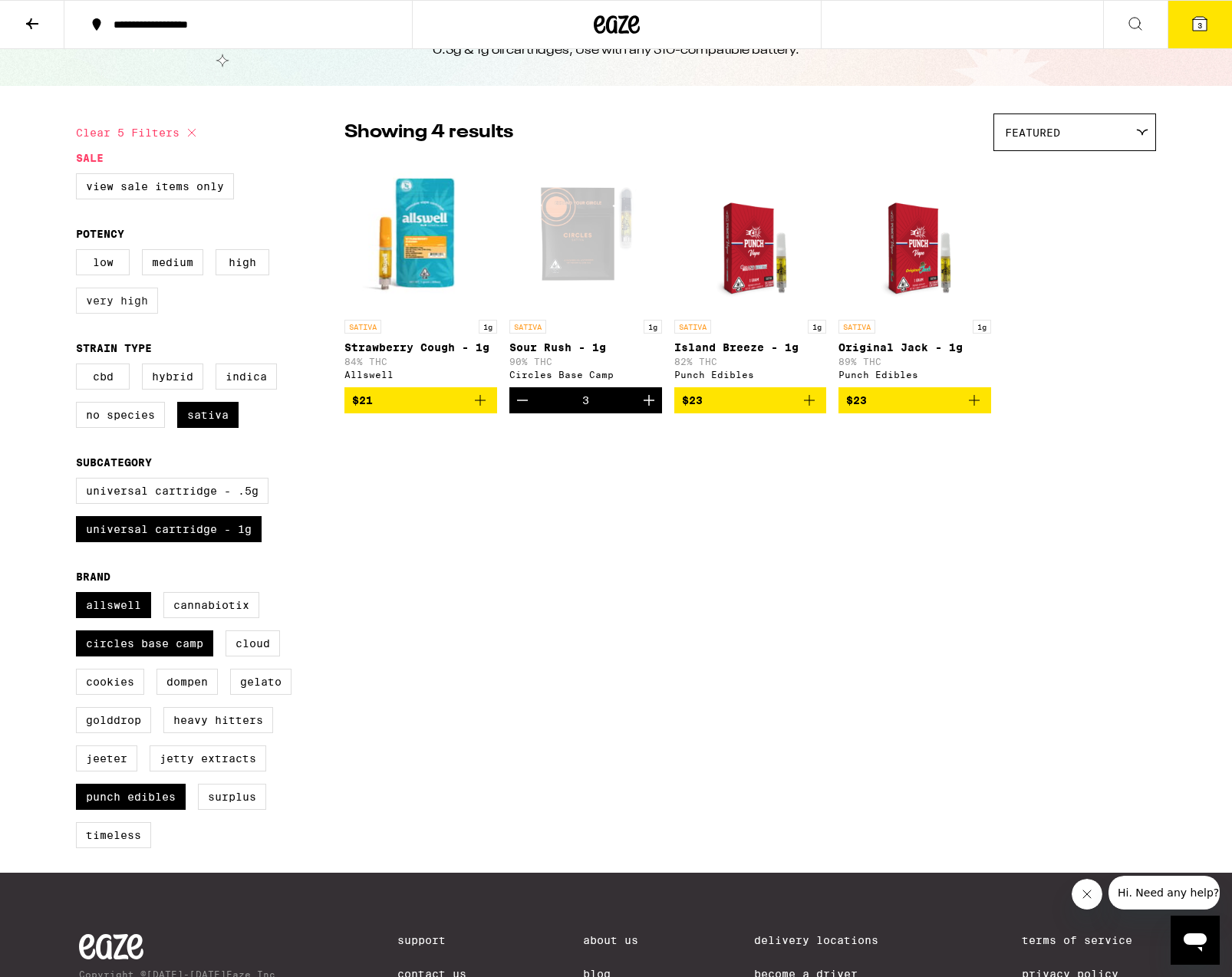
click at [136, 304] on label "Very High" at bounding box center [117, 300] width 82 height 26
click at [80, 252] on input "Very High" at bounding box center [79, 251] width 1 height 1
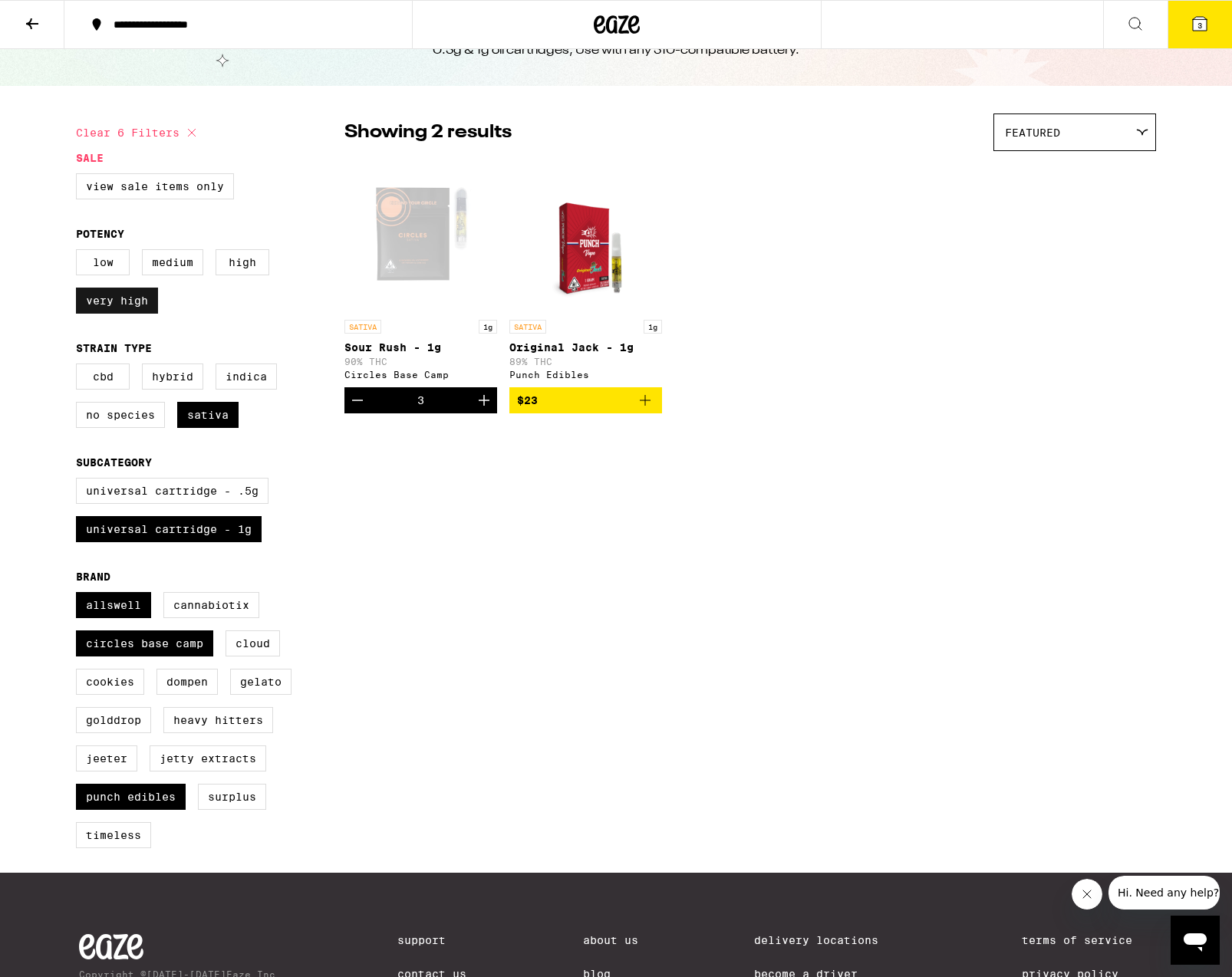
click at [136, 304] on label "Very High" at bounding box center [117, 300] width 82 height 26
click at [80, 252] on input "Very High" at bounding box center [79, 251] width 1 height 1
checkbox input "false"
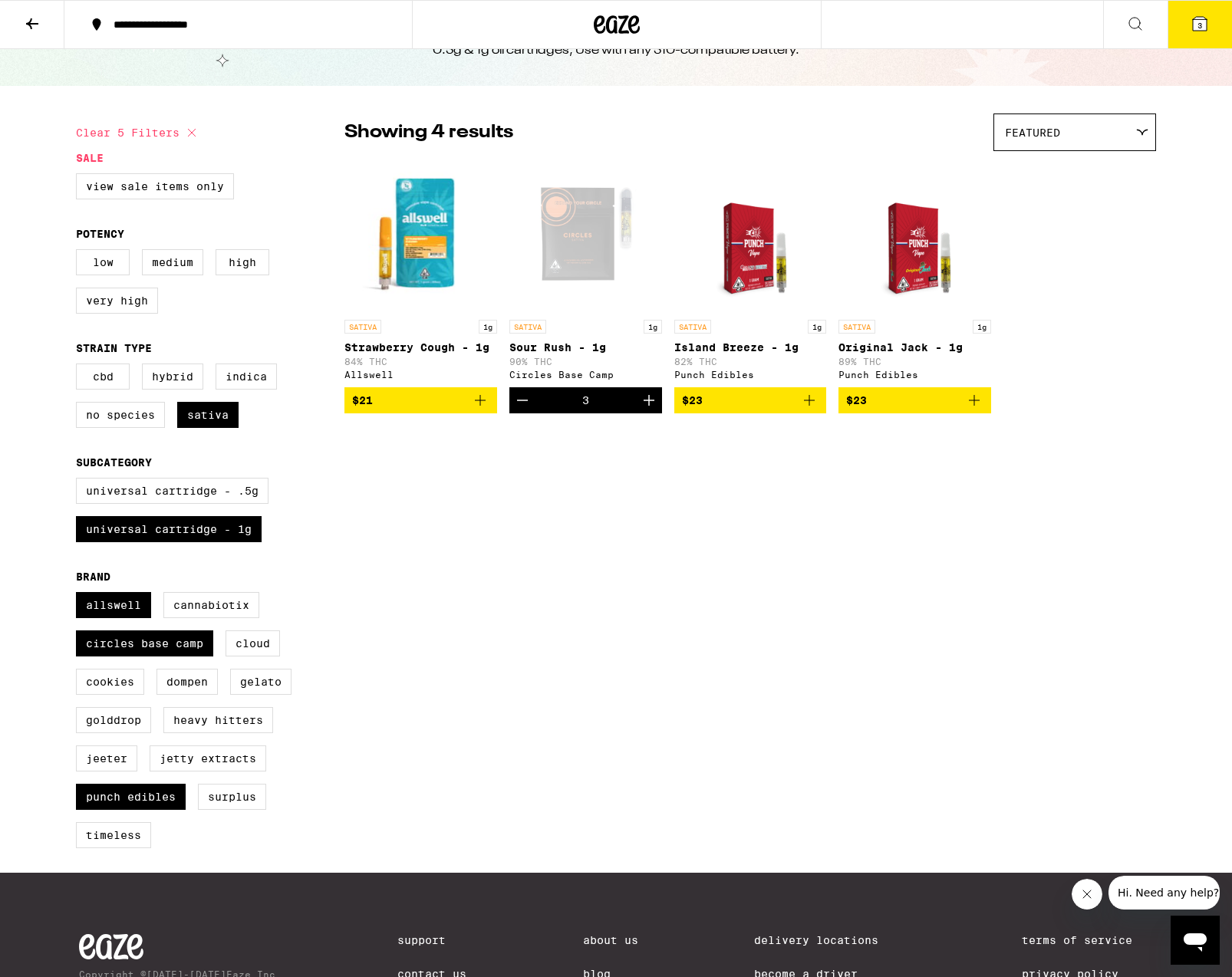
click at [912, 261] on img "Open page for Original Jack - 1g from Punch Edibles" at bounding box center [914, 235] width 119 height 154
